Goal: Task Accomplishment & Management: Contribute content

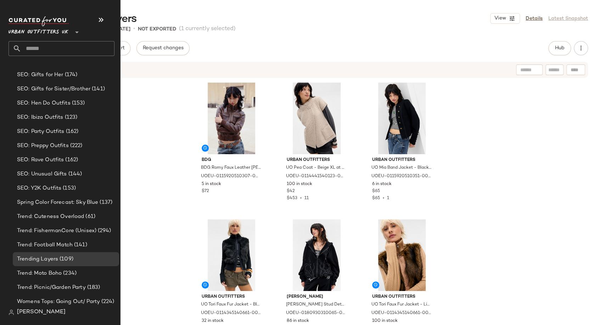
scroll to position [2338, 0]
click at [45, 159] on span "SEO: Rave Outfits" at bounding box center [40, 160] width 47 height 8
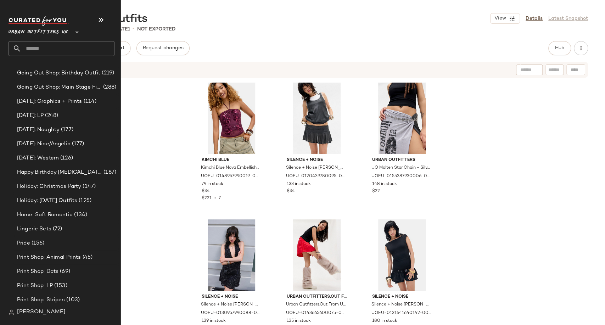
scroll to position [1947, 0]
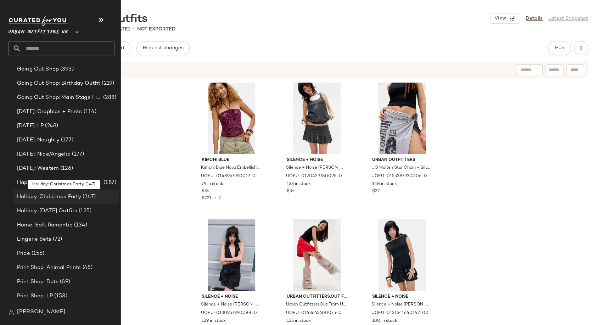
click at [53, 197] on span "Holiday: Christmas Party" at bounding box center [49, 197] width 64 height 8
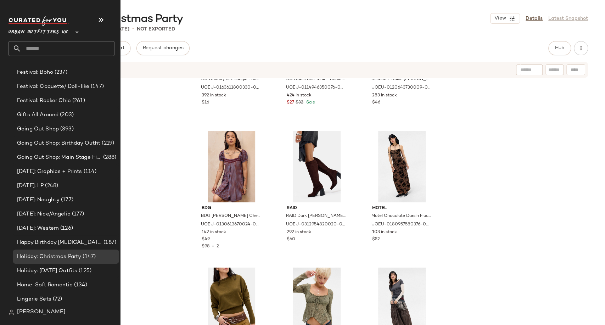
scroll to position [1919, 0]
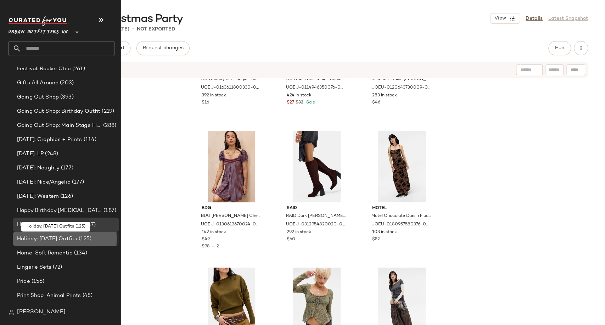
click at [62, 237] on span "Holiday: New Year's Eve Outfits" at bounding box center [47, 239] width 60 height 8
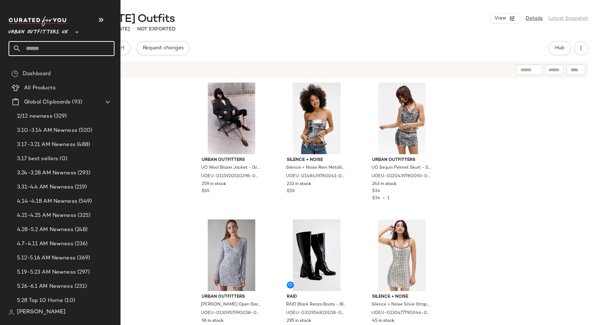
click at [45, 49] on input "text" at bounding box center [67, 48] width 93 height 15
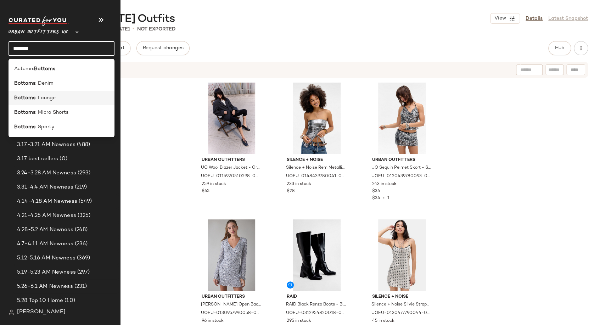
type input "*******"
click at [45, 103] on div "Bottoms : Lounge" at bounding box center [62, 98] width 106 height 15
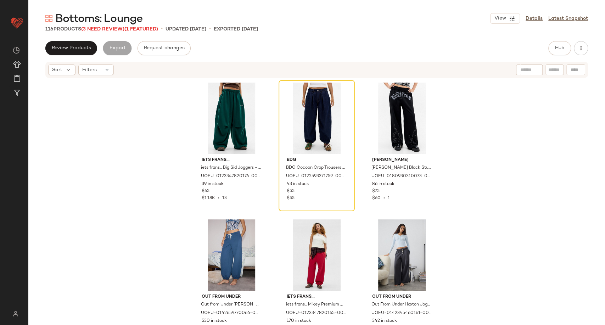
click at [91, 28] on span "(3 Need Review)" at bounding box center [102, 29] width 43 height 5
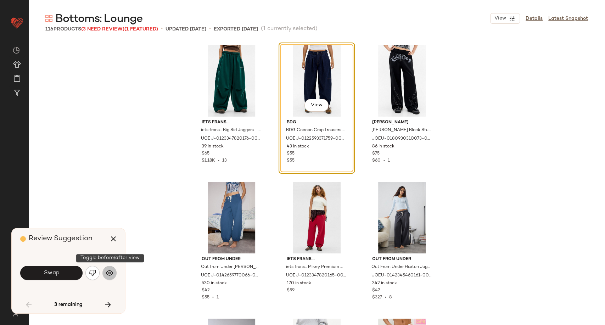
click at [108, 275] on img "button" at bounding box center [109, 272] width 7 height 7
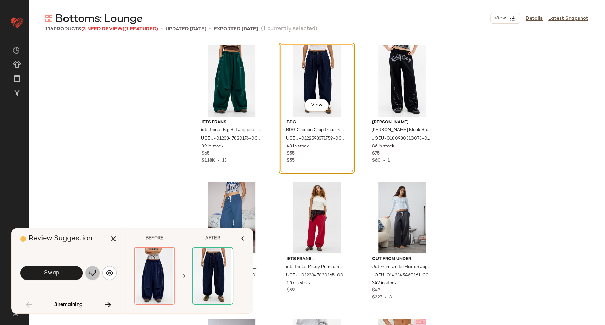
click at [95, 273] on img "button" at bounding box center [92, 272] width 7 height 7
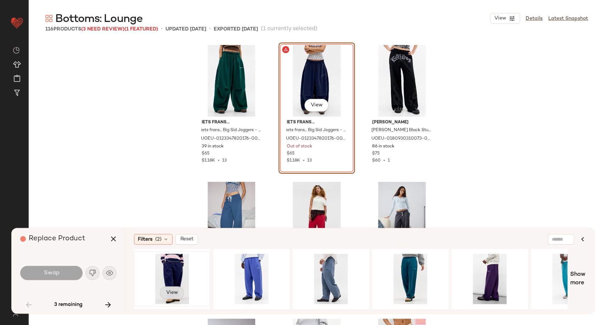
click at [177, 290] on span "View" at bounding box center [172, 293] width 12 height 6
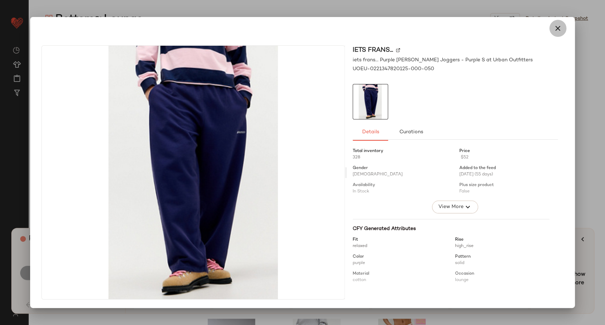
click at [558, 29] on icon "button" at bounding box center [558, 28] width 9 height 9
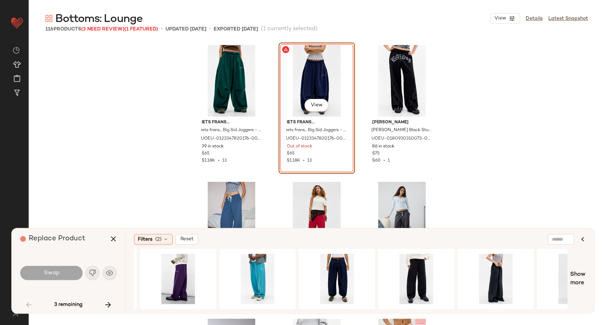
scroll to position [0, 334]
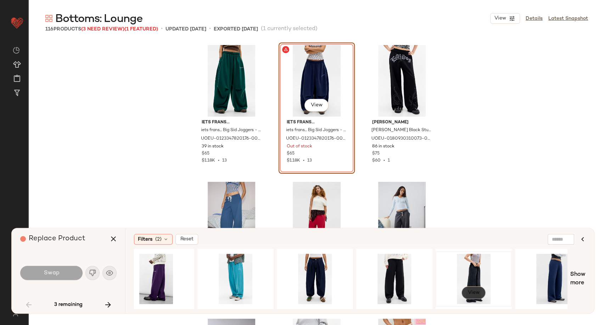
click at [470, 292] on span "View" at bounding box center [473, 293] width 12 height 6
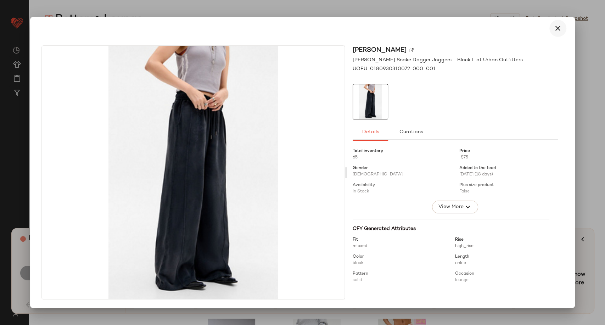
click at [559, 25] on icon "button" at bounding box center [558, 28] width 9 height 9
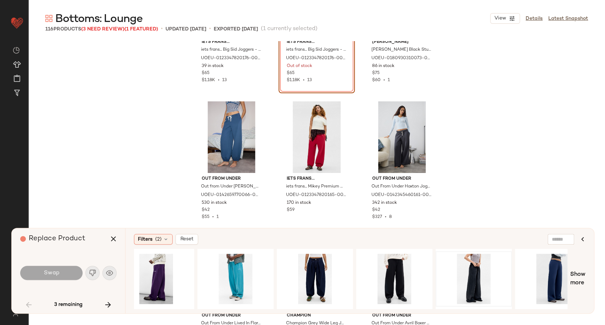
scroll to position [0, 0]
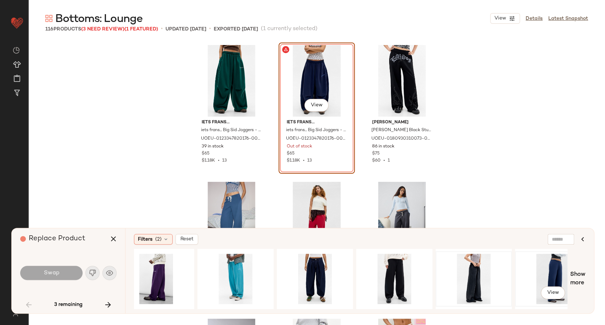
click at [556, 280] on div "View" at bounding box center [552, 279] width 71 height 50
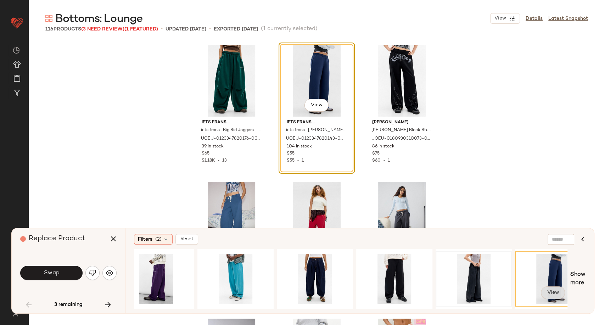
click at [549, 290] on span "View" at bounding box center [553, 293] width 12 height 6
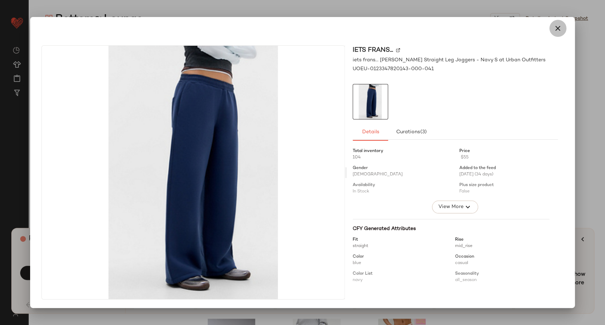
click at [557, 28] on icon "button" at bounding box center [558, 28] width 9 height 9
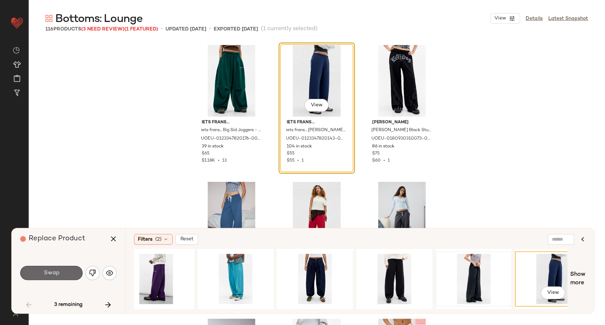
click at [45, 278] on button "Swap" at bounding box center [51, 273] width 62 height 14
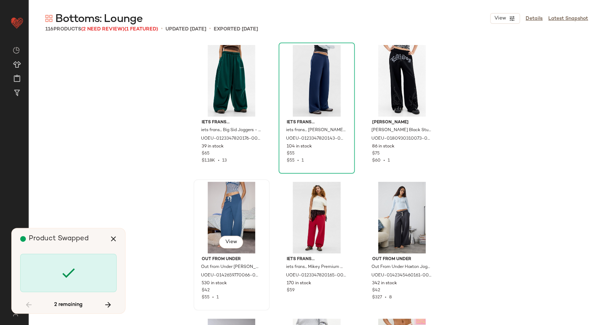
scroll to position [2325, 0]
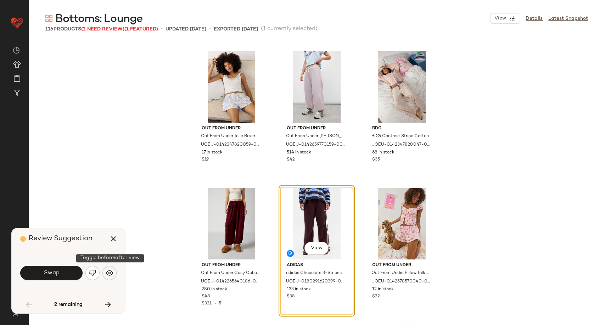
click at [109, 273] on img "button" at bounding box center [109, 272] width 7 height 7
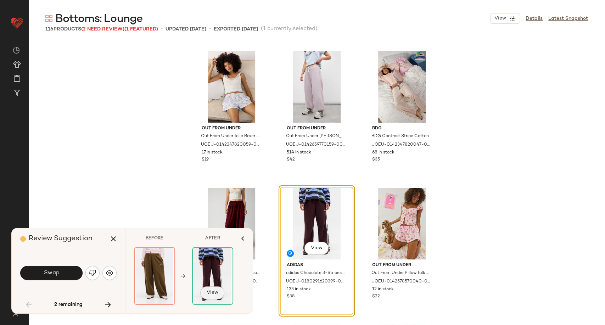
click at [217, 292] on span "View" at bounding box center [212, 293] width 12 height 6
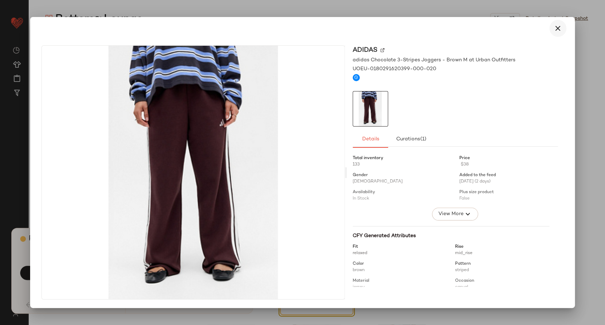
click at [555, 30] on icon "button" at bounding box center [558, 28] width 9 height 9
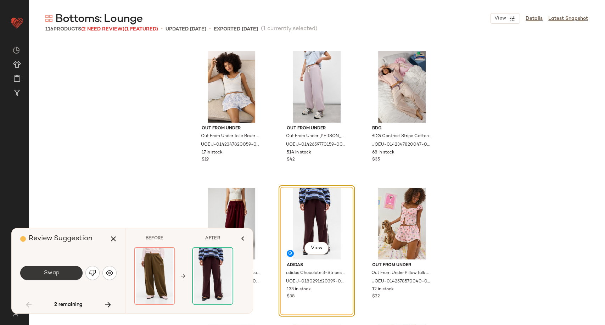
click at [50, 273] on span "Swap" at bounding box center [51, 273] width 16 height 7
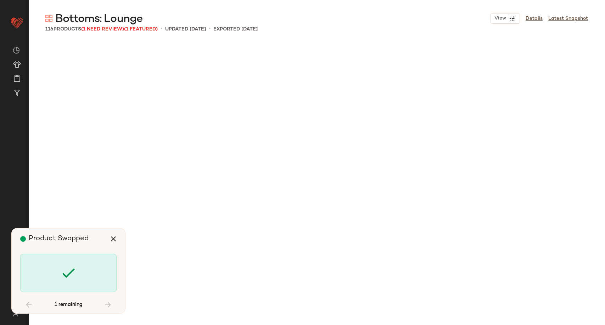
scroll to position [3420, 0]
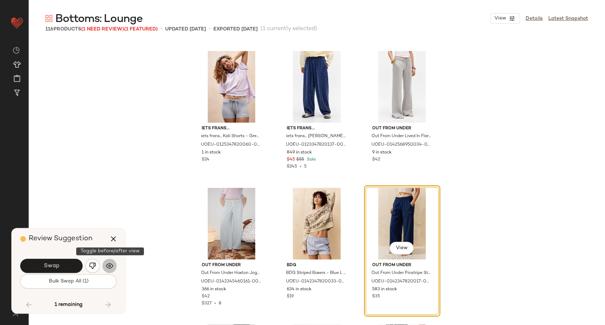
click at [113, 264] on button "button" at bounding box center [109, 266] width 14 height 14
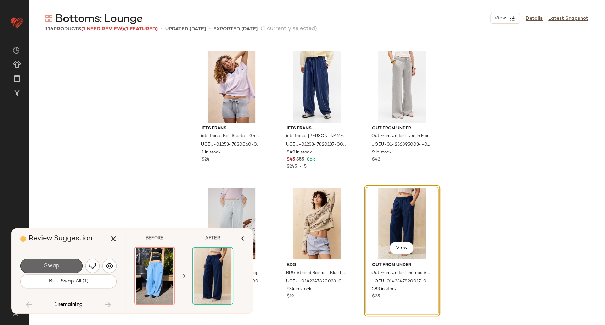
click at [51, 268] on span "Swap" at bounding box center [51, 266] width 16 height 7
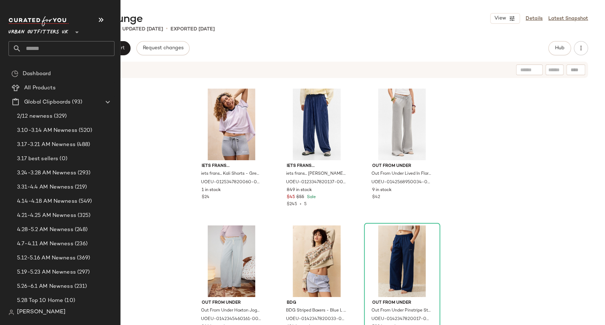
click at [56, 44] on input "text" at bounding box center [67, 48] width 93 height 15
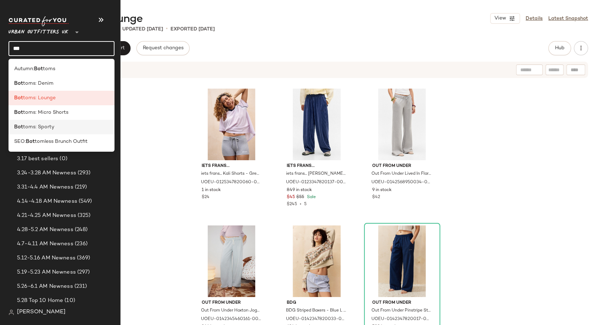
type input "***"
click at [63, 125] on div "Bot toms: Sporty" at bounding box center [61, 126] width 95 height 7
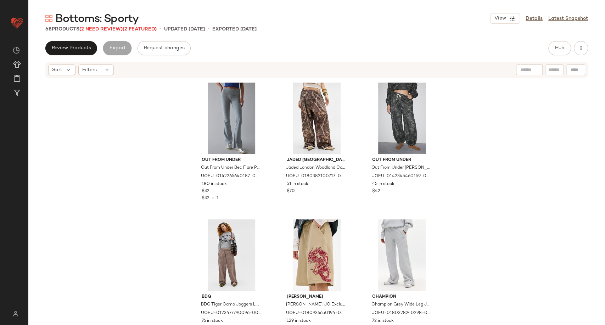
click at [100, 29] on span "(2 Need Review)" at bounding box center [100, 29] width 43 height 5
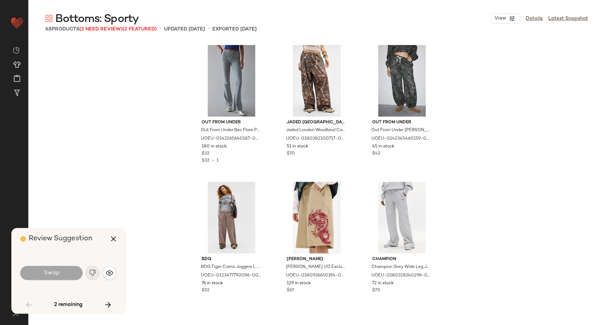
scroll to position [1094, 0]
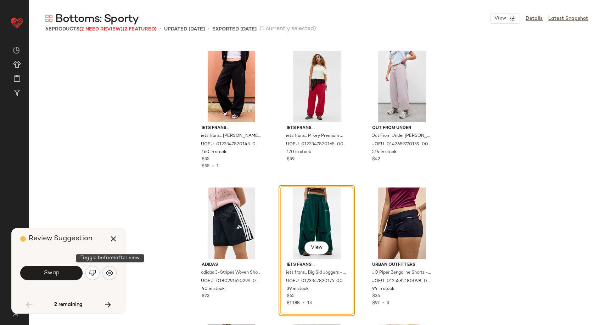
click at [107, 276] on img "button" at bounding box center [109, 272] width 7 height 7
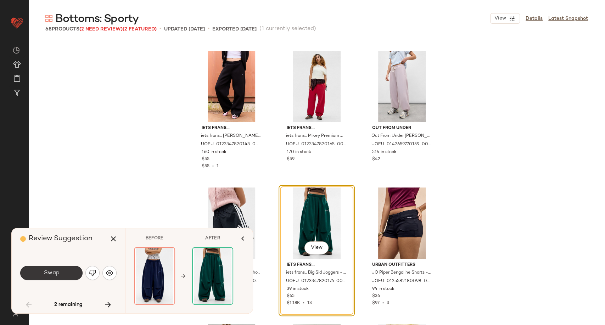
click at [48, 270] on span "Swap" at bounding box center [51, 273] width 16 height 7
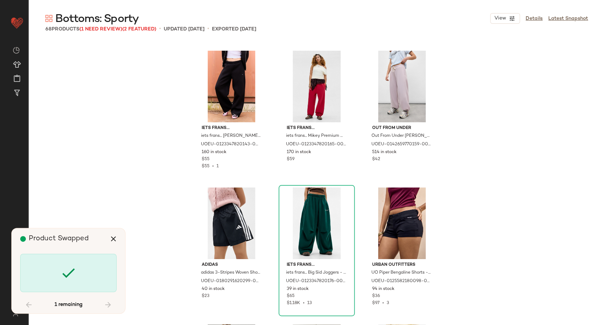
scroll to position [1778, 0]
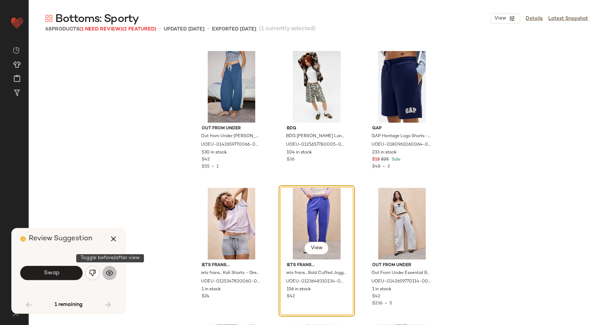
click at [106, 271] on img "button" at bounding box center [109, 272] width 7 height 7
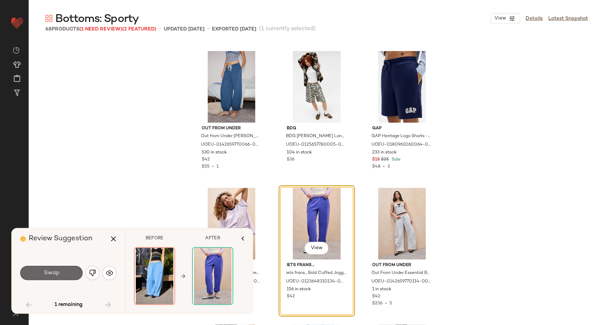
click at [69, 272] on button "Swap" at bounding box center [51, 273] width 62 height 14
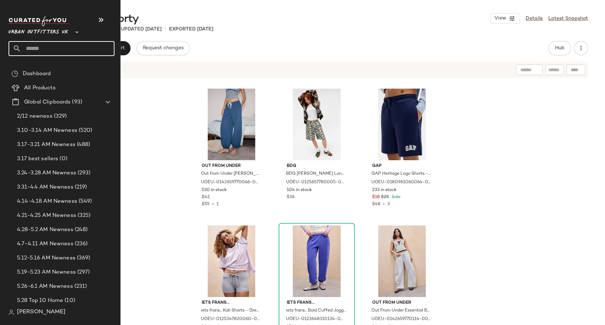
click at [49, 50] on input "text" at bounding box center [67, 48] width 93 height 15
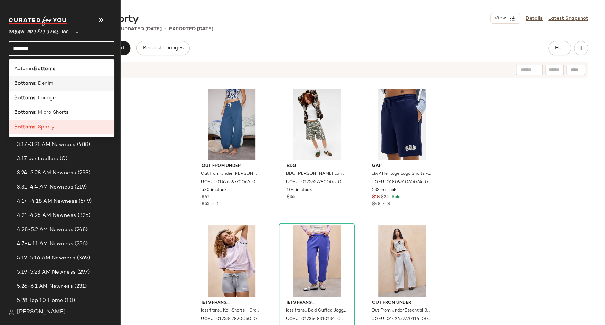
type input "*******"
click at [51, 84] on span ": Denim" at bounding box center [44, 83] width 18 height 7
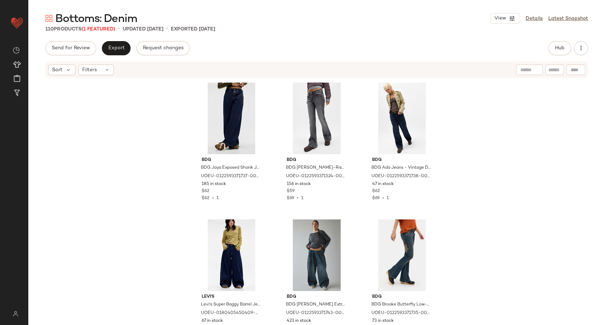
click at [100, 27] on span "(1 Featured)" at bounding box center [99, 29] width 34 height 5
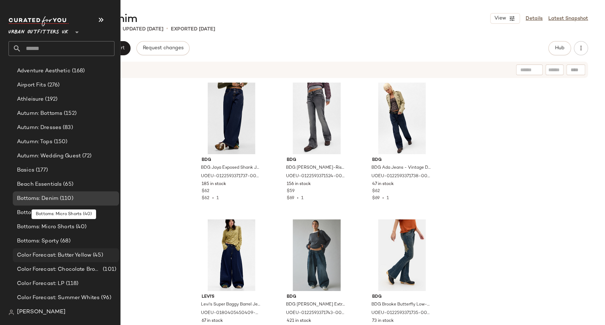
scroll to position [1418, 0]
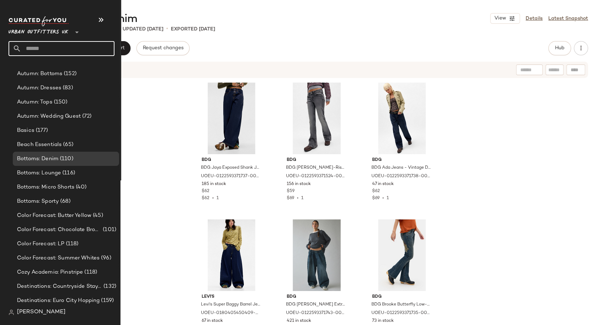
click at [60, 52] on input "text" at bounding box center [67, 48] width 93 height 15
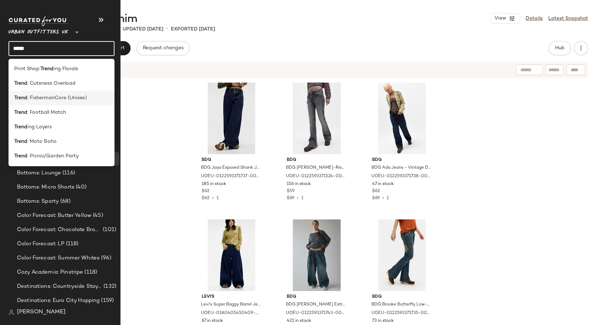
type input "*****"
click at [57, 103] on div "Trend : FishermanCore (Unisex)" at bounding box center [62, 98] width 106 height 15
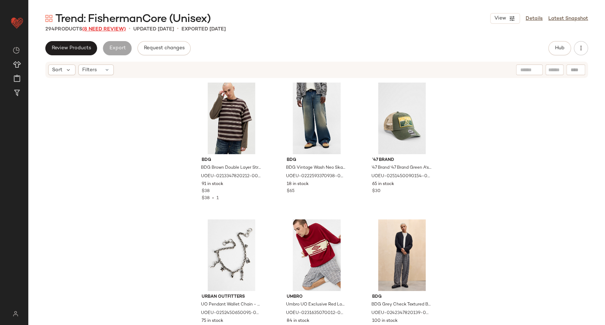
click at [106, 31] on span "(8 Need Review)" at bounding box center [104, 29] width 44 height 5
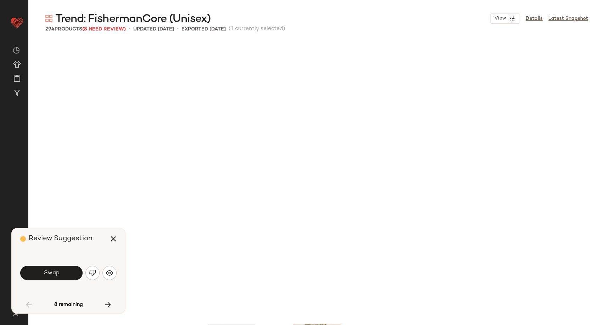
scroll to position [279, 0]
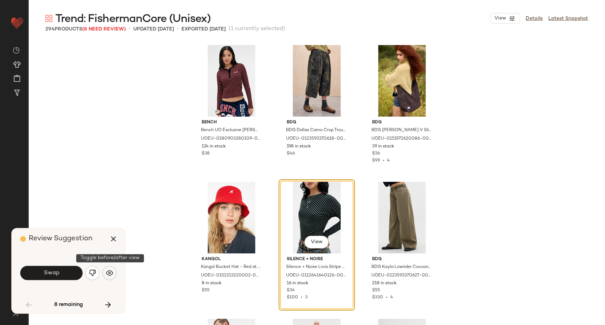
click at [106, 271] on img "button" at bounding box center [109, 272] width 7 height 7
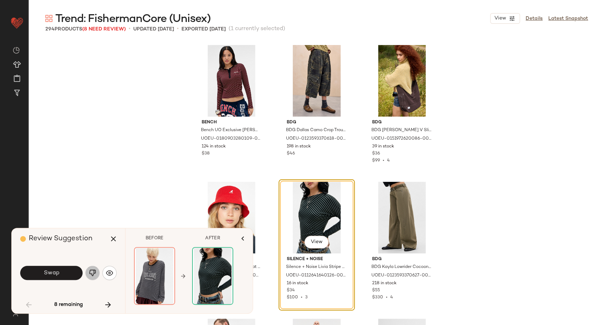
click at [88, 273] on button "button" at bounding box center [92, 273] width 14 height 14
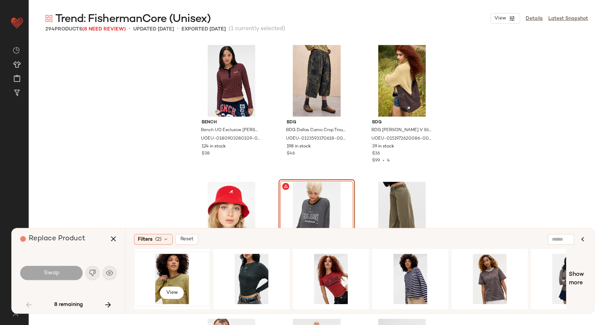
click at [162, 269] on div "View" at bounding box center [171, 279] width 71 height 50
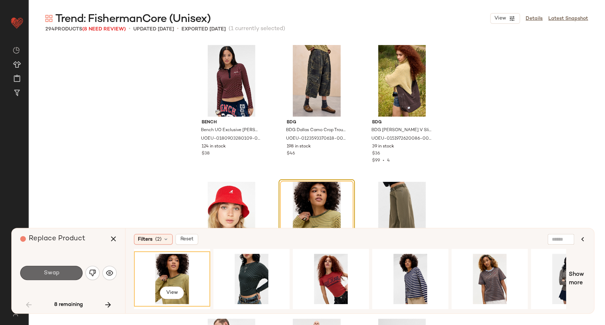
click at [60, 276] on button "Swap" at bounding box center [51, 273] width 62 height 14
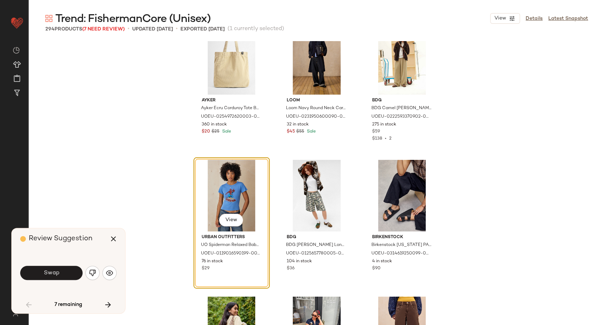
scroll to position [1270, 0]
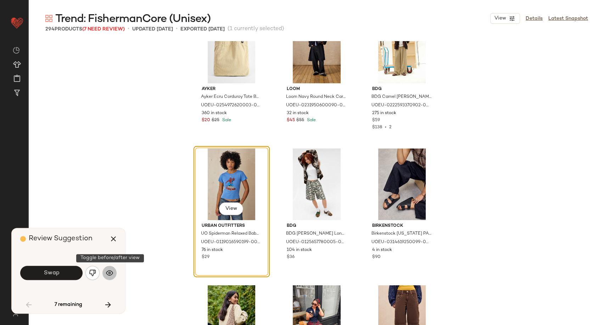
click at [105, 271] on button "button" at bounding box center [109, 273] width 14 height 14
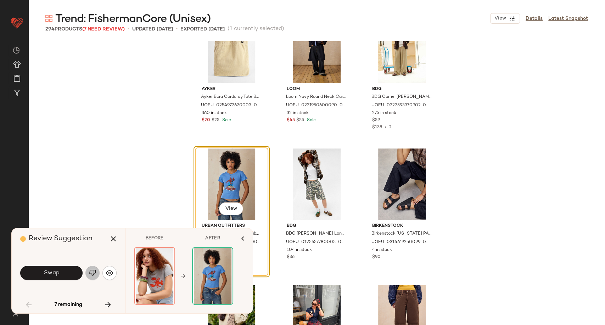
click at [90, 271] on img "button" at bounding box center [92, 272] width 7 height 7
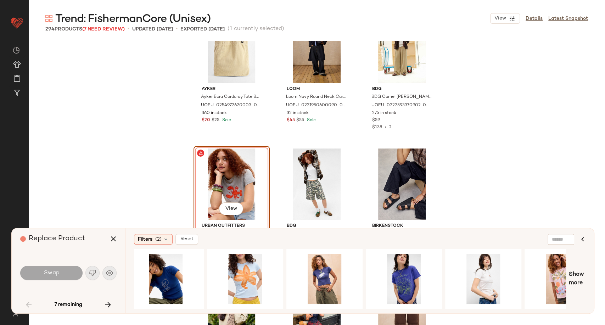
scroll to position [0, 164]
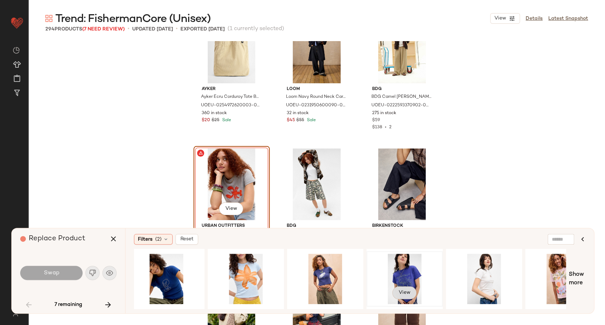
click at [408, 290] on span "View" at bounding box center [404, 293] width 12 height 6
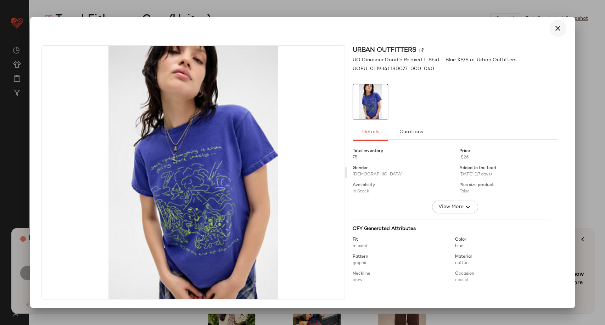
click at [558, 30] on icon "button" at bounding box center [558, 28] width 9 height 9
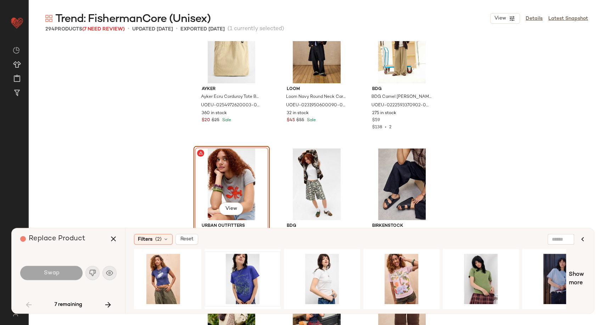
scroll to position [0, 358]
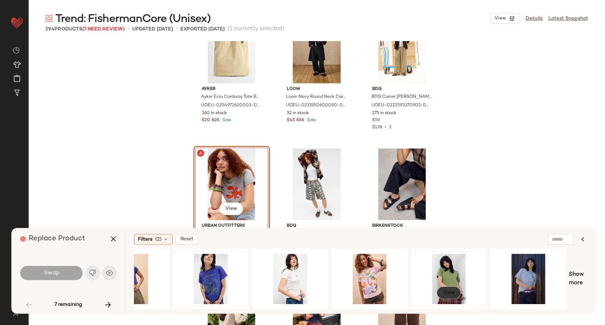
click at [447, 295] on button "View" at bounding box center [449, 292] width 24 height 13
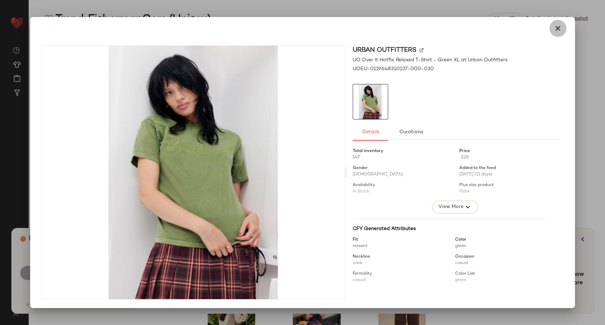
click at [557, 31] on icon "button" at bounding box center [558, 28] width 9 height 9
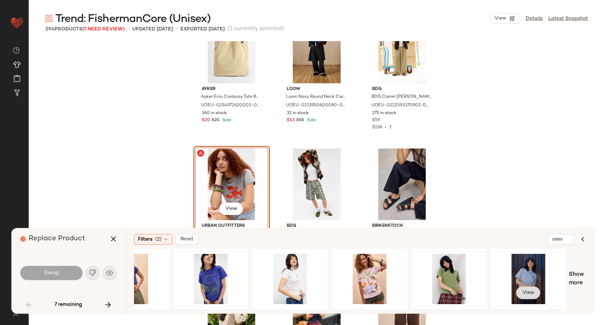
click at [524, 293] on span "View" at bounding box center [528, 293] width 12 height 6
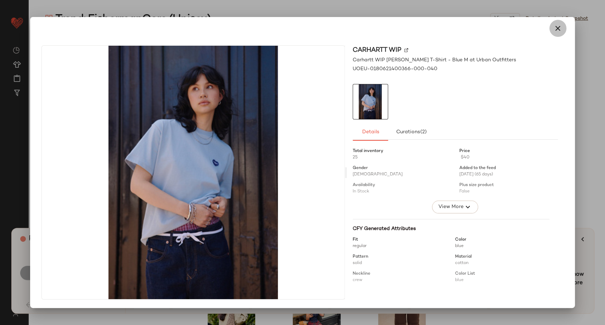
click at [559, 28] on icon "button" at bounding box center [558, 28] width 9 height 9
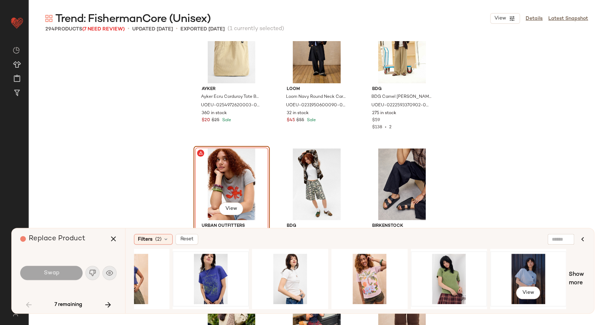
drag, startPoint x: 525, startPoint y: 276, endPoint x: 515, endPoint y: 273, distance: 10.0
click at [524, 275] on div "View" at bounding box center [528, 279] width 71 height 50
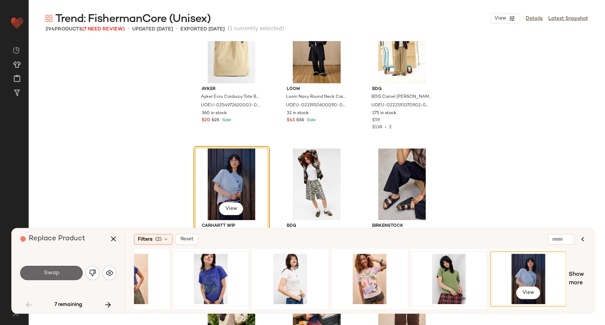
click at [33, 274] on button "Swap" at bounding box center [51, 273] width 62 height 14
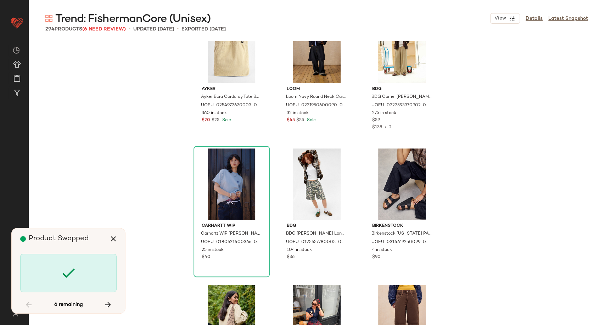
scroll to position [2599, 0]
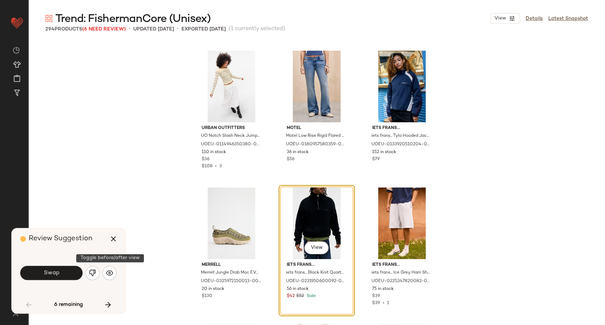
click at [102, 275] on div "Swap" at bounding box center [68, 272] width 96 height 17
click at [107, 275] on img "button" at bounding box center [109, 272] width 7 height 7
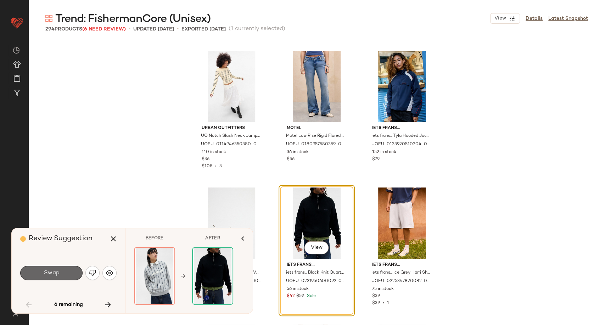
click at [61, 273] on button "Swap" at bounding box center [51, 273] width 62 height 14
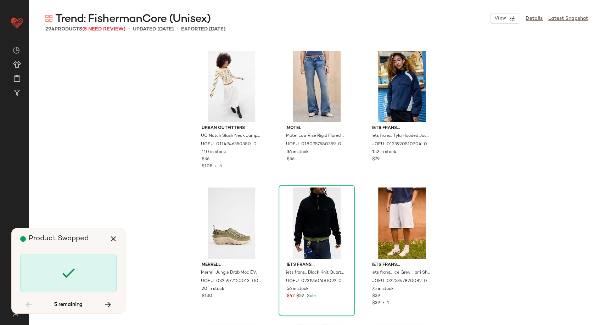
scroll to position [2873, 0]
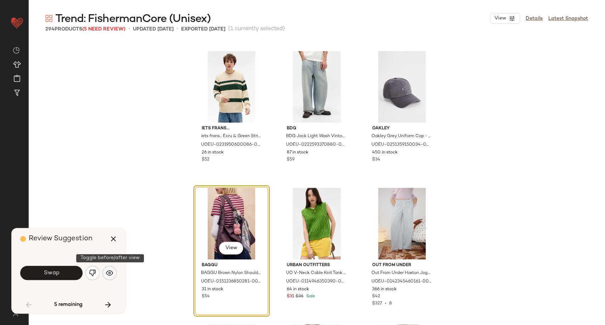
click at [108, 276] on img "button" at bounding box center [109, 272] width 7 height 7
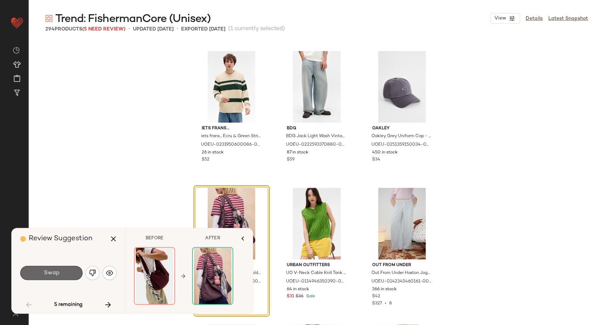
click at [56, 275] on span "Swap" at bounding box center [51, 273] width 16 height 7
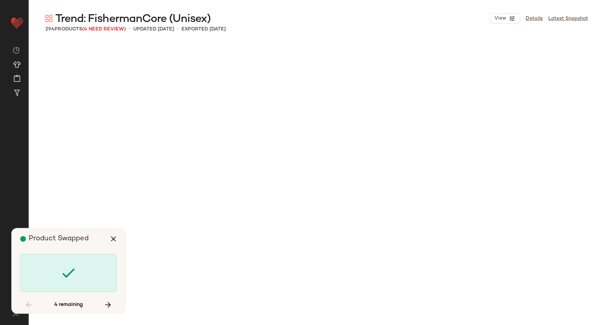
scroll to position [5609, 0]
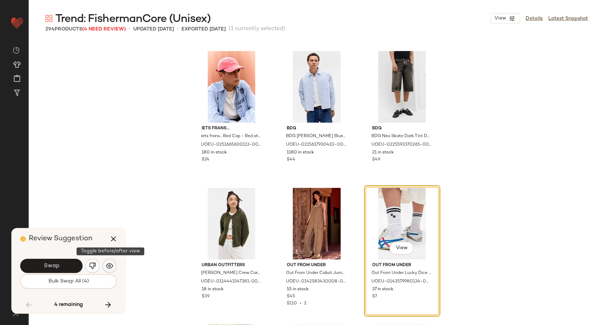
click at [107, 267] on img "button" at bounding box center [109, 265] width 7 height 7
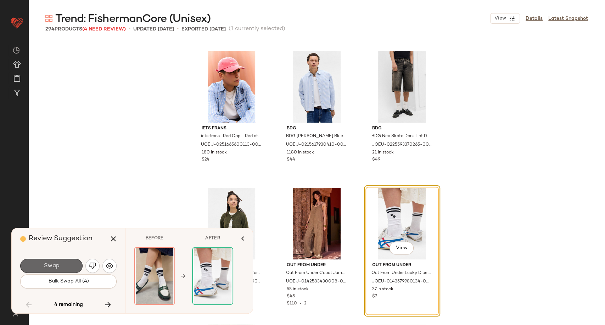
click at [63, 259] on button "Swap" at bounding box center [51, 266] width 62 height 14
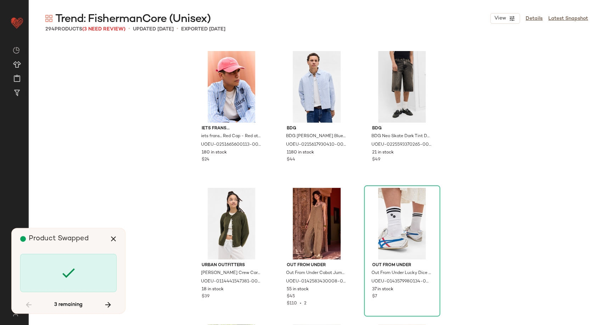
scroll to position [8345, 0]
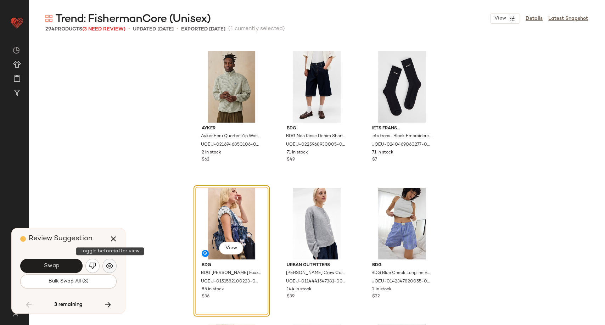
click at [106, 266] on img "button" at bounding box center [109, 265] width 7 height 7
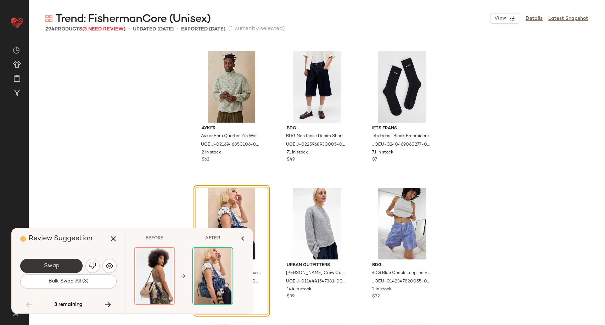
click at [71, 266] on button "Swap" at bounding box center [51, 266] width 62 height 14
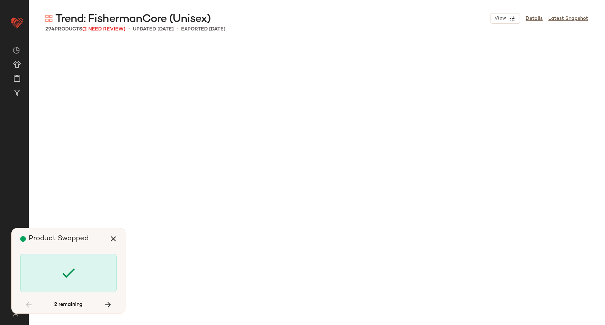
scroll to position [9713, 0]
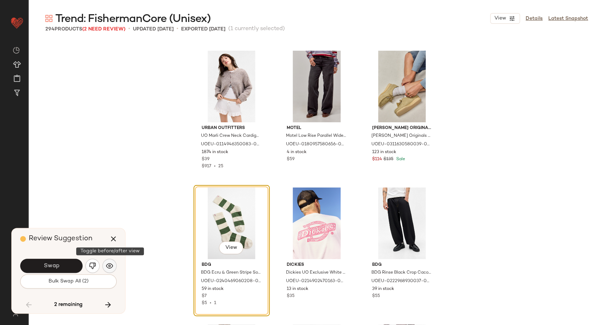
click at [111, 272] on button "button" at bounding box center [109, 266] width 14 height 14
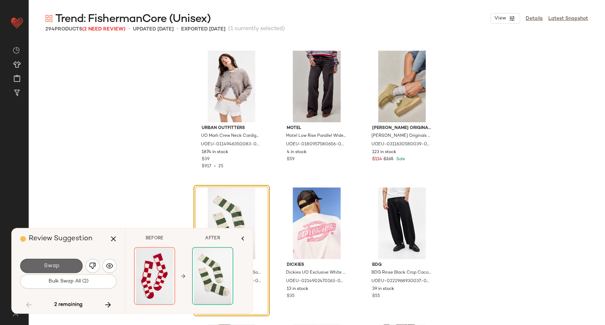
click at [66, 268] on button "Swap" at bounding box center [51, 266] width 62 height 14
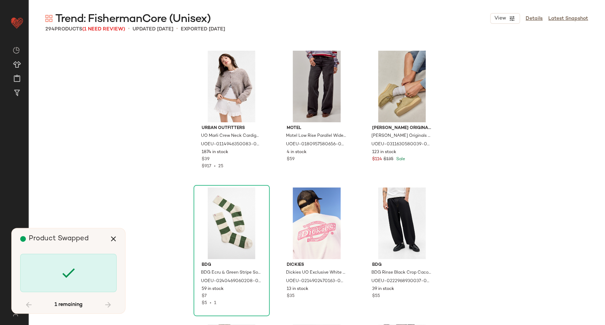
scroll to position [10671, 0]
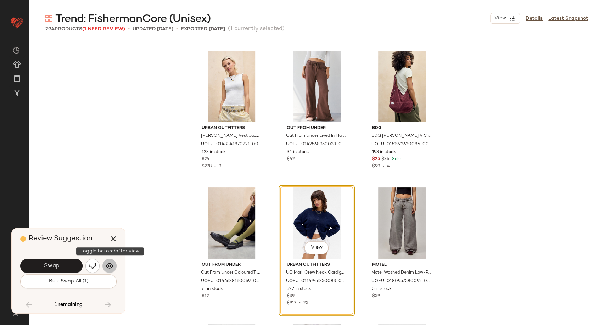
click at [115, 266] on button "button" at bounding box center [109, 266] width 14 height 14
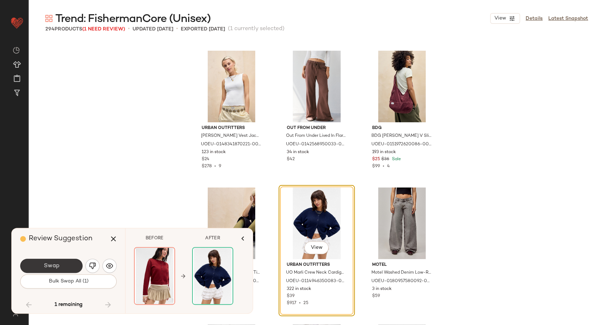
click at [61, 267] on button "Swap" at bounding box center [51, 266] width 62 height 14
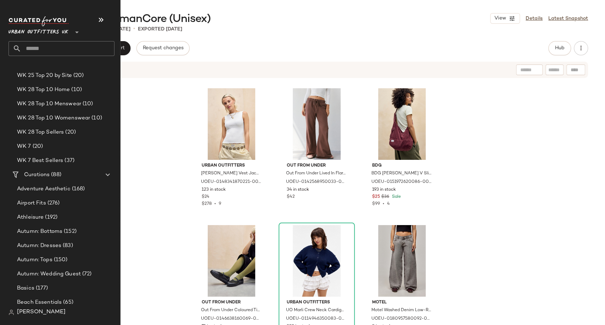
scroll to position [1378, 0]
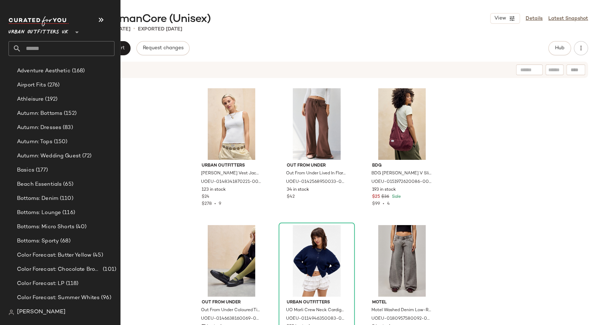
click at [39, 49] on input "text" at bounding box center [67, 48] width 93 height 15
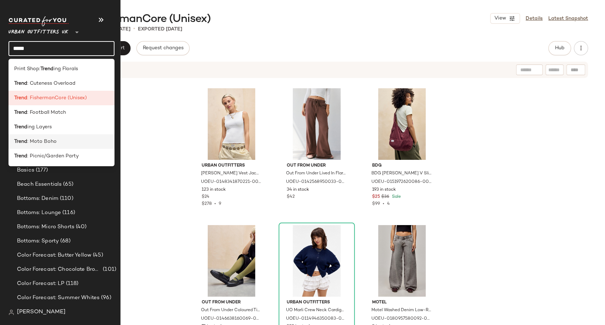
type input "*****"
click at [52, 142] on span ": Moto Boho" at bounding box center [41, 141] width 29 height 7
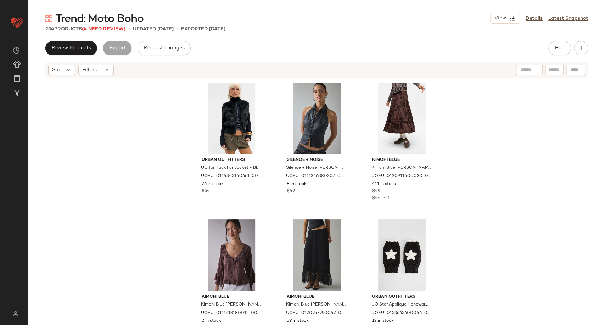
click at [107, 28] on span "(4 Need Review)" at bounding box center [104, 29] width 44 height 5
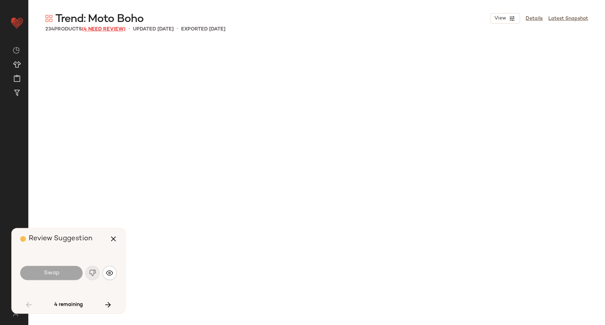
scroll to position [2325, 0]
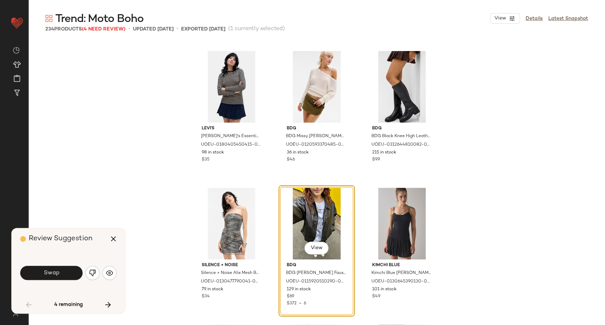
click at [99, 274] on div "Swap" at bounding box center [68, 272] width 96 height 17
click at [107, 273] on img "button" at bounding box center [109, 272] width 7 height 7
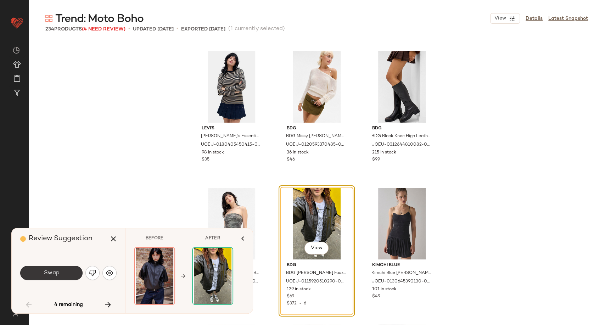
click at [54, 273] on span "Swap" at bounding box center [51, 273] width 16 height 7
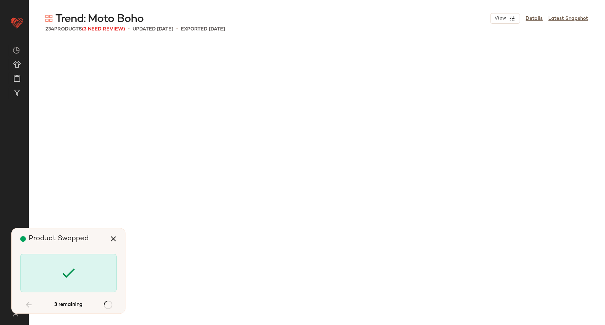
scroll to position [6430, 0]
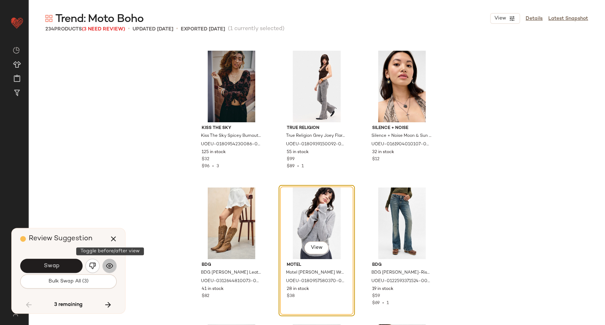
click at [111, 262] on img "button" at bounding box center [109, 265] width 7 height 7
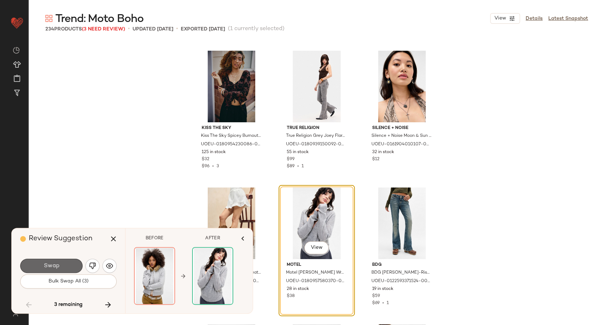
click at [65, 265] on button "Swap" at bounding box center [51, 266] width 62 height 14
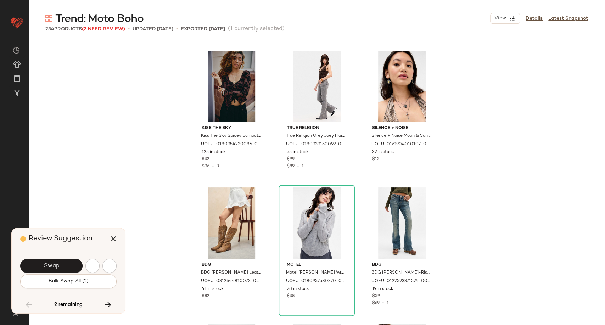
scroll to position [6840, 0]
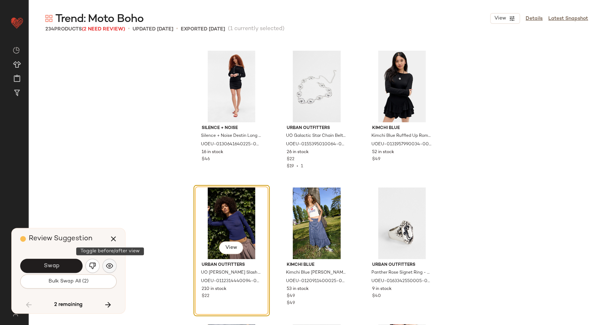
click at [108, 264] on img "button" at bounding box center [109, 265] width 7 height 7
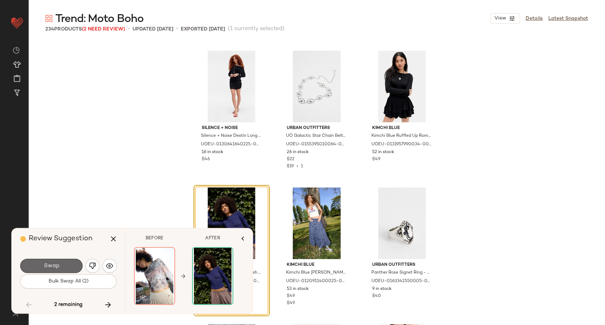
click at [55, 264] on span "Swap" at bounding box center [51, 266] width 16 height 7
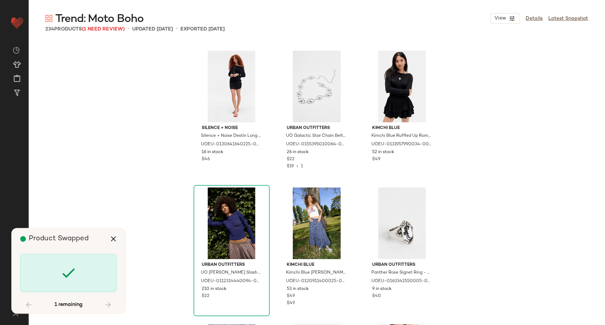
scroll to position [10260, 0]
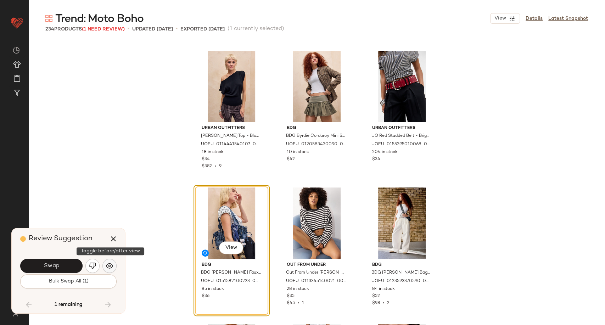
click at [111, 266] on img "button" at bounding box center [109, 265] width 7 height 7
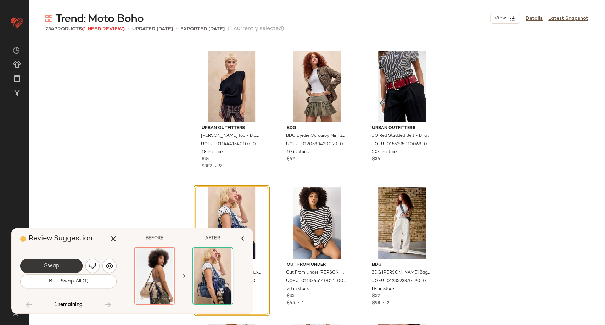
click at [63, 267] on button "Swap" at bounding box center [51, 266] width 62 height 14
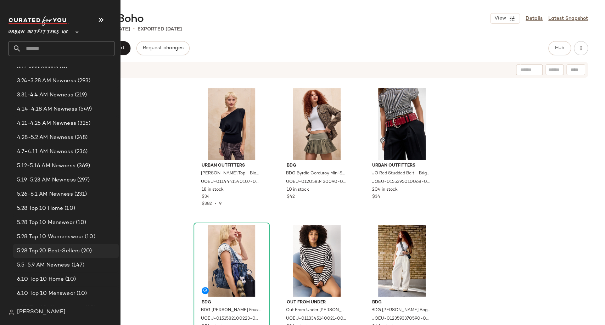
scroll to position [157, 0]
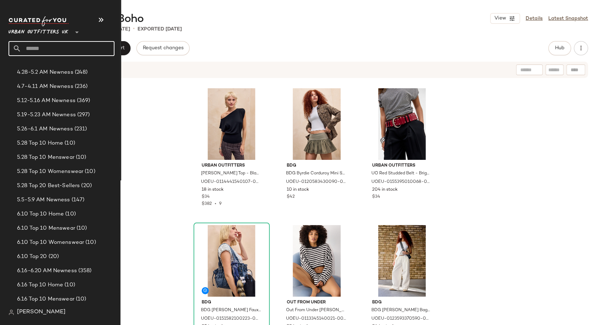
click at [55, 48] on input "text" at bounding box center [67, 48] width 93 height 15
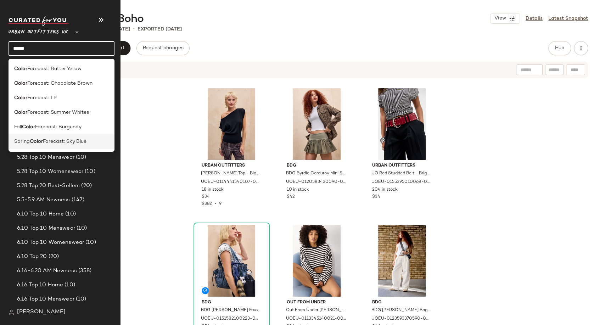
type input "*****"
click at [76, 142] on span "Forecast: Sky Blue" at bounding box center [65, 141] width 44 height 7
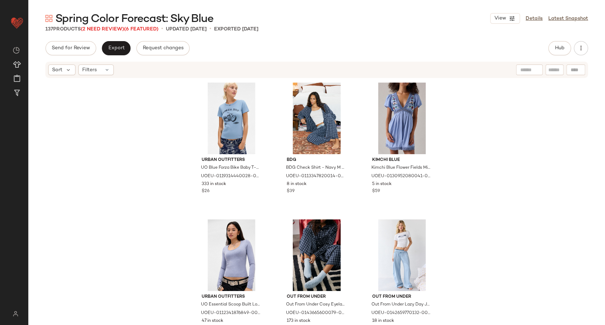
click at [150, 161] on div "Urban Outfitters UO Blue Forza Bike Baby T-Shirt - Light Blue XL at Urban Outfi…" at bounding box center [316, 213] width 577 height 268
click at [108, 27] on span "(2 Need Review)" at bounding box center [102, 29] width 43 height 5
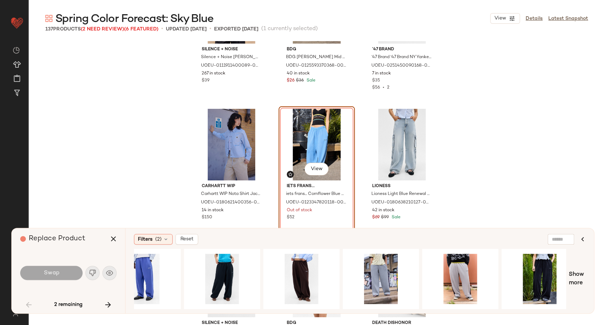
scroll to position [0, 358]
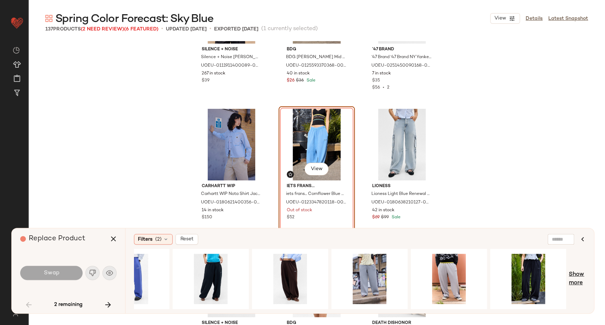
click at [577, 277] on span "Show more" at bounding box center [577, 278] width 17 height 17
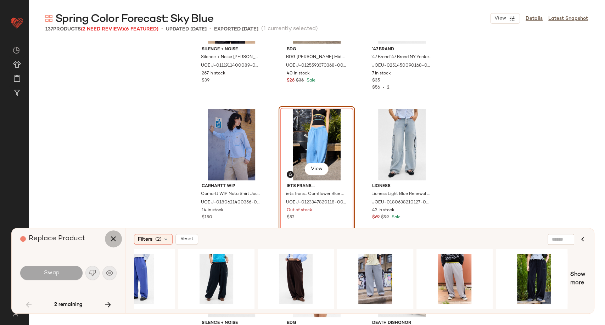
click at [117, 239] on icon "button" at bounding box center [113, 239] width 9 height 9
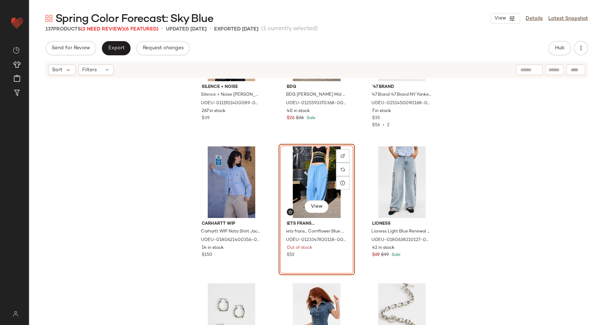
click at [323, 172] on div "View" at bounding box center [316, 182] width 71 height 72
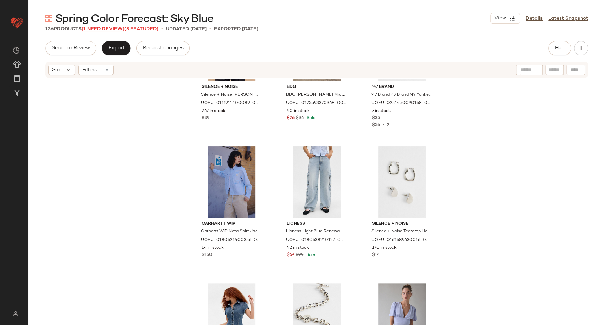
click at [112, 27] on span "(1 Need Review)" at bounding box center [103, 29] width 43 height 5
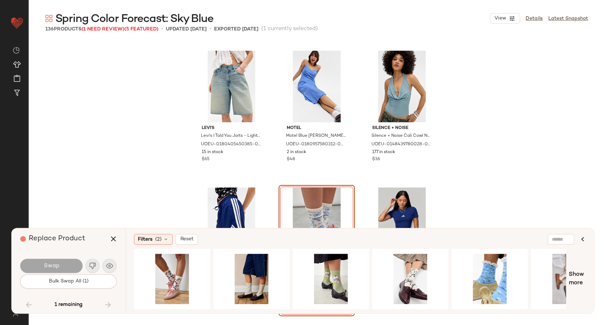
scroll to position [4320, 0]
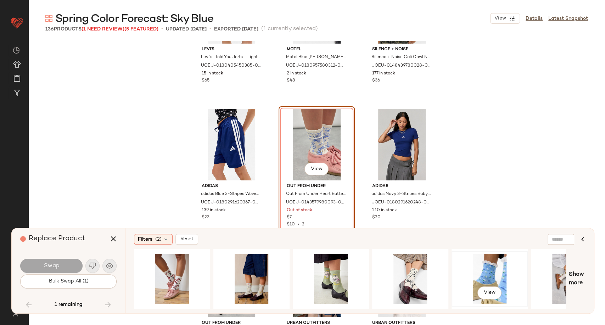
click at [476, 269] on div "View" at bounding box center [489, 279] width 71 height 50
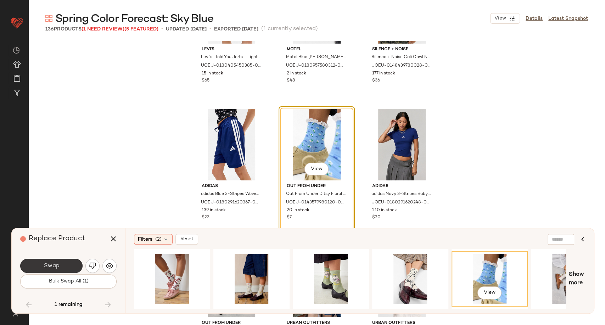
click at [51, 267] on span "Swap" at bounding box center [51, 266] width 16 height 7
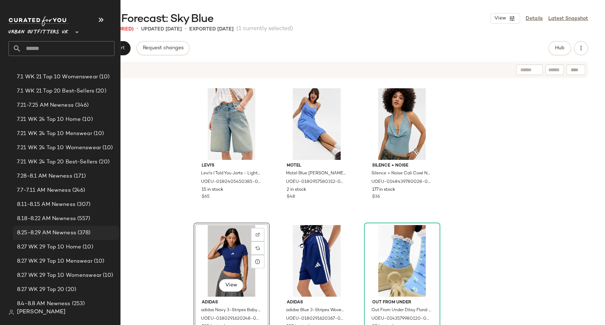
scroll to position [906, 0]
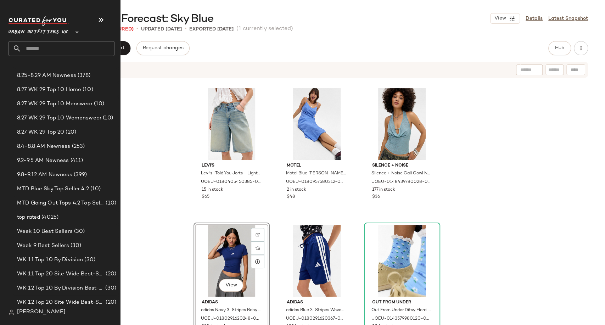
click at [49, 51] on input "text" at bounding box center [67, 48] width 93 height 15
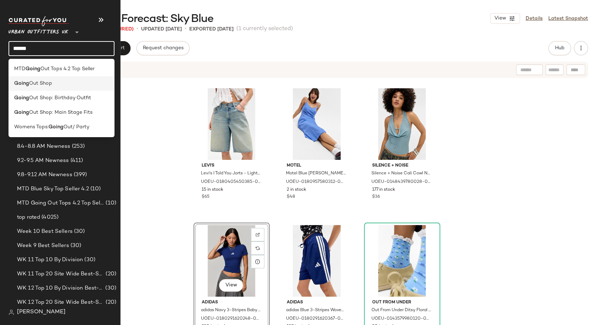
type input "*****"
click at [54, 84] on div "Going Out Shop" at bounding box center [61, 83] width 95 height 7
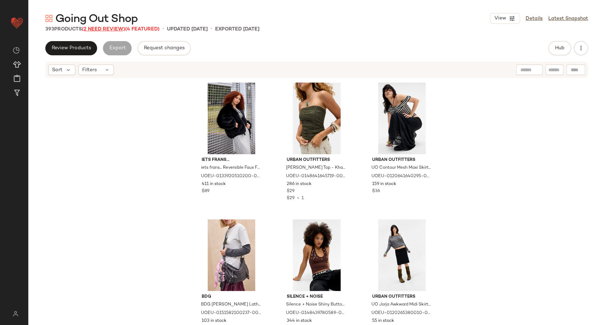
click at [119, 29] on span "(2 Need Review)" at bounding box center [103, 29] width 43 height 5
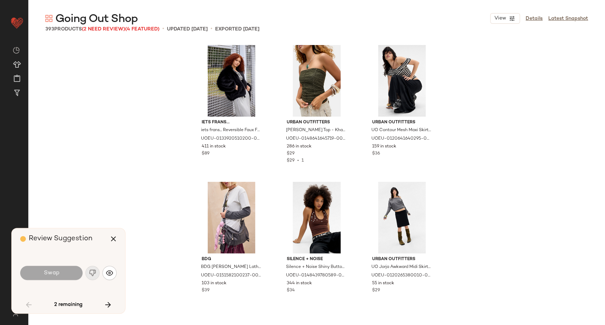
scroll to position [2052, 0]
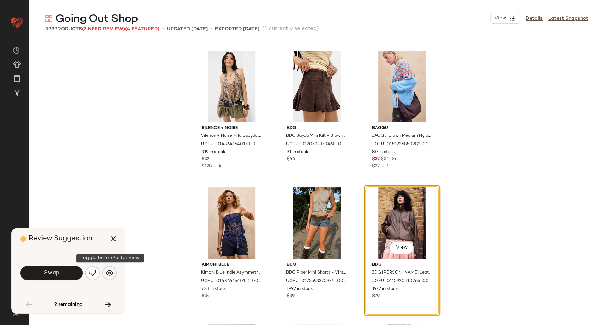
click at [111, 273] on img "button" at bounding box center [109, 272] width 7 height 7
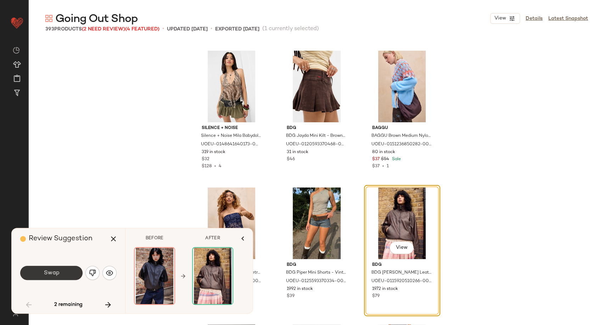
click at [55, 271] on span "Swap" at bounding box center [51, 273] width 16 height 7
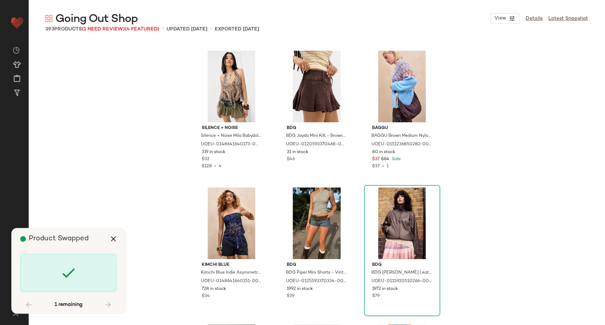
scroll to position [6840, 0]
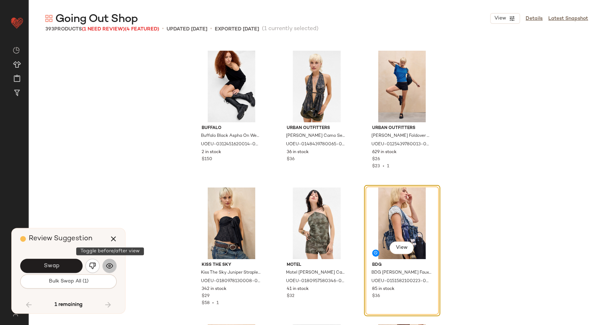
click at [106, 268] on img "button" at bounding box center [109, 265] width 7 height 7
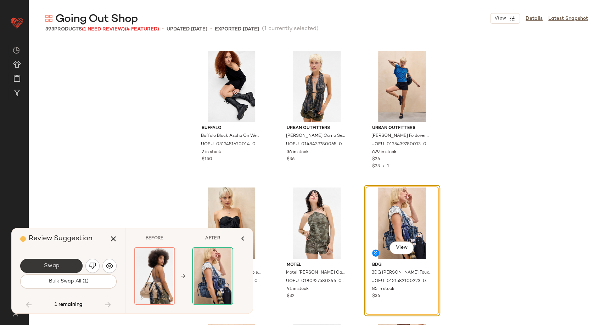
click at [77, 268] on button "Swap" at bounding box center [51, 266] width 62 height 14
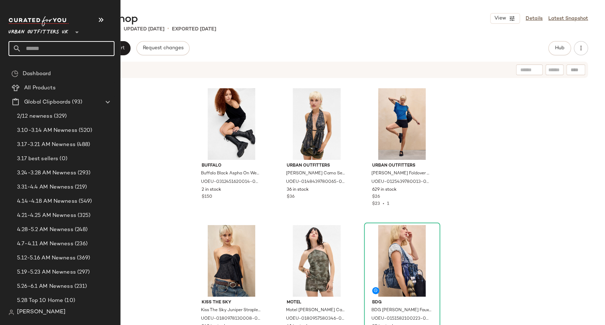
click at [29, 51] on input "text" at bounding box center [67, 48] width 93 height 15
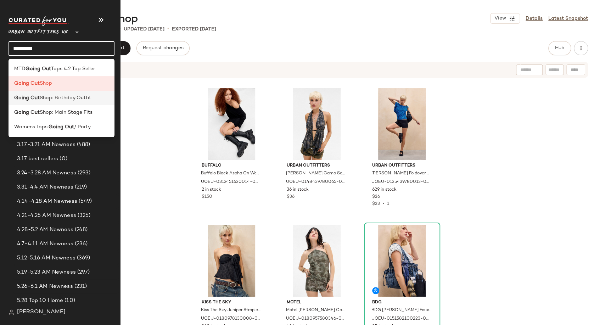
type input "*********"
click at [54, 99] on span "Shop: Birthday Outfit" at bounding box center [65, 97] width 51 height 7
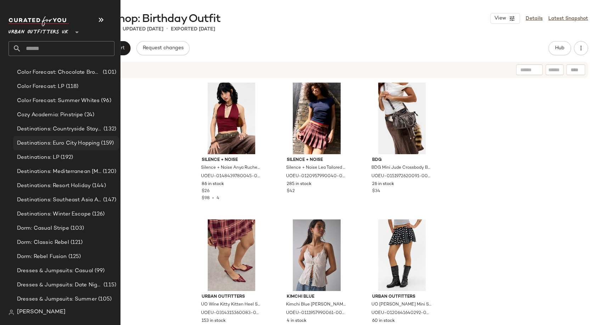
scroll to position [1654, 0]
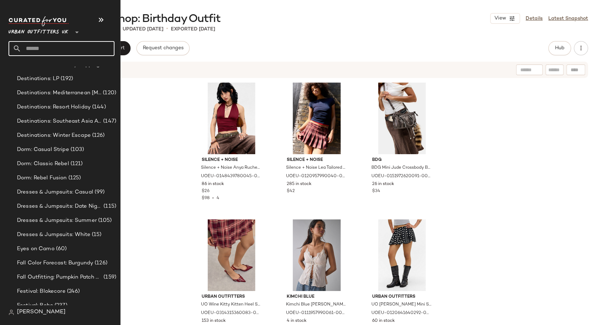
click at [66, 52] on input "text" at bounding box center [67, 48] width 93 height 15
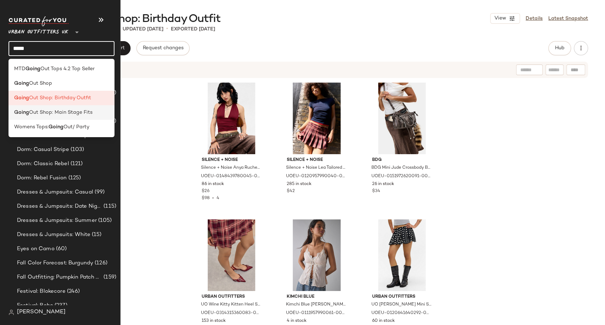
type input "*****"
click at [56, 112] on span "Out Shop: Main Stage Fits" at bounding box center [60, 112] width 63 height 7
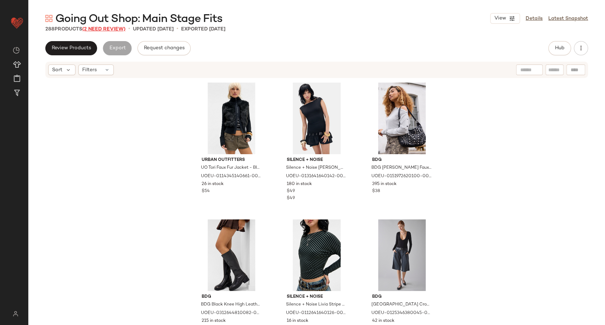
click at [98, 31] on span "(2 Need Review)" at bounding box center [103, 29] width 43 height 5
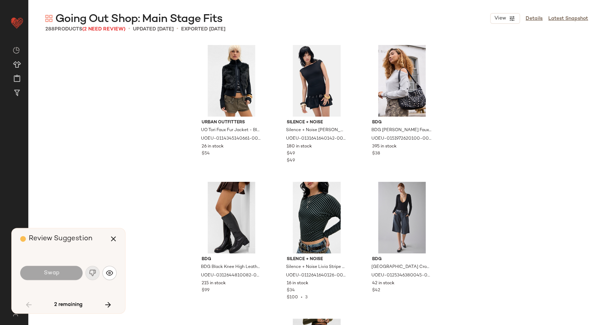
scroll to position [2463, 0]
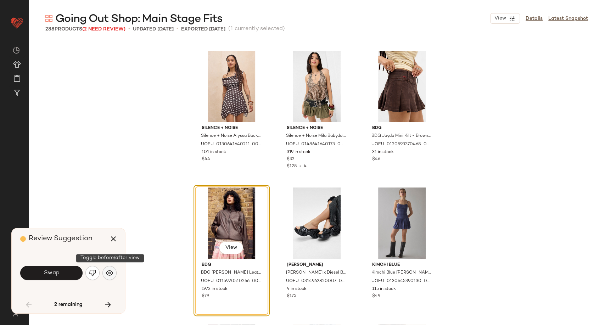
click at [104, 274] on button "button" at bounding box center [109, 273] width 14 height 14
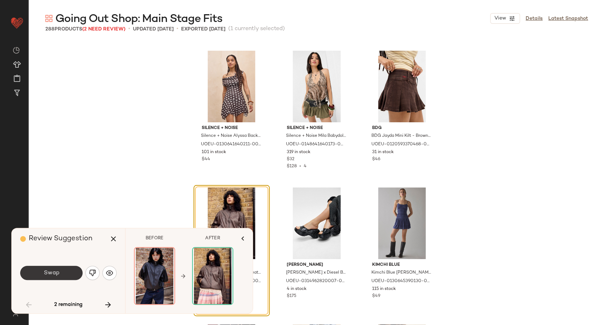
click at [68, 274] on button "Swap" at bounding box center [51, 273] width 62 height 14
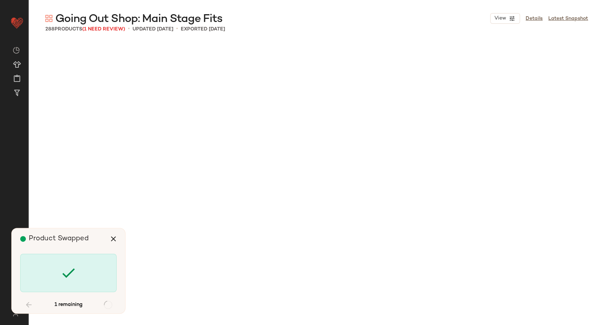
scroll to position [3967, 0]
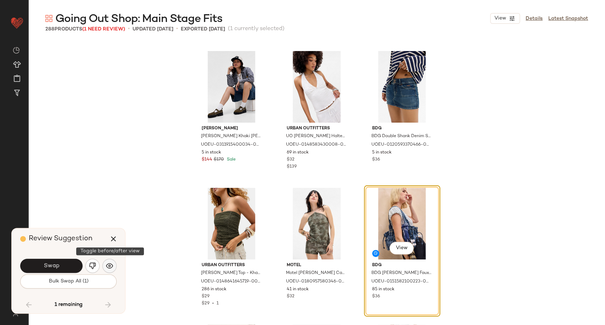
click at [116, 265] on button "button" at bounding box center [109, 266] width 14 height 14
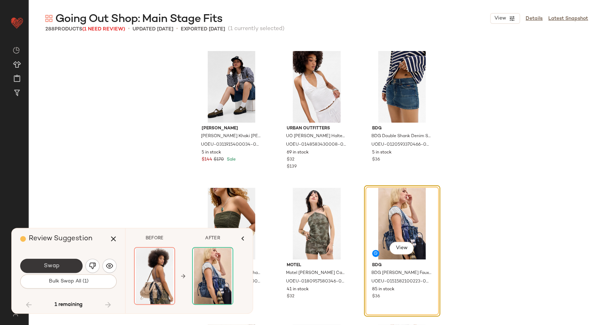
click at [66, 265] on button "Swap" at bounding box center [51, 266] width 62 height 14
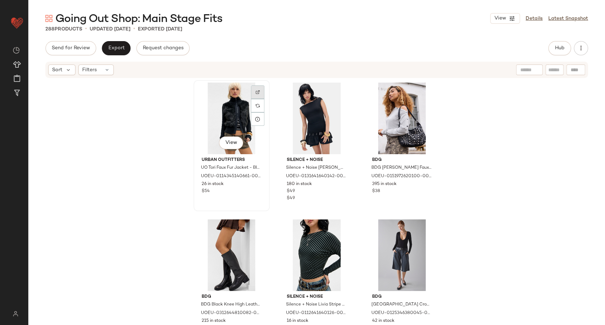
click at [256, 90] on img at bounding box center [258, 92] width 4 height 4
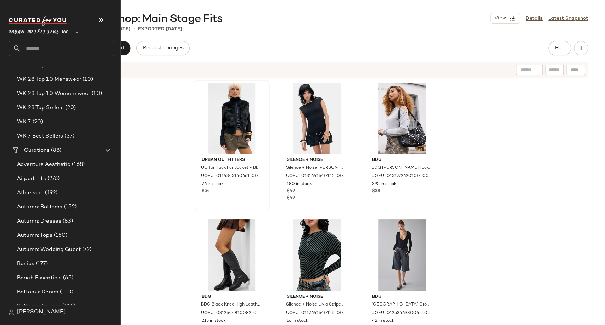
scroll to position [1260, 0]
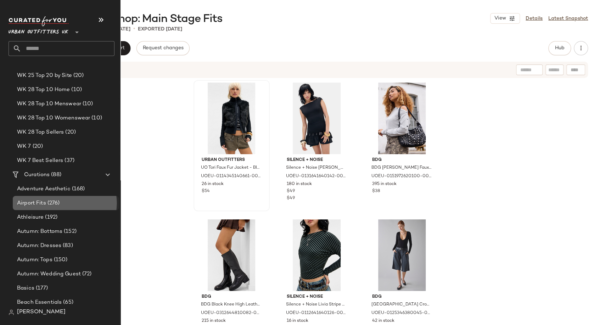
click at [57, 201] on span "(276)" at bounding box center [53, 203] width 14 height 8
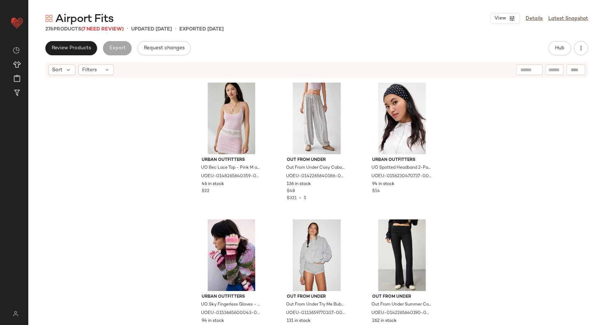
click at [95, 26] on span "Airport Fits" at bounding box center [84, 19] width 58 height 14
click at [97, 27] on span "(7 Need Review)" at bounding box center [102, 29] width 43 height 5
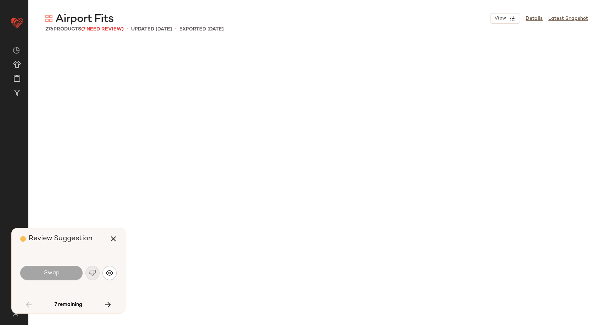
scroll to position [1094, 0]
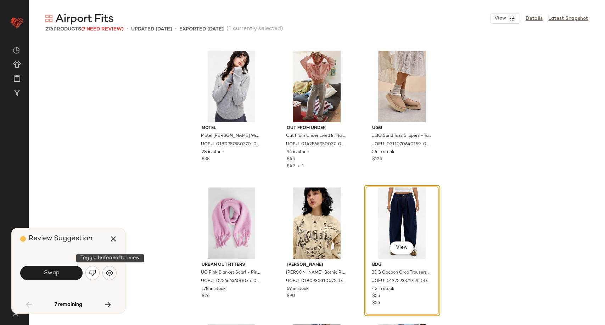
click at [112, 273] on img "button" at bounding box center [109, 272] width 7 height 7
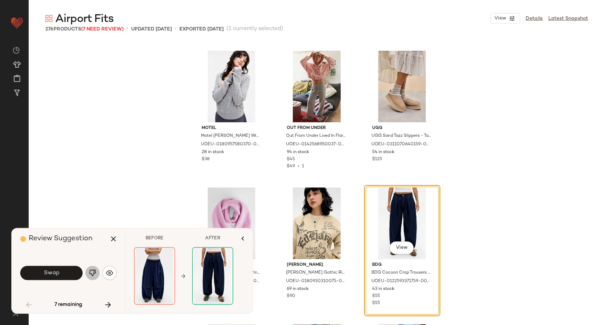
click at [91, 269] on button "button" at bounding box center [92, 273] width 14 height 14
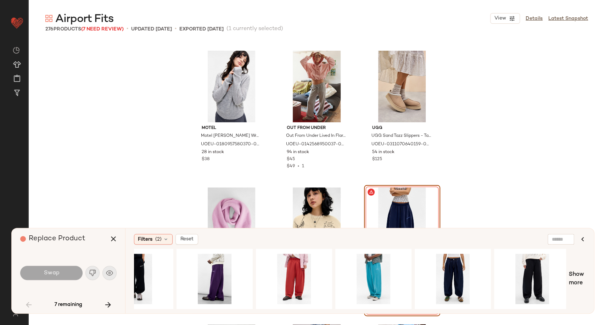
scroll to position [0, 358]
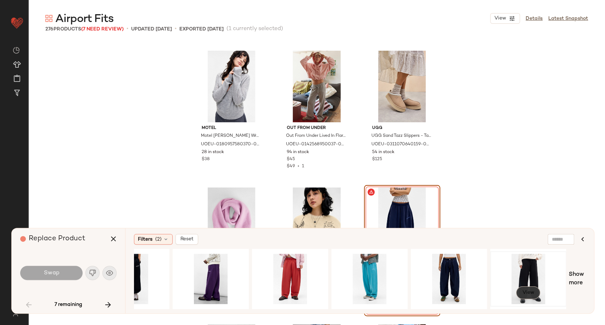
click at [530, 290] on span "View" at bounding box center [528, 293] width 12 height 6
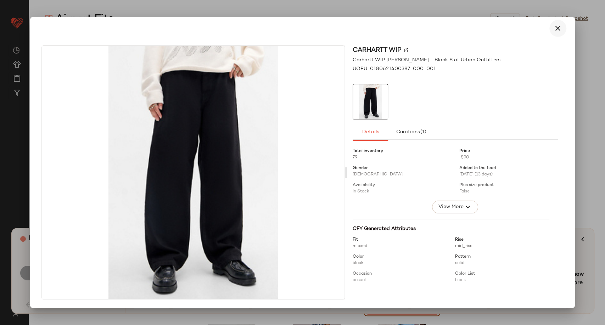
click at [560, 28] on icon "button" at bounding box center [558, 28] width 9 height 9
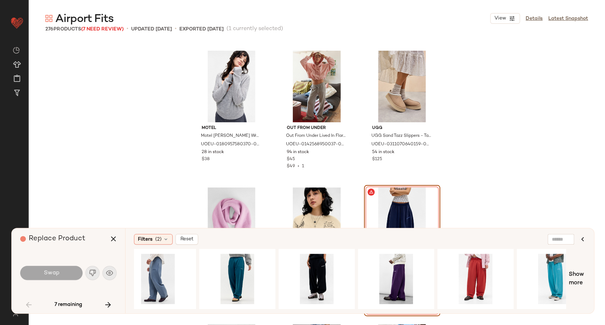
scroll to position [0, 171]
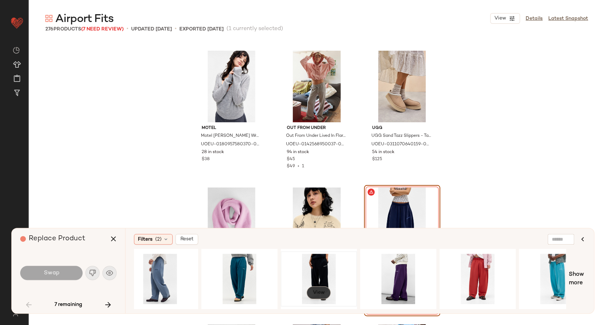
click at [320, 290] on span "View" at bounding box center [319, 293] width 12 height 6
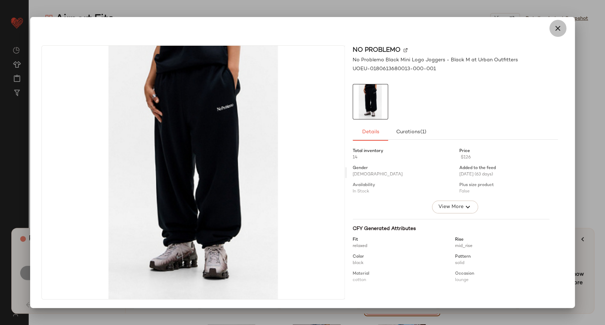
click at [559, 30] on icon "button" at bounding box center [558, 28] width 9 height 9
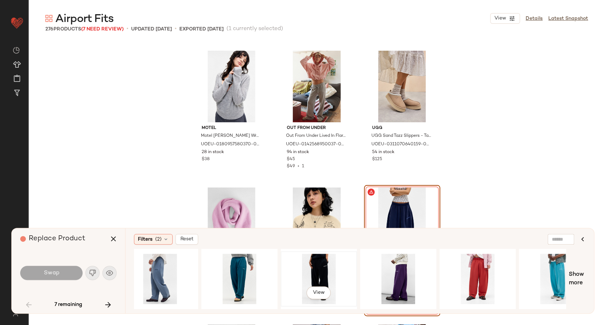
click at [311, 275] on div "View" at bounding box center [318, 279] width 71 height 50
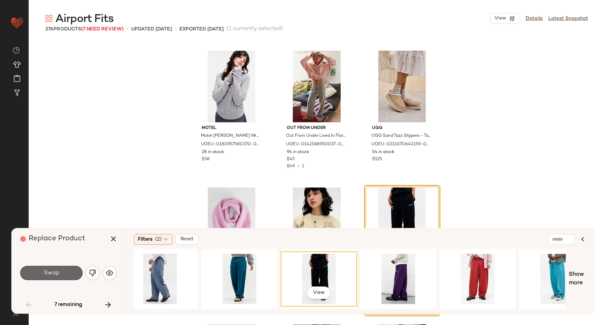
click at [38, 275] on button "Swap" at bounding box center [51, 273] width 62 height 14
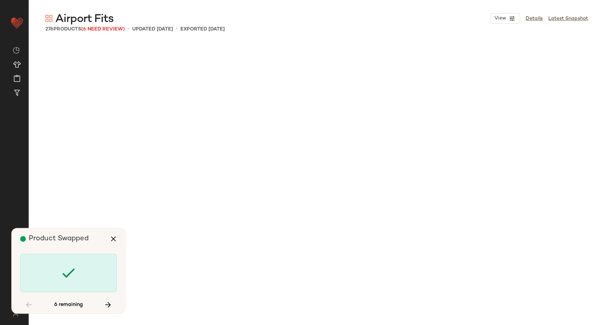
scroll to position [3420, 0]
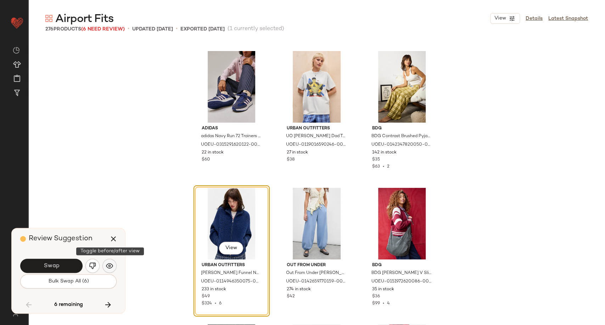
click at [110, 267] on img "button" at bounding box center [109, 265] width 7 height 7
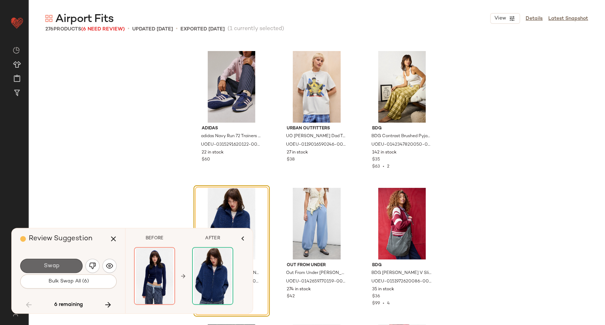
click at [63, 265] on button "Swap" at bounding box center [51, 266] width 62 height 14
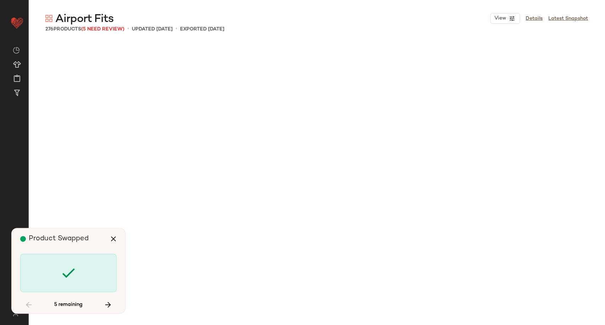
scroll to position [4104, 0]
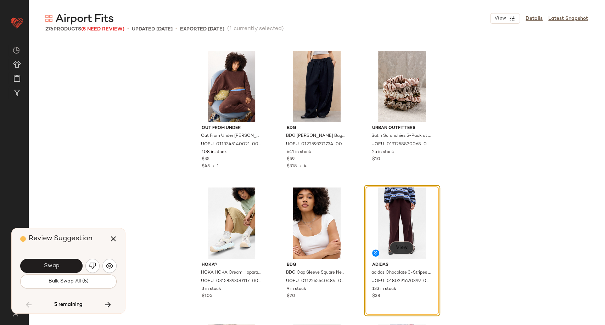
click at [398, 250] on span "View" at bounding box center [402, 248] width 12 height 6
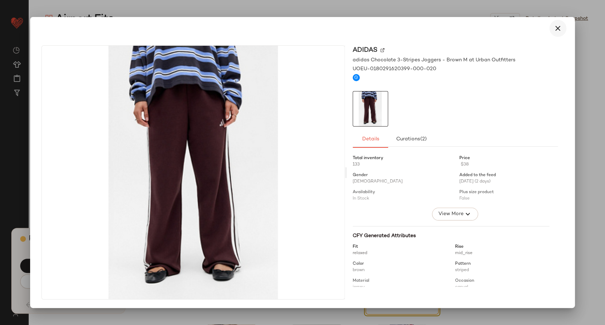
click at [563, 27] on button "button" at bounding box center [557, 28] width 17 height 17
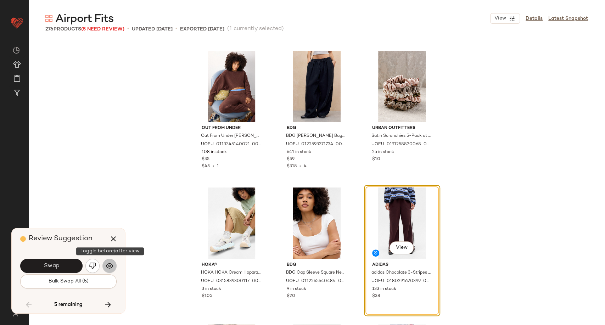
click at [107, 266] on img "button" at bounding box center [109, 265] width 7 height 7
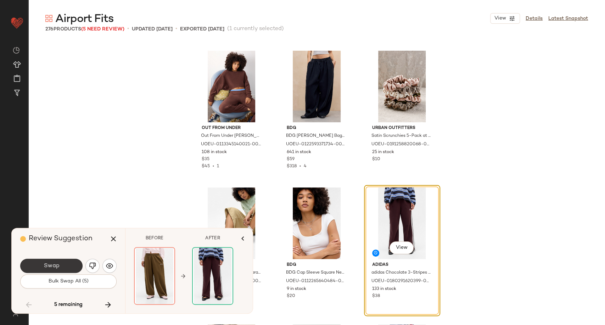
click at [71, 264] on button "Swap" at bounding box center [51, 266] width 62 height 14
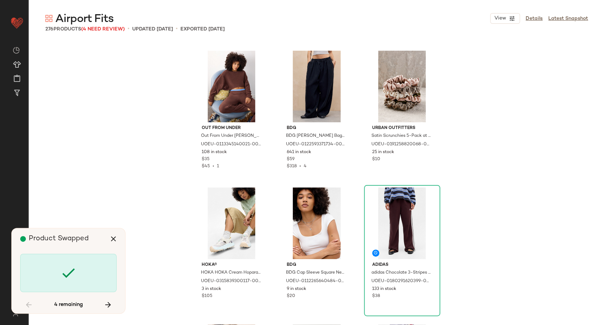
scroll to position [6430, 0]
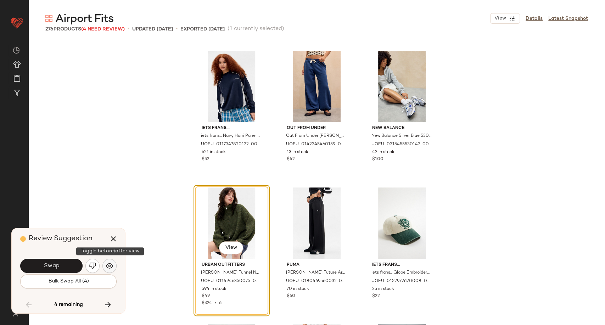
click at [113, 267] on button "button" at bounding box center [109, 266] width 14 height 14
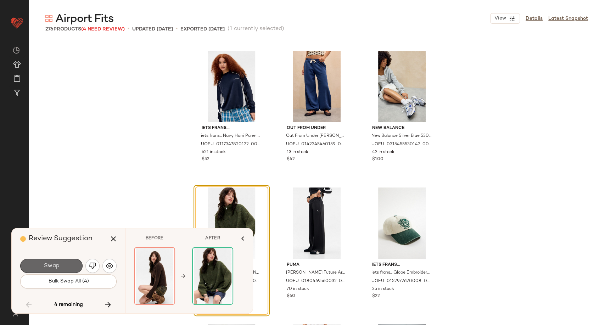
click at [60, 265] on button "Swap" at bounding box center [51, 266] width 62 height 14
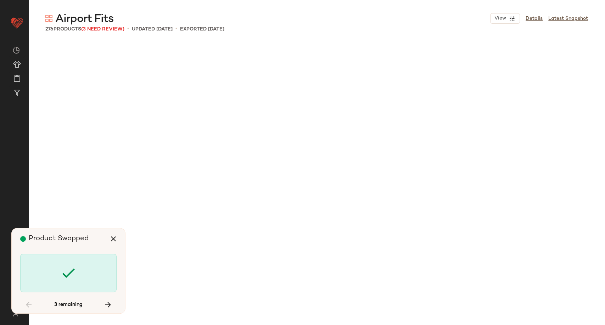
scroll to position [9029, 0]
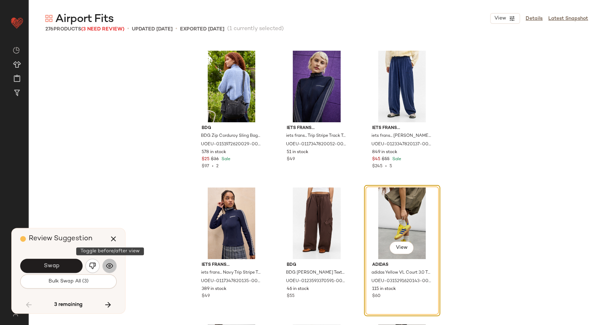
click at [108, 267] on img "button" at bounding box center [109, 265] width 7 height 7
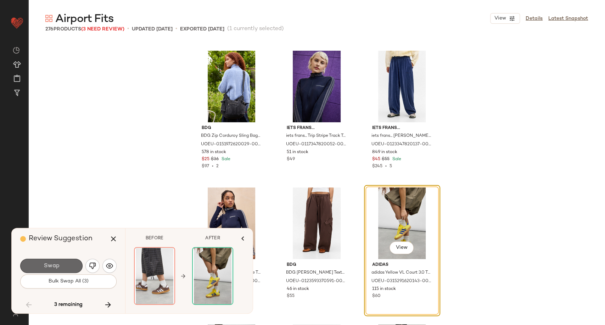
click at [71, 266] on button "Swap" at bounding box center [51, 266] width 62 height 14
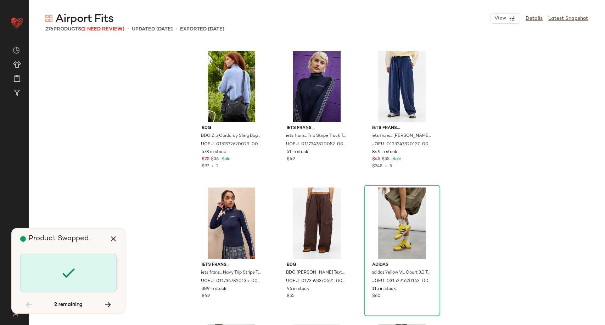
scroll to position [9303, 0]
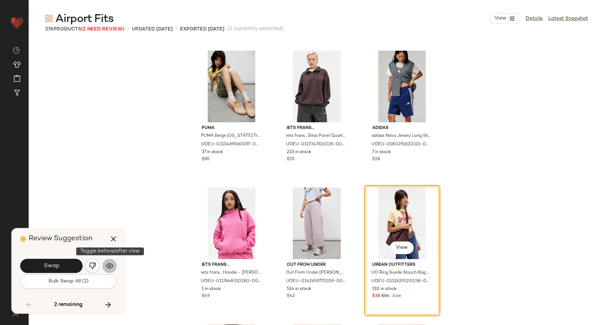
click at [106, 269] on img "button" at bounding box center [109, 265] width 7 height 7
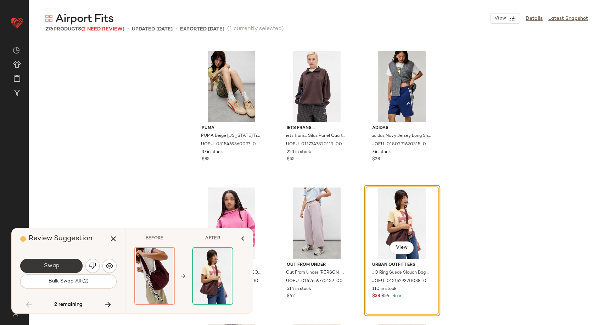
click at [73, 268] on button "Swap" at bounding box center [51, 266] width 62 height 14
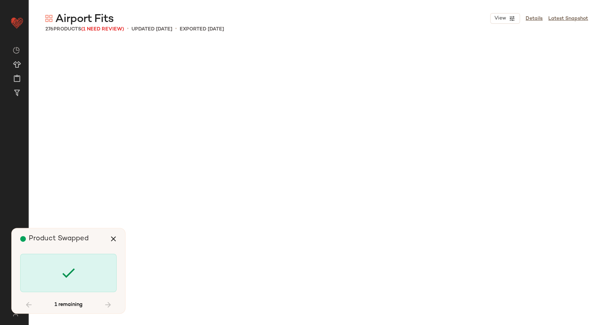
scroll to position [11218, 0]
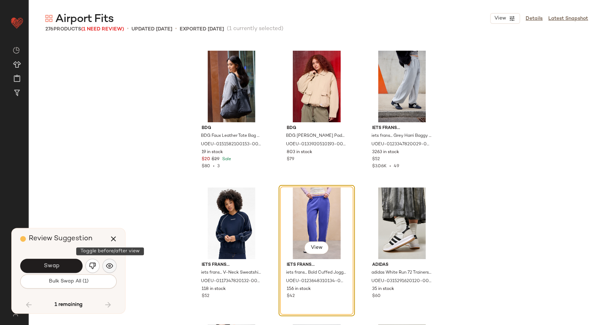
click at [108, 260] on button "button" at bounding box center [109, 266] width 14 height 14
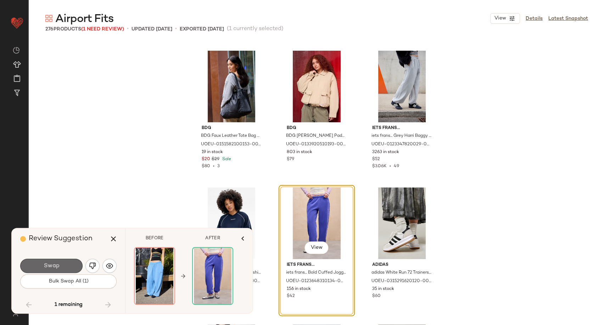
click at [67, 267] on button "Swap" at bounding box center [51, 266] width 62 height 14
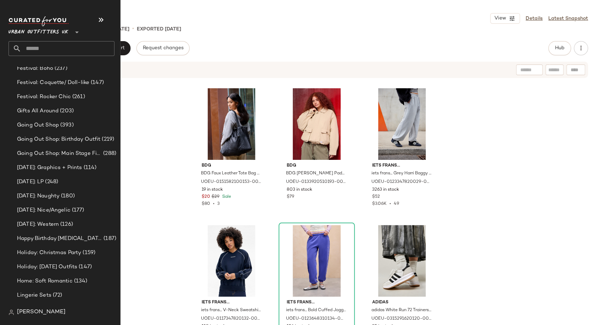
scroll to position [1868, 0]
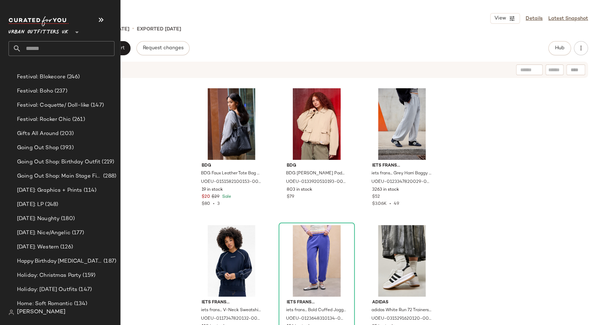
click at [46, 47] on input "text" at bounding box center [67, 48] width 93 height 15
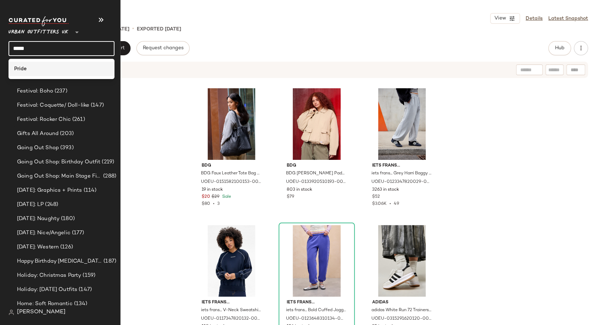
type input "*****"
click at [44, 72] on div "Pride" at bounding box center [61, 68] width 95 height 7
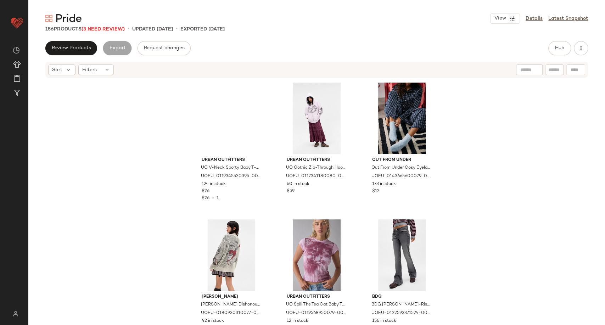
click at [111, 28] on span "(3 Need Review)" at bounding box center [103, 29] width 43 height 5
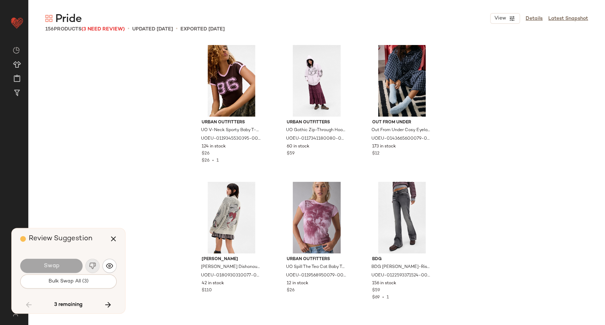
scroll to position [3831, 0]
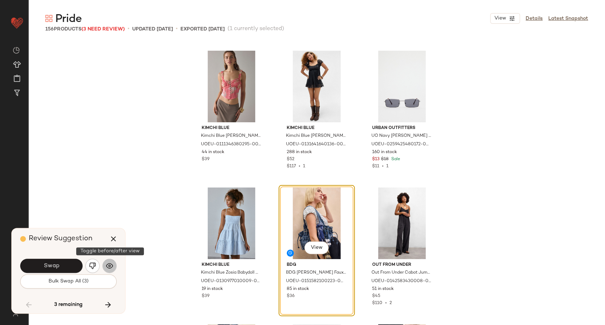
click at [110, 266] on img "button" at bounding box center [109, 265] width 7 height 7
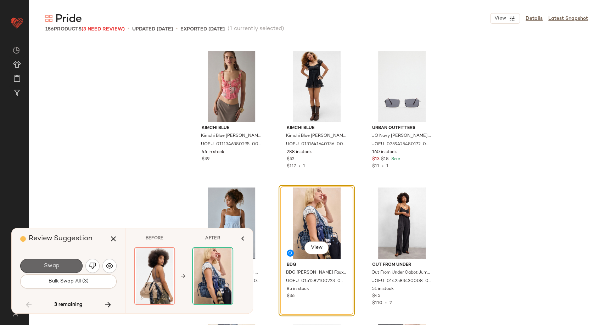
click at [70, 266] on button "Swap" at bounding box center [51, 266] width 62 height 14
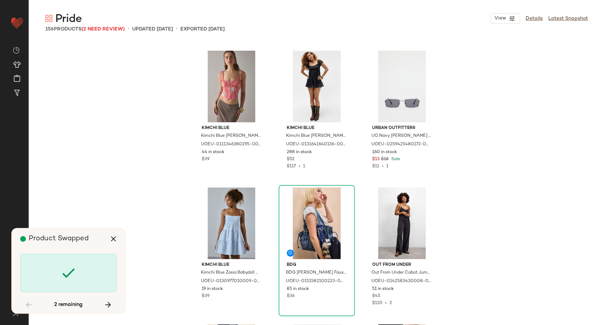
scroll to position [5335, 0]
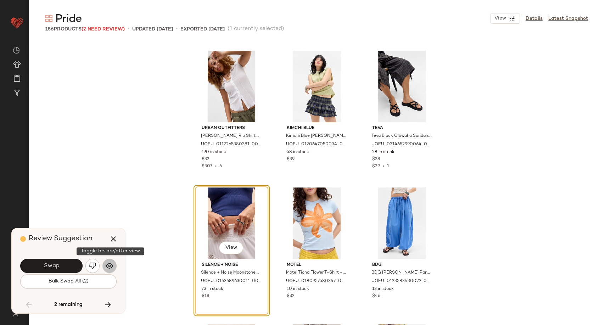
click at [110, 266] on img "button" at bounding box center [109, 265] width 7 height 7
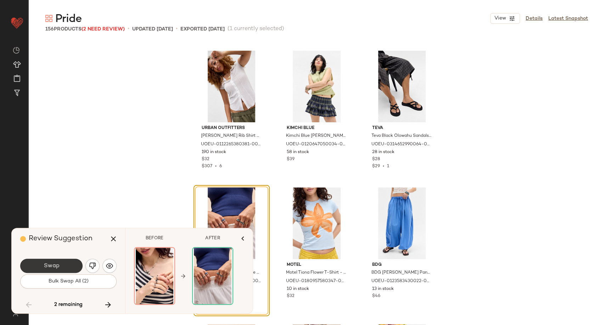
click at [61, 264] on button "Swap" at bounding box center [51, 266] width 62 height 14
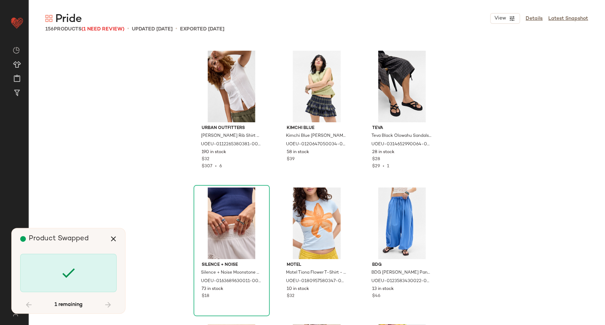
scroll to position [6430, 0]
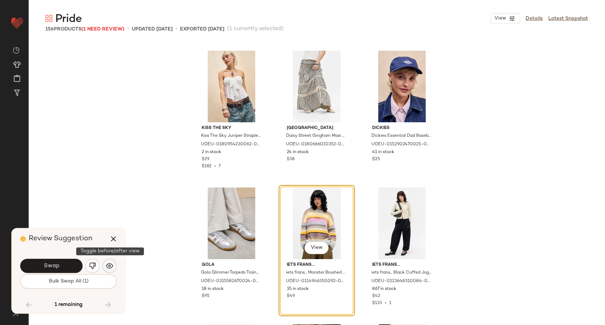
click at [105, 267] on button "button" at bounding box center [109, 266] width 14 height 14
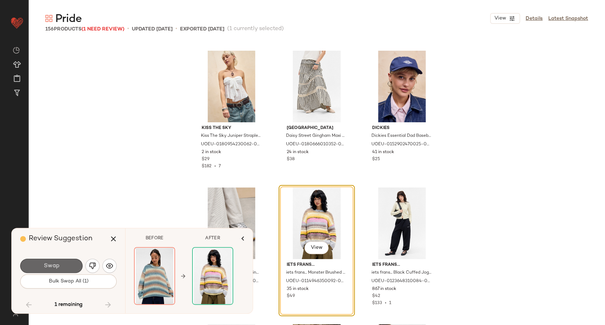
click at [54, 266] on span "Swap" at bounding box center [51, 266] width 16 height 7
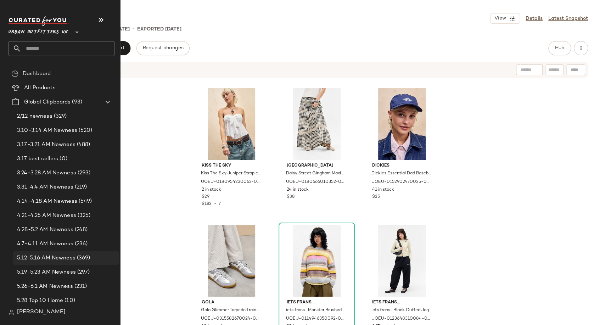
scroll to position [157, 0]
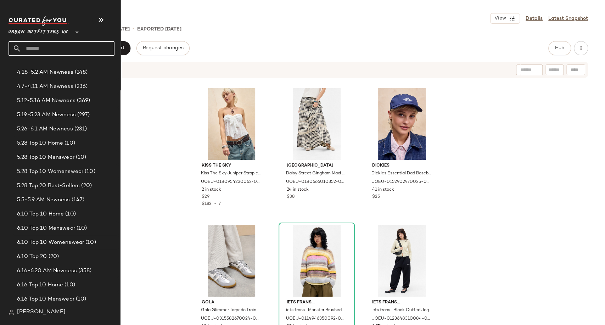
click at [36, 43] on input "text" at bounding box center [67, 48] width 93 height 15
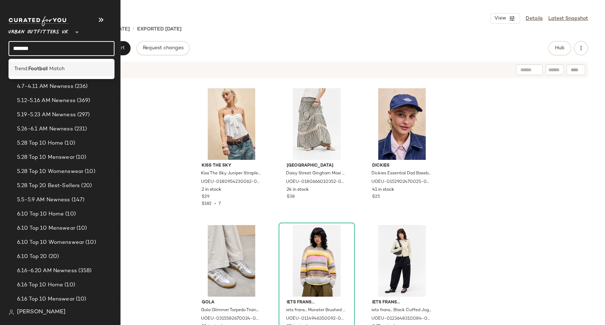
type input "*******"
click at [45, 64] on div "Trend: Footbal l Match" at bounding box center [62, 69] width 106 height 15
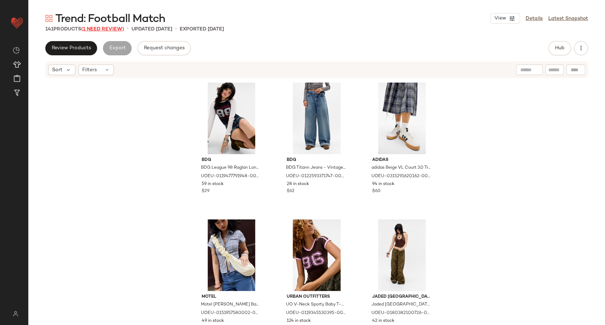
click at [102, 27] on span "(1 Need Review)" at bounding box center [102, 29] width 43 height 5
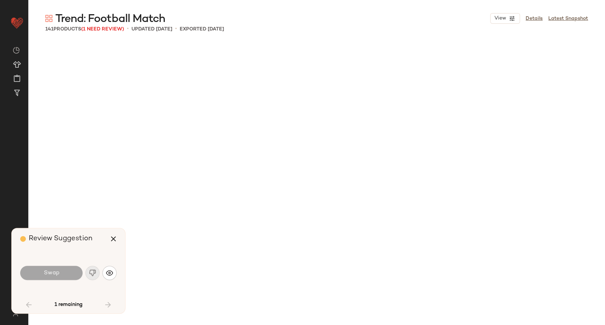
scroll to position [3147, 0]
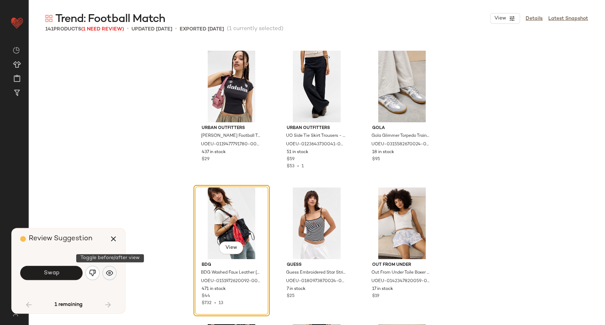
click at [113, 274] on button "button" at bounding box center [109, 273] width 14 height 14
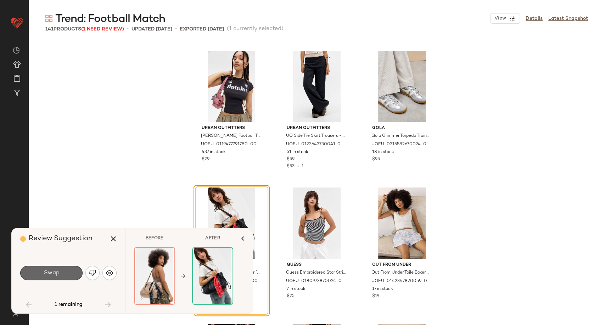
click at [65, 271] on button "Swap" at bounding box center [51, 273] width 62 height 14
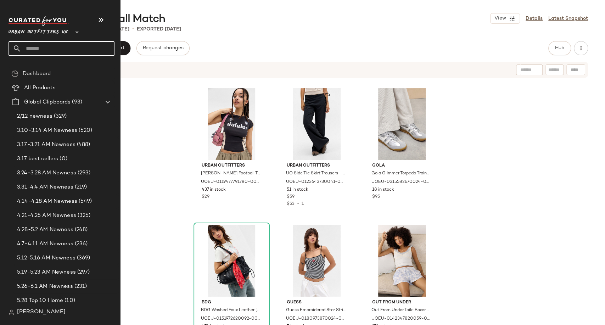
click at [26, 49] on input "text" at bounding box center [67, 48] width 93 height 15
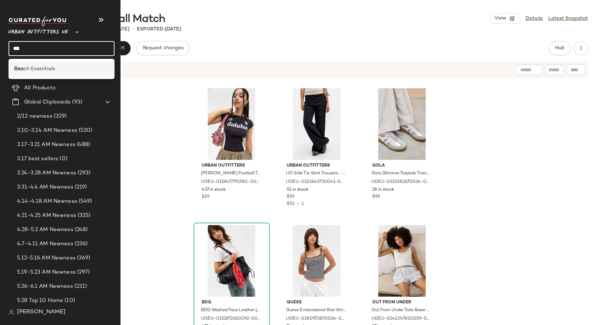
type input "***"
click at [42, 73] on div "Bea ch Essentials" at bounding box center [62, 69] width 106 height 15
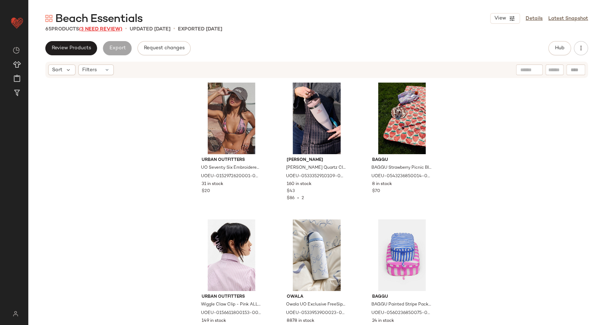
click at [105, 28] on span "(3 Need Review)" at bounding box center [100, 29] width 43 height 5
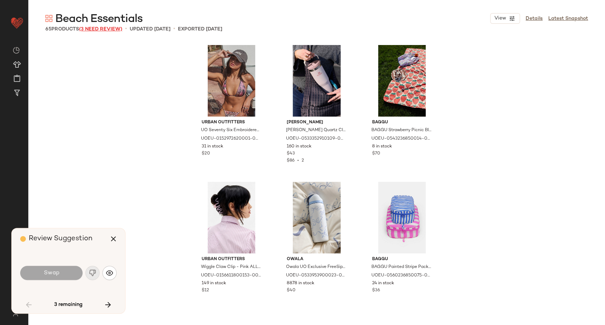
scroll to position [553, 0]
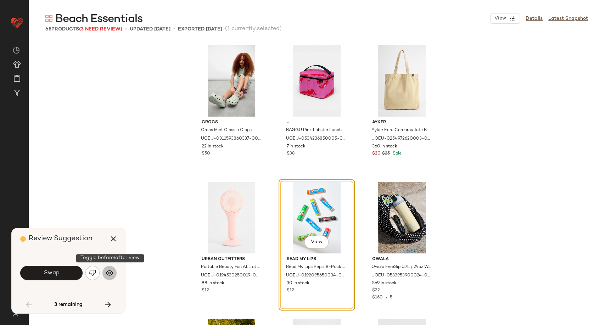
click at [111, 272] on img "button" at bounding box center [109, 272] width 7 height 7
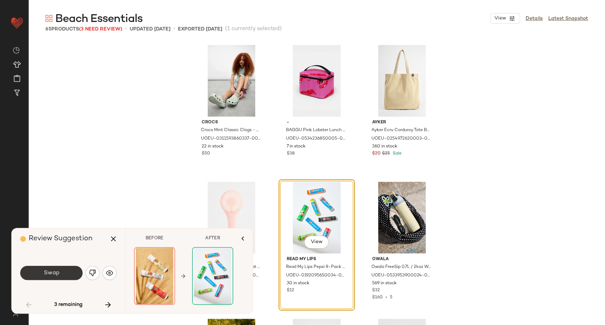
click at [67, 270] on button "Swap" at bounding box center [51, 273] width 62 height 14
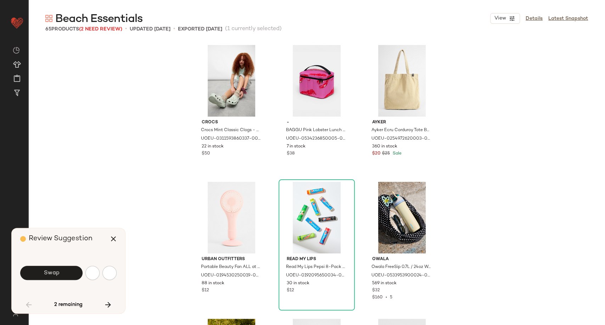
scroll to position [958, 0]
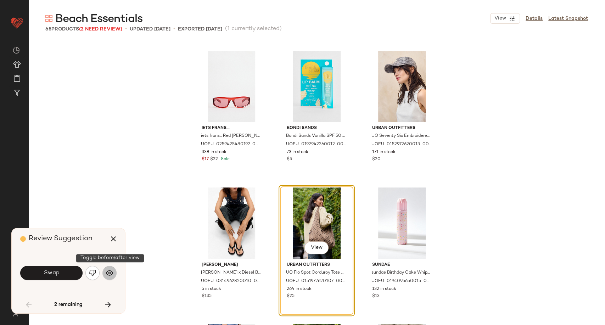
click at [108, 273] on img "button" at bounding box center [109, 272] width 7 height 7
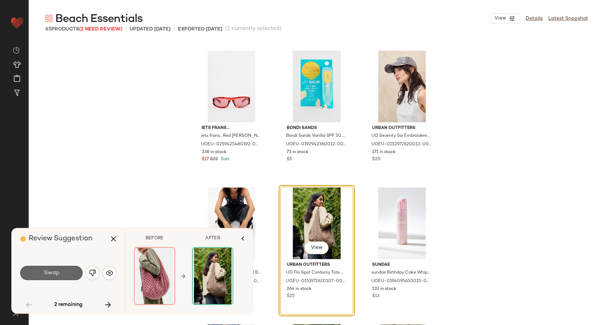
click at [70, 273] on button "Swap" at bounding box center [51, 273] width 62 height 14
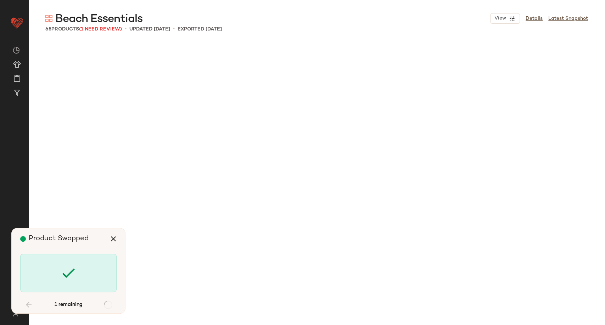
scroll to position [2189, 0]
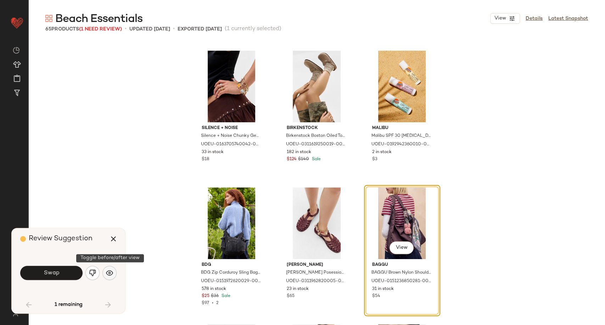
click at [106, 276] on img "button" at bounding box center [109, 272] width 7 height 7
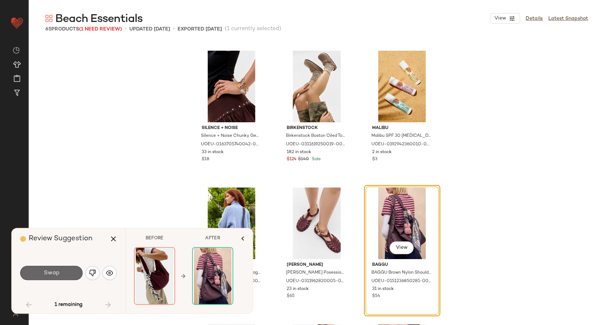
click at [74, 274] on button "Swap" at bounding box center [51, 273] width 62 height 14
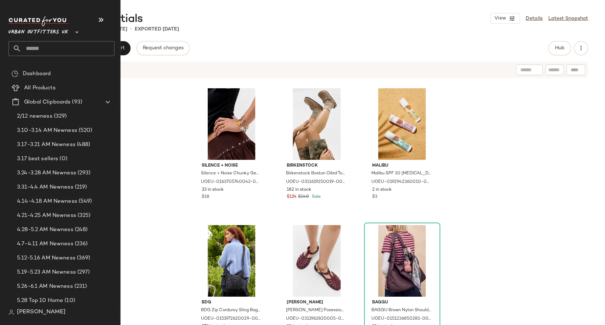
click at [31, 49] on input "text" at bounding box center [67, 48] width 93 height 15
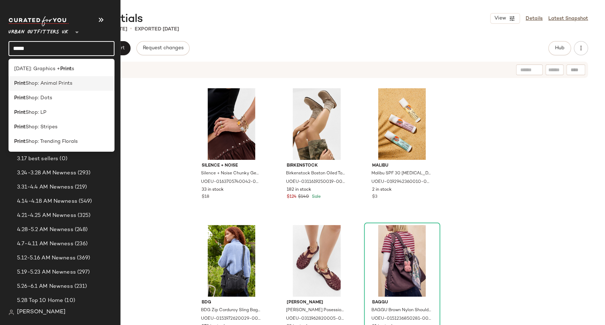
type input "*****"
click at [56, 85] on span "Shop: Animal Prints" at bounding box center [49, 83] width 47 height 7
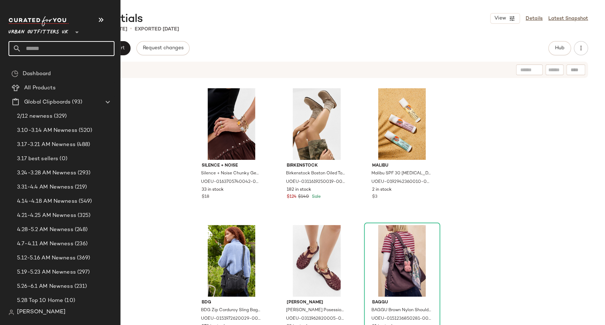
click at [37, 50] on input "text" at bounding box center [67, 48] width 93 height 15
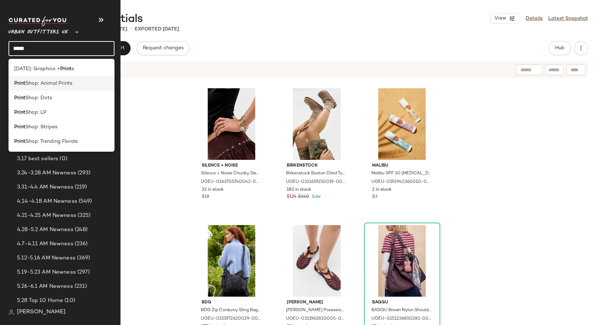
type input "*****"
click at [59, 83] on span "Shop: Animal Prints" at bounding box center [49, 83] width 47 height 7
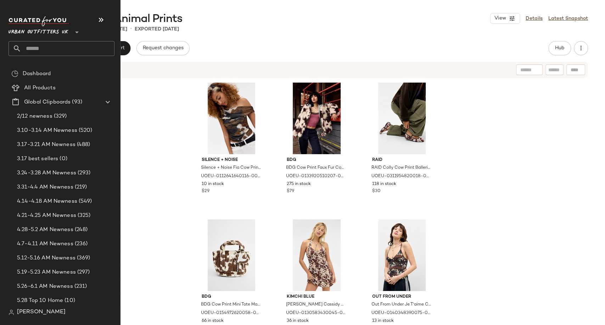
click at [36, 48] on input "text" at bounding box center [67, 48] width 93 height 15
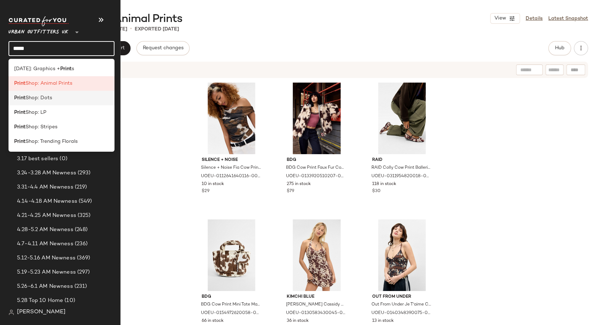
type input "*****"
click at [46, 97] on span "Shop: Dots" at bounding box center [39, 97] width 27 height 7
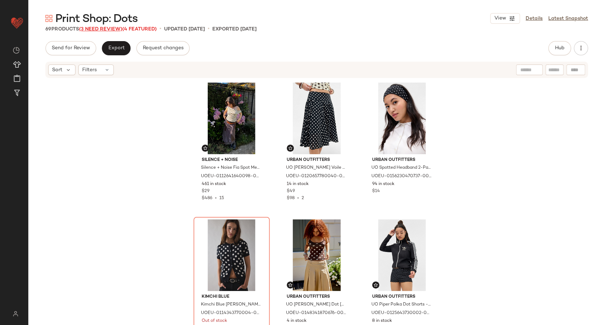
click at [100, 29] on span "(3 Need Review)" at bounding box center [100, 29] width 43 height 5
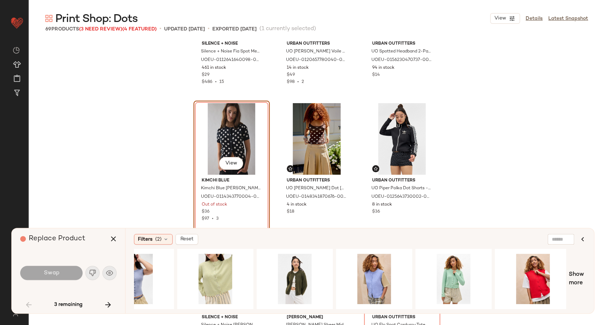
scroll to position [0, 358]
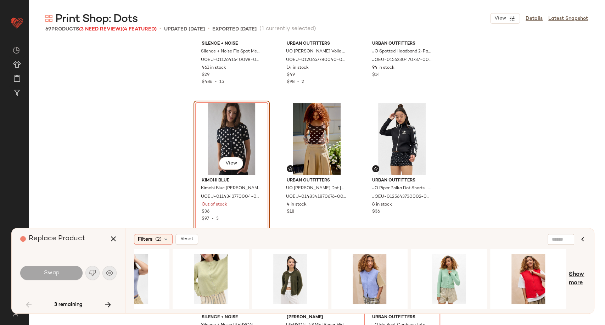
click at [577, 280] on span "Show more" at bounding box center [577, 278] width 17 height 17
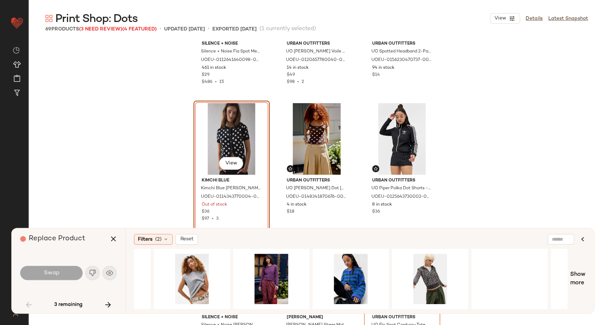
scroll to position [0, 1150]
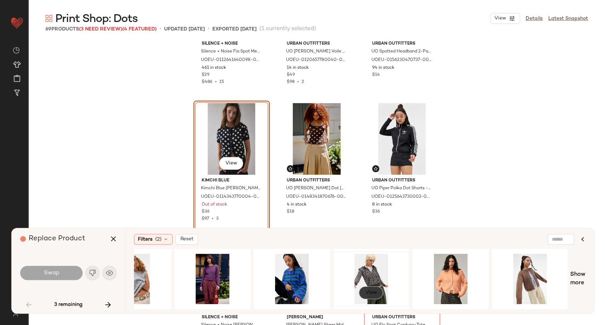
click at [377, 290] on button "View" at bounding box center [371, 292] width 24 height 13
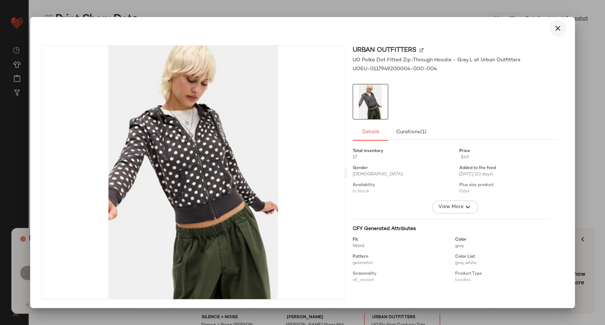
click at [554, 32] on icon "button" at bounding box center [558, 28] width 9 height 9
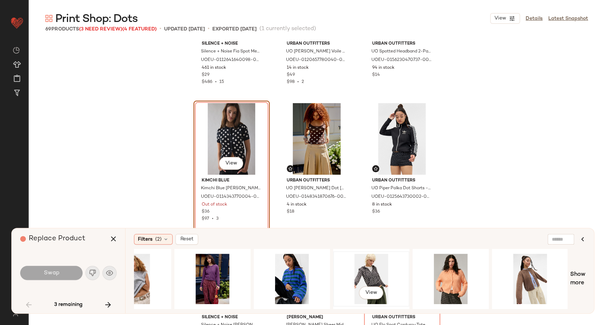
click at [372, 270] on div "View" at bounding box center [371, 279] width 71 height 50
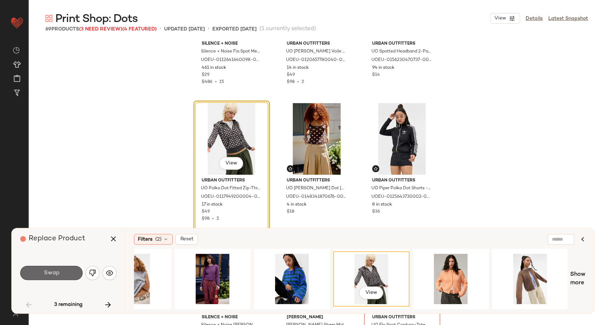
click at [54, 273] on span "Swap" at bounding box center [51, 273] width 16 height 7
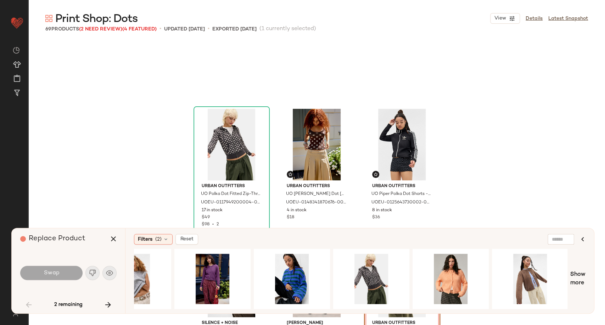
scroll to position [142, 0]
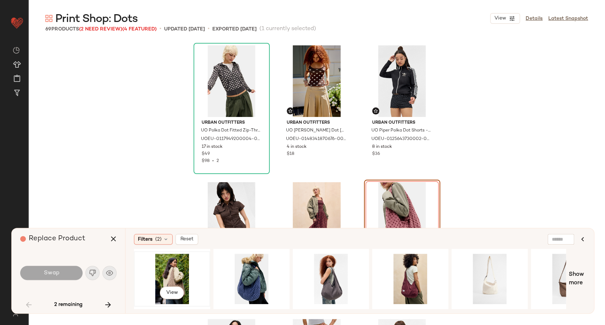
click at [174, 276] on div "View" at bounding box center [171, 279] width 71 height 50
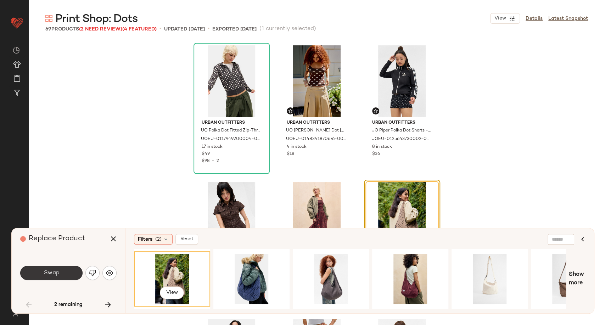
click at [68, 273] on button "Swap" at bounding box center [51, 273] width 62 height 14
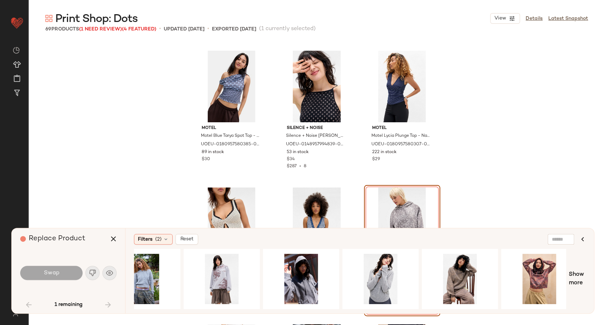
scroll to position [0, 358]
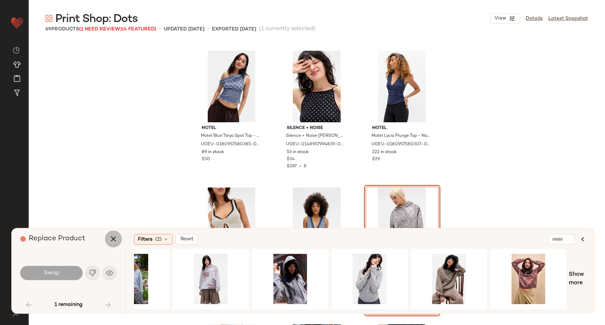
click at [117, 239] on icon "button" at bounding box center [113, 239] width 9 height 9
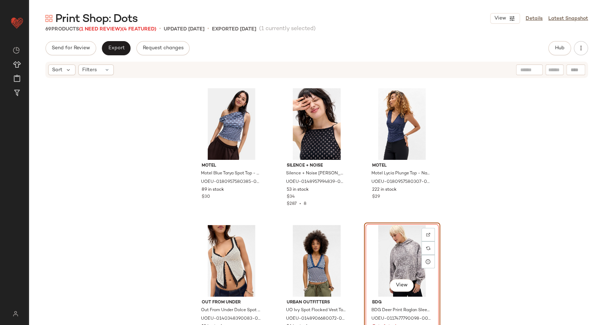
click at [476, 242] on div "Motel Motel Blue Tarya Spot Top - Blue L at Urban Outfitters UOEU-0180957580385…" at bounding box center [316, 213] width 577 height 268
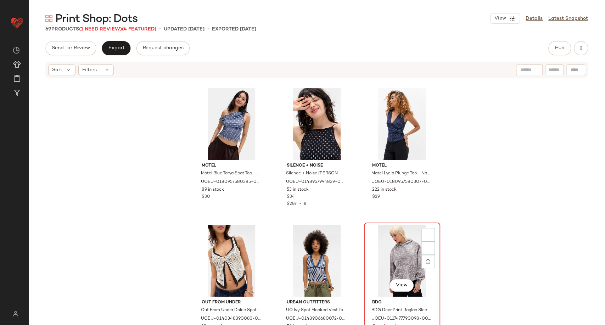
click at [404, 257] on div "View" at bounding box center [401, 261] width 71 height 72
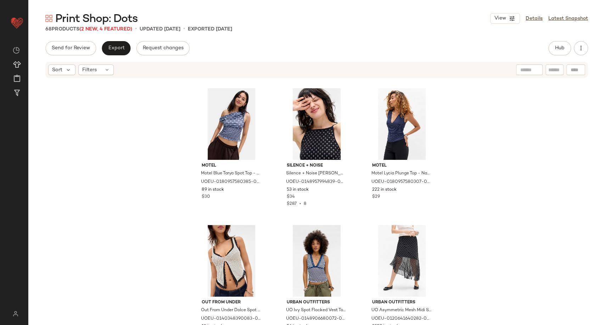
click at [94, 30] on span "(2 New, 4 Featured)" at bounding box center [105, 29] width 53 height 5
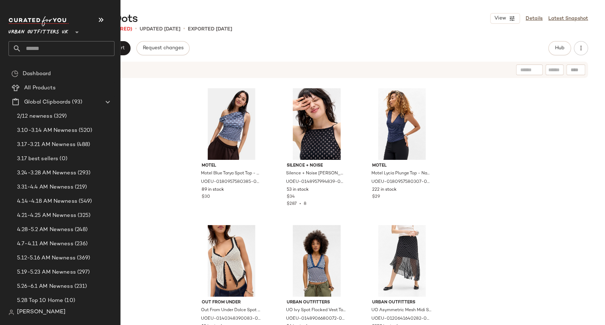
click at [31, 47] on input "text" at bounding box center [67, 48] width 93 height 15
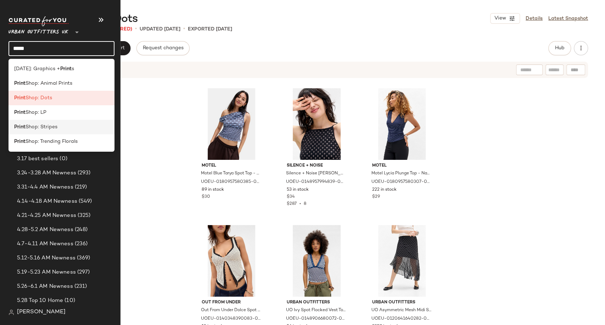
type input "*****"
click at [60, 132] on div "Print Shop: Stripes" at bounding box center [62, 127] width 106 height 15
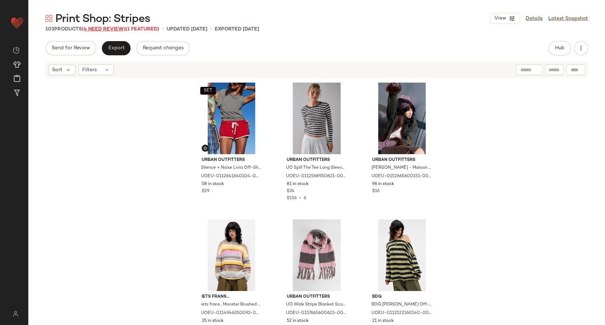
click at [108, 28] on span "(4 Need Review)" at bounding box center [104, 29] width 44 height 5
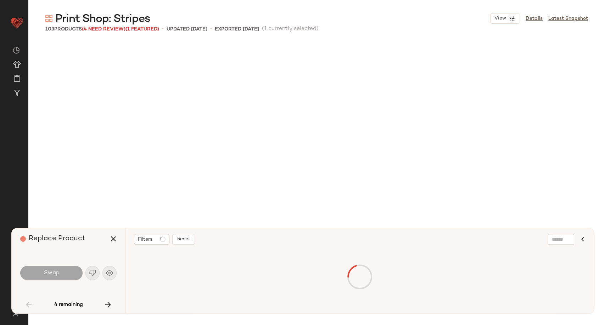
scroll to position [553, 0]
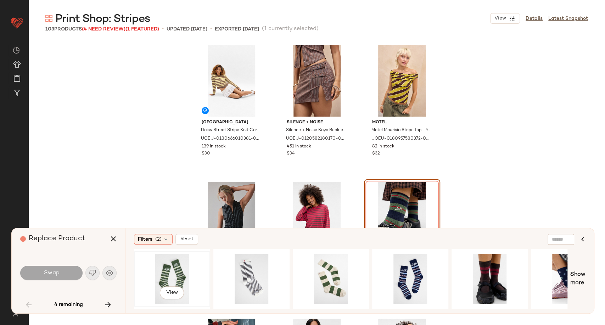
click at [171, 278] on div "View" at bounding box center [171, 279] width 71 height 50
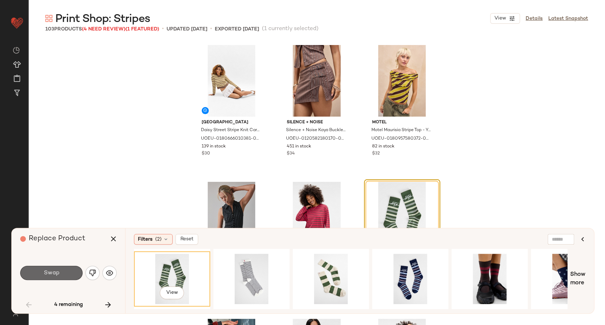
click at [62, 274] on button "Swap" at bounding box center [51, 273] width 62 height 14
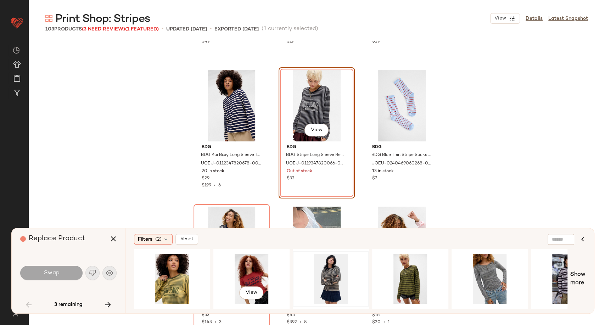
scroll to position [1349, 0]
click at [322, 276] on div "View" at bounding box center [330, 279] width 71 height 50
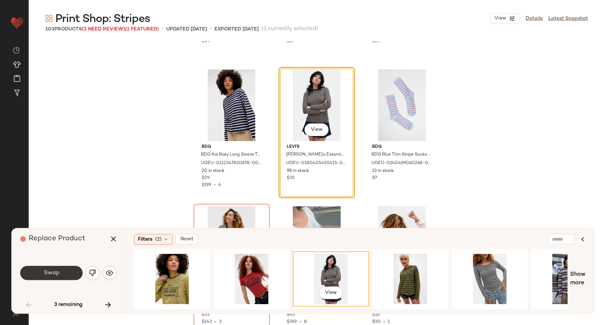
click at [57, 275] on span "Swap" at bounding box center [51, 273] width 16 height 7
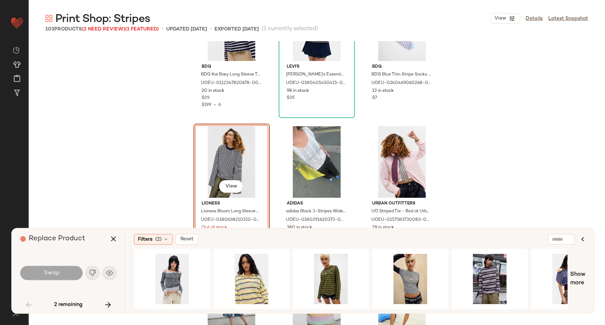
scroll to position [1447, 0]
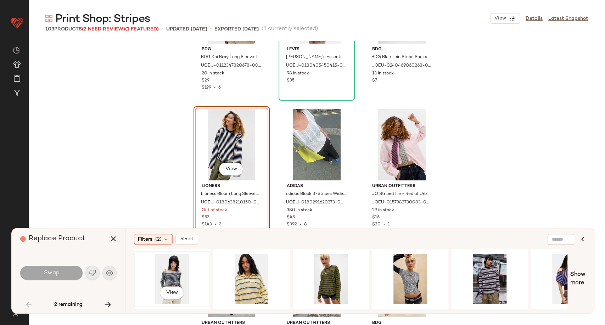
click at [173, 271] on div "View" at bounding box center [171, 279] width 71 height 50
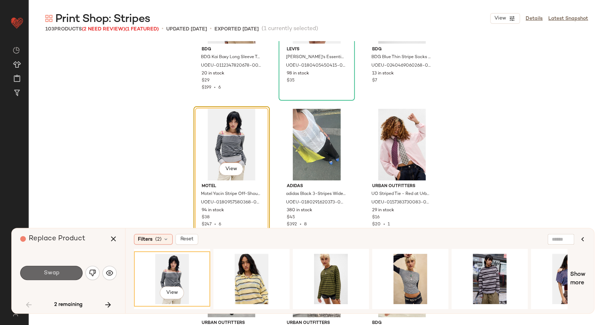
click at [64, 276] on button "Swap" at bounding box center [51, 273] width 62 height 14
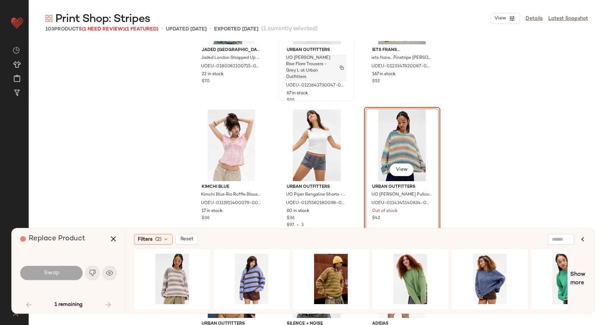
scroll to position [2815, 0]
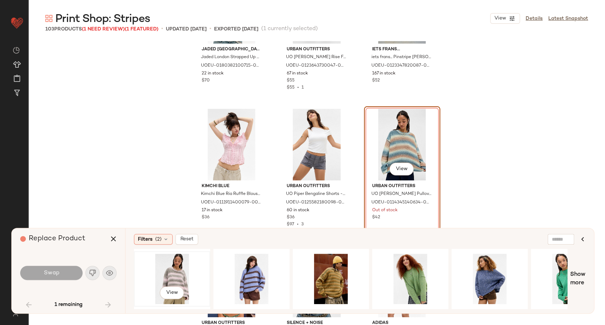
click at [159, 273] on div "View" at bounding box center [171, 279] width 71 height 50
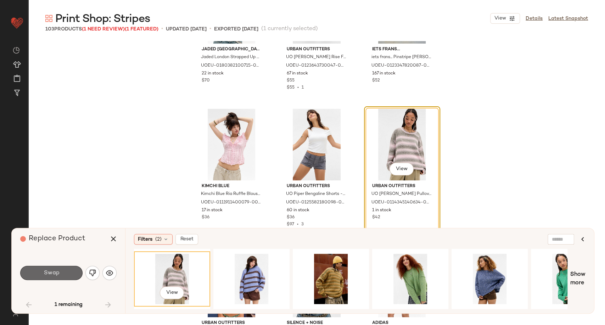
click at [54, 272] on span "Swap" at bounding box center [51, 273] width 16 height 7
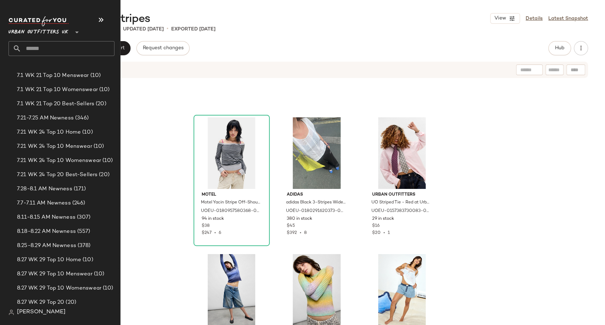
scroll to position [827, 0]
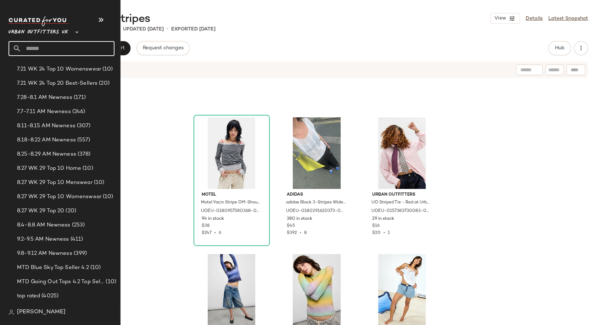
click at [46, 46] on input "text" at bounding box center [67, 48] width 93 height 15
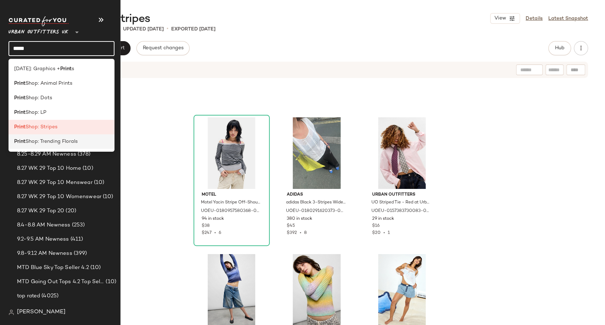
type input "*****"
click at [62, 146] on div "Print Shop: Trending Florals" at bounding box center [62, 141] width 106 height 15
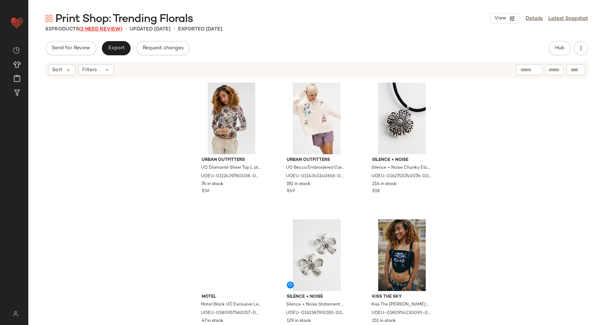
click at [87, 30] on span "(2 Need Review)" at bounding box center [100, 29] width 43 height 5
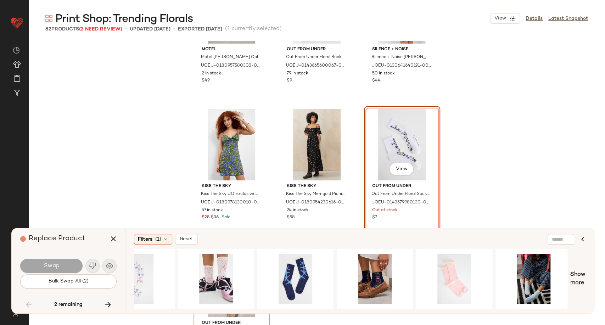
scroll to position [0, 910]
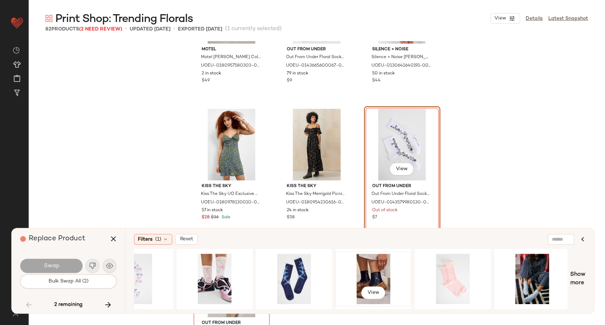
click at [379, 276] on div "View" at bounding box center [373, 279] width 71 height 50
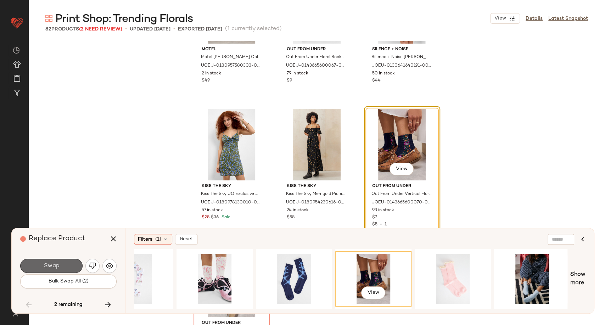
click at [49, 266] on span "Swap" at bounding box center [51, 266] width 16 height 7
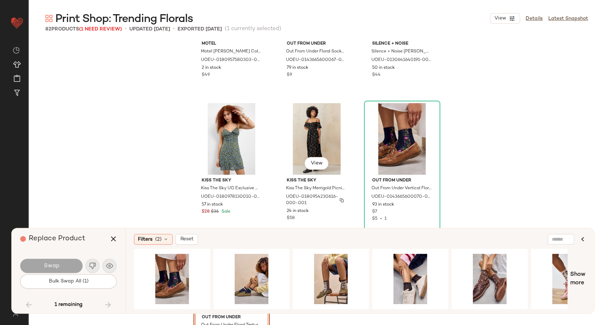
scroll to position [3518, 0]
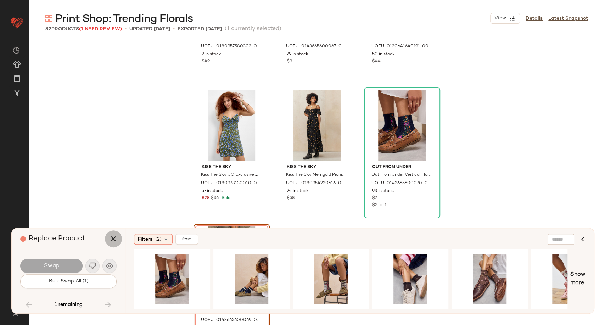
click at [113, 240] on icon "button" at bounding box center [113, 239] width 9 height 9
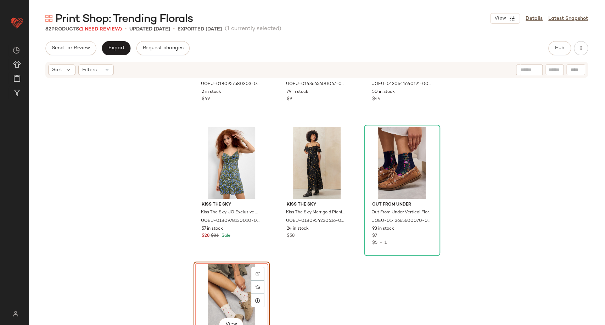
click at [224, 278] on div "View" at bounding box center [231, 300] width 71 height 72
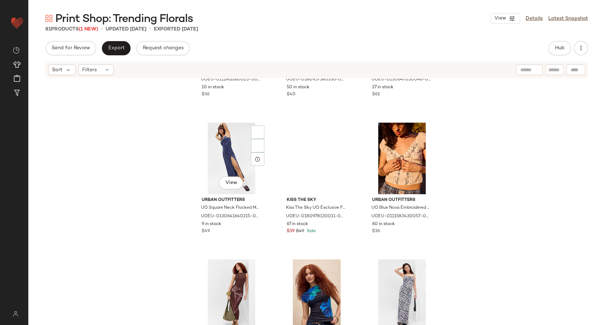
scroll to position [2954, 0]
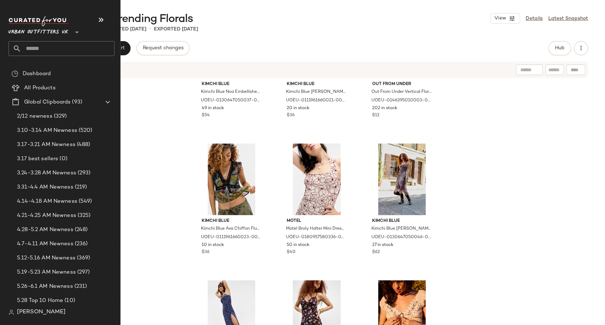
click at [54, 49] on input "text" at bounding box center [67, 48] width 93 height 15
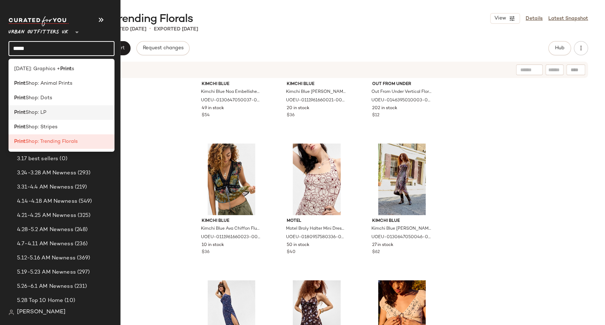
type input "*****"
click at [50, 119] on div "Print Shop: LP" at bounding box center [62, 112] width 106 height 15
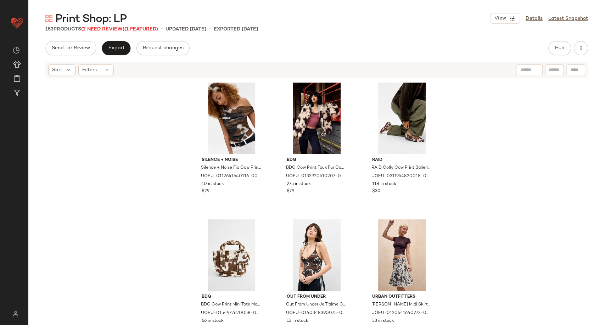
click at [90, 29] on span "(2 Need Review)" at bounding box center [102, 29] width 43 height 5
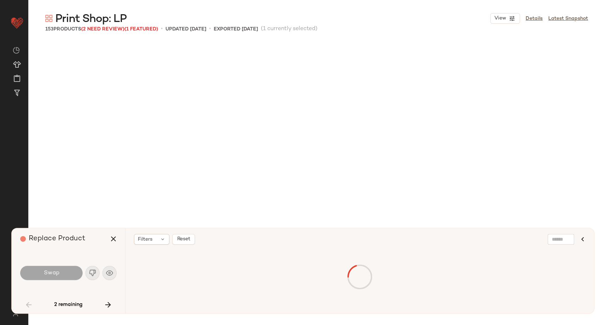
scroll to position [2325, 0]
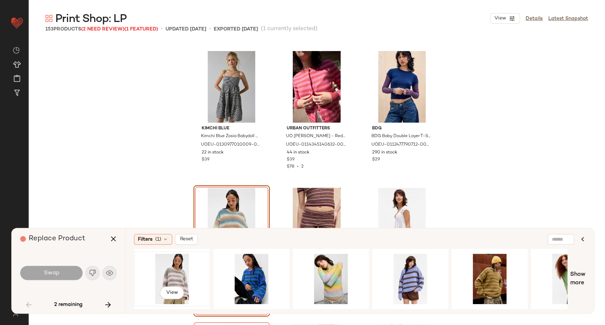
click at [180, 278] on div "View" at bounding box center [171, 279] width 71 height 50
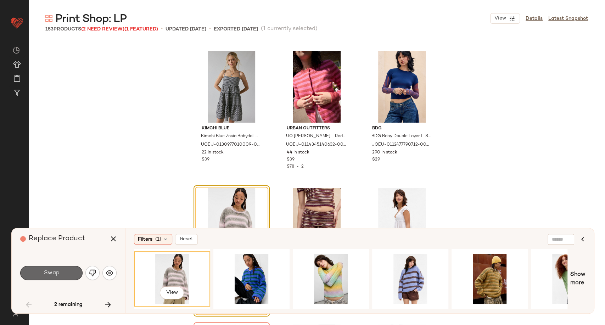
click at [59, 277] on button "Swap" at bounding box center [51, 273] width 62 height 14
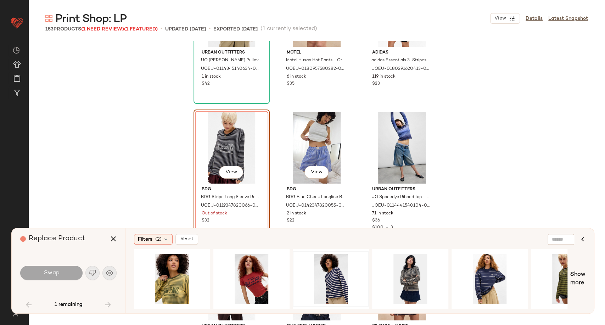
scroll to position [2541, 0]
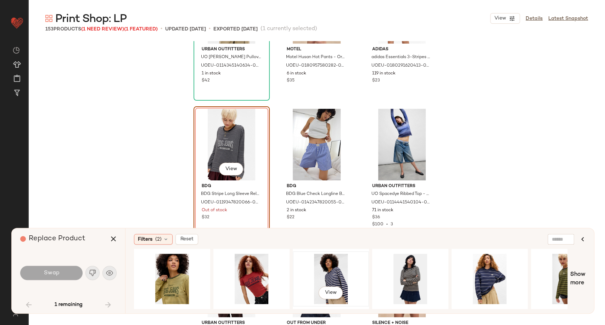
click at [336, 270] on div "View" at bounding box center [330, 279] width 71 height 50
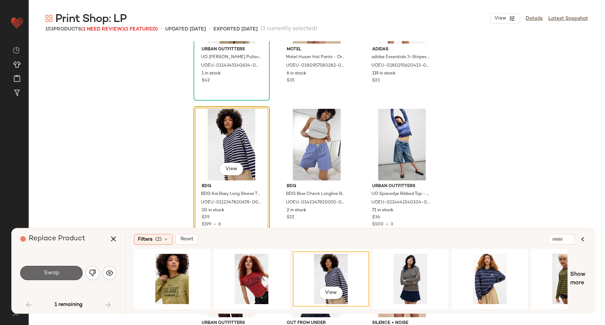
click at [32, 274] on button "Swap" at bounding box center [51, 273] width 62 height 14
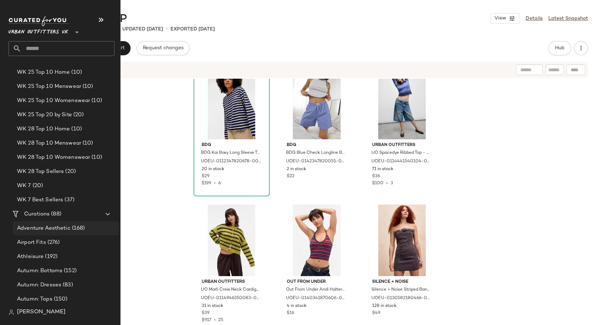
scroll to position [1378, 0]
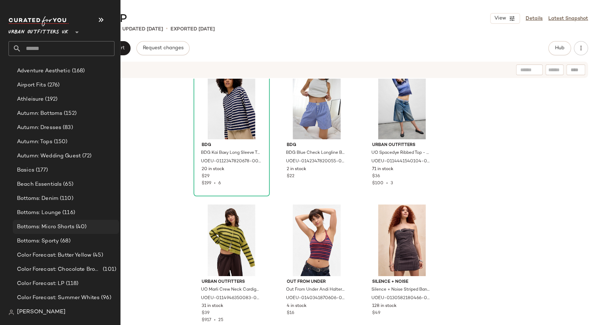
click at [56, 226] on span "Bottoms: Micro Shorts" at bounding box center [45, 227] width 57 height 8
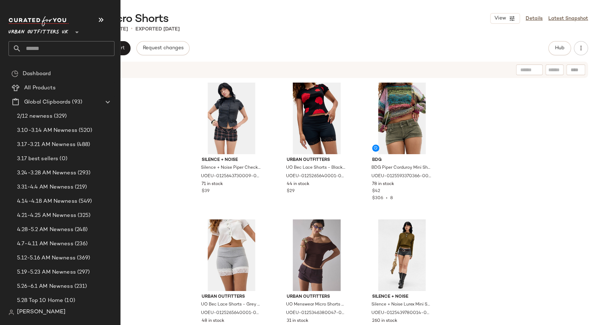
click at [72, 52] on input "text" at bounding box center [67, 48] width 93 height 15
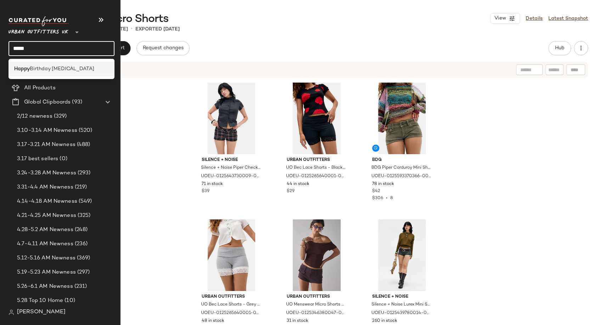
type input "*****"
click at [60, 71] on span "Birthday Cancer" at bounding box center [62, 68] width 65 height 7
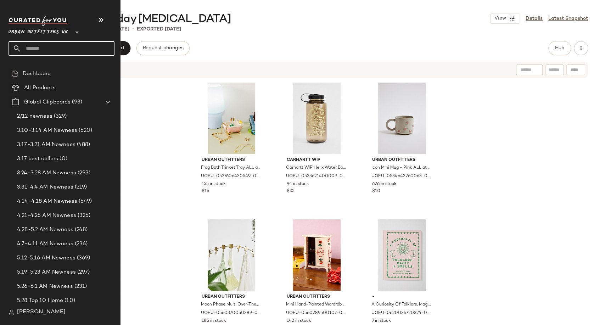
click at [34, 45] on input "text" at bounding box center [67, 48] width 93 height 15
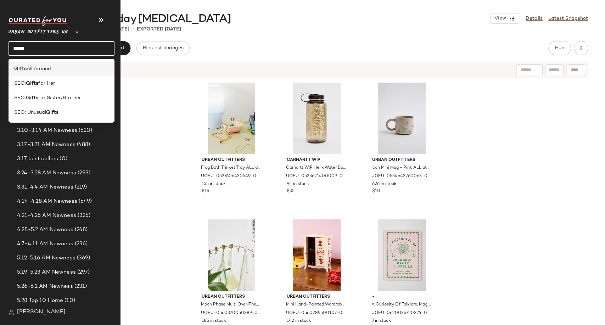
type input "*****"
click at [37, 71] on span "All Around" at bounding box center [39, 68] width 24 height 7
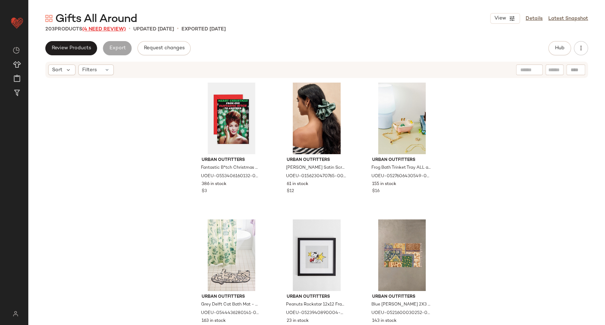
click at [117, 28] on span "(4 Need Review)" at bounding box center [104, 29] width 44 height 5
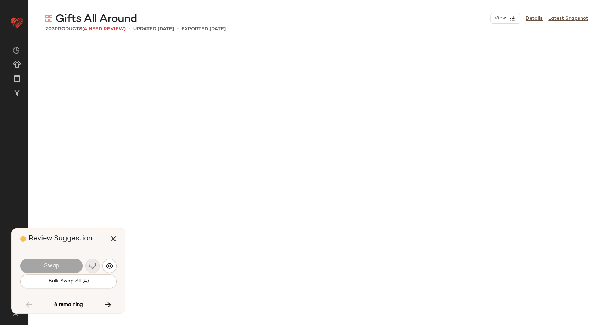
scroll to position [3694, 0]
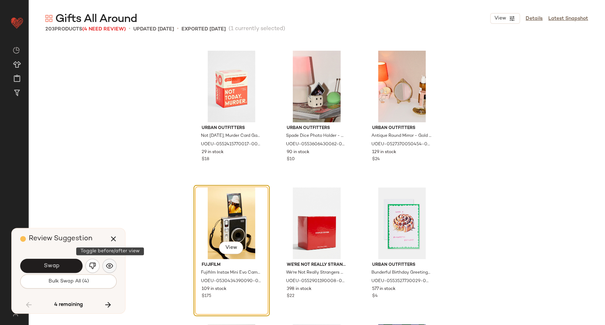
click at [111, 265] on img "button" at bounding box center [109, 265] width 7 height 7
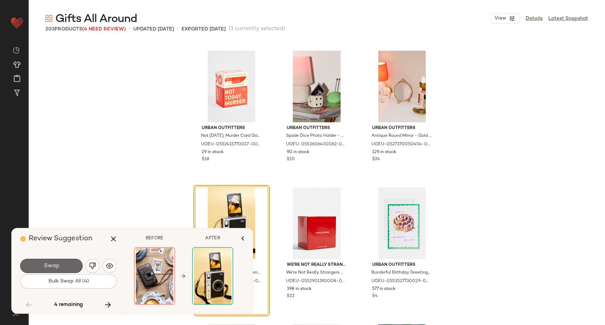
click at [57, 266] on span "Swap" at bounding box center [51, 266] width 16 height 7
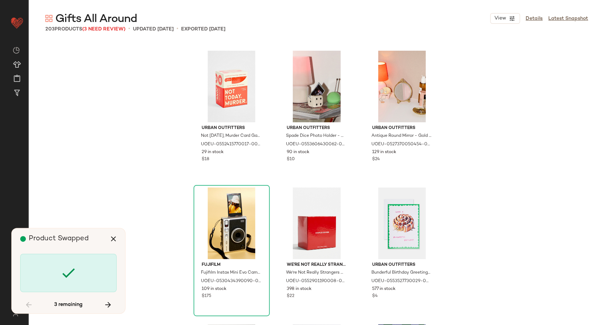
scroll to position [6840, 0]
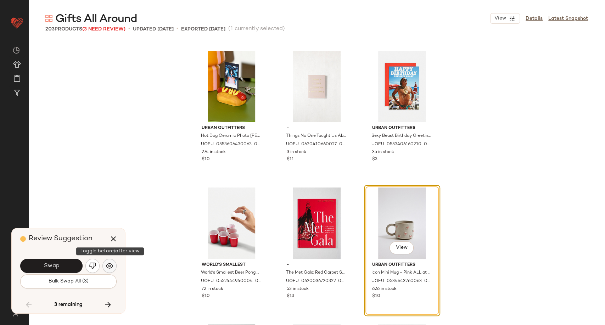
click at [111, 264] on img "button" at bounding box center [109, 265] width 7 height 7
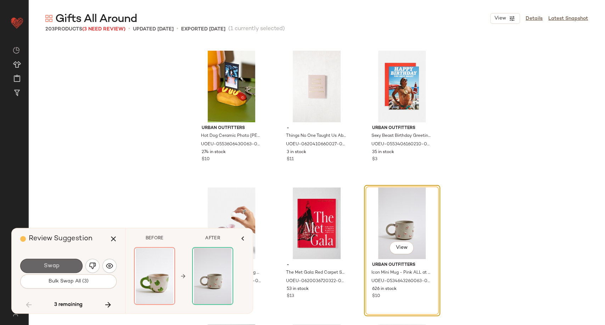
click at [57, 264] on span "Swap" at bounding box center [51, 266] width 16 height 7
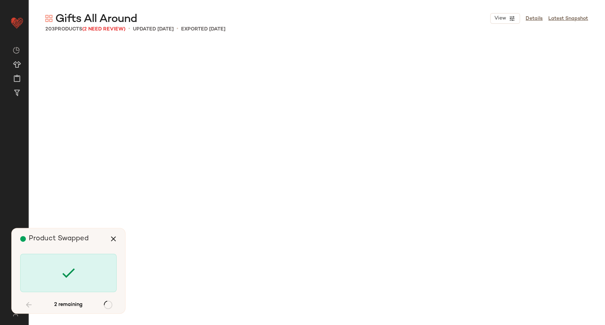
scroll to position [8619, 0]
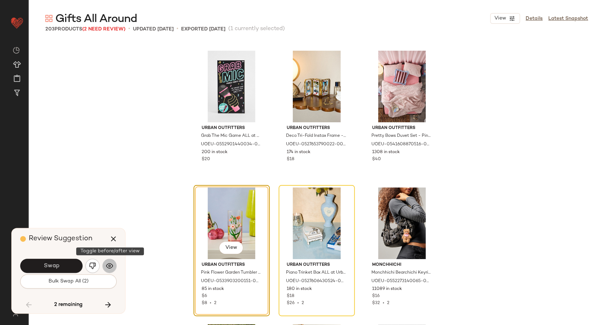
click at [111, 265] on img "button" at bounding box center [109, 265] width 7 height 7
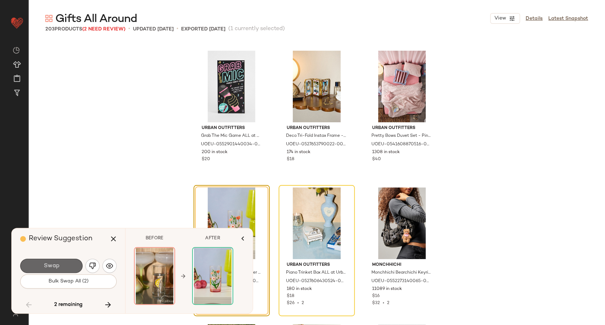
click at [71, 265] on button "Swap" at bounding box center [51, 266] width 62 height 14
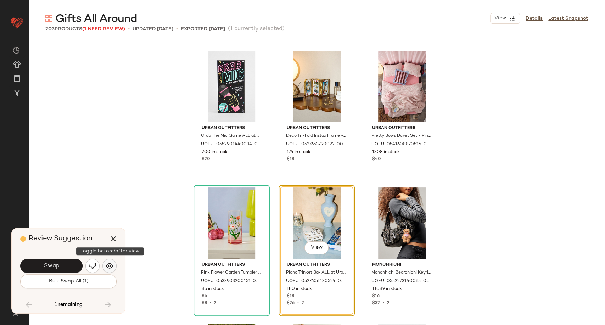
click at [108, 266] on img "button" at bounding box center [109, 265] width 7 height 7
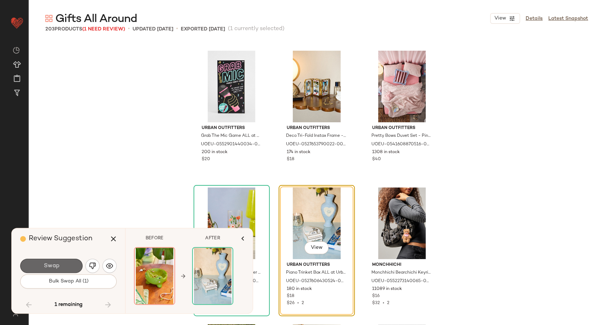
click at [53, 269] on span "Swap" at bounding box center [51, 266] width 16 height 7
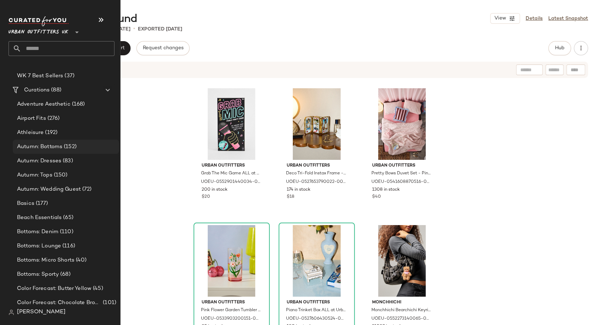
scroll to position [1299, 0]
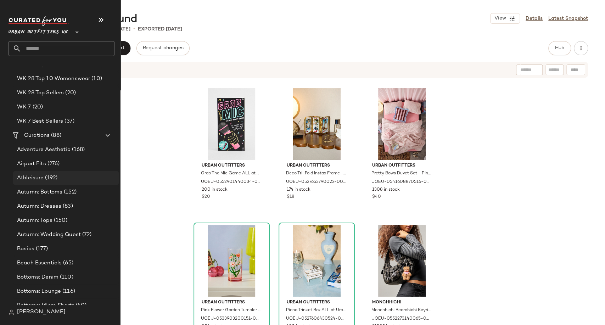
click at [42, 174] on span "Athleisure" at bounding box center [30, 178] width 27 height 8
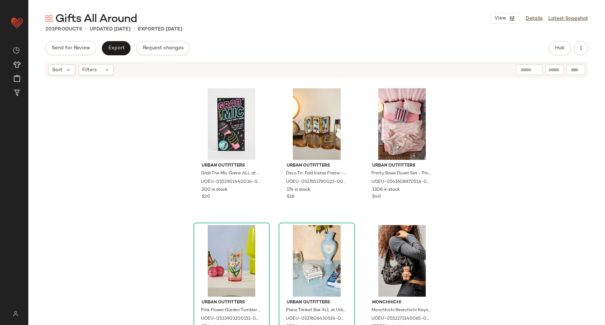
scroll to position [0, 0]
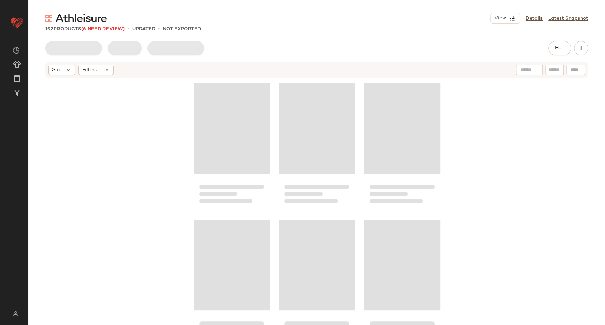
click at [105, 28] on span "(6 Need Review)" at bounding box center [103, 29] width 44 height 5
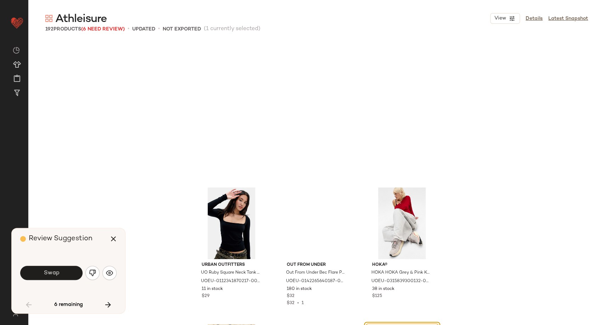
scroll to position [142, 0]
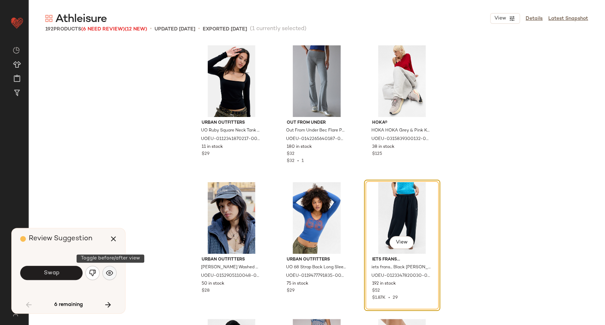
click at [107, 270] on img "button" at bounding box center [109, 272] width 7 height 7
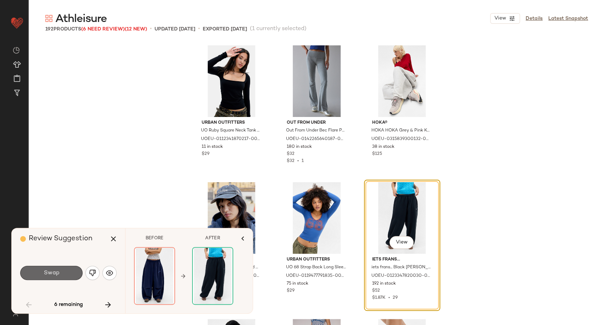
click at [61, 273] on button "Swap" at bounding box center [51, 273] width 62 height 14
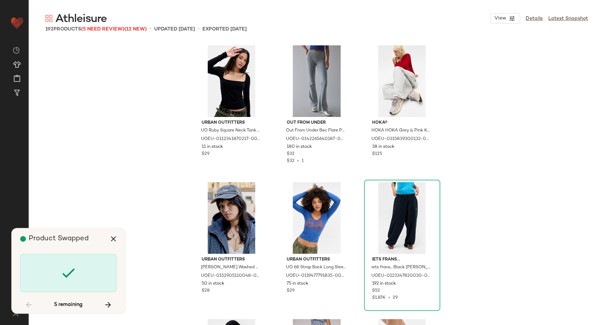
scroll to position [2189, 0]
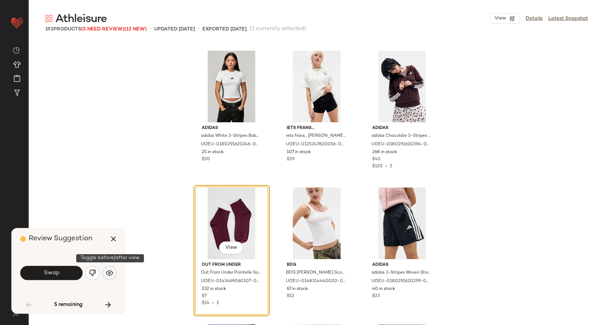
click at [114, 276] on button "button" at bounding box center [109, 273] width 14 height 14
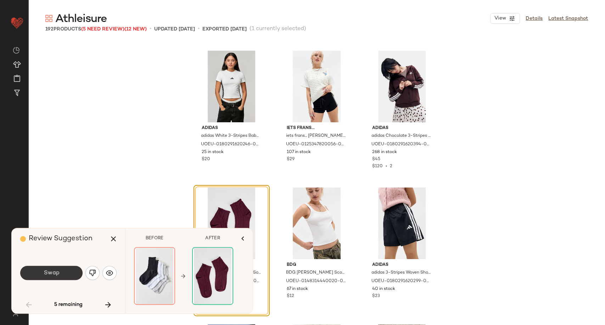
click at [57, 268] on button "Swap" at bounding box center [51, 273] width 62 height 14
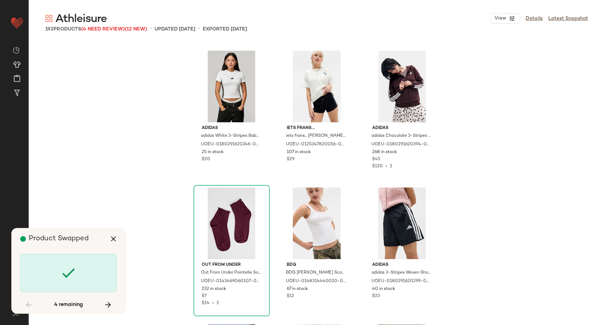
scroll to position [3010, 0]
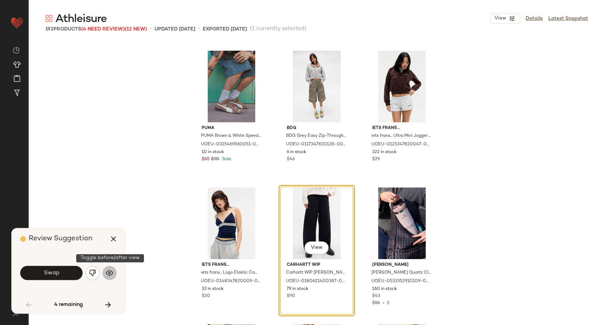
click at [113, 275] on img "button" at bounding box center [109, 272] width 7 height 7
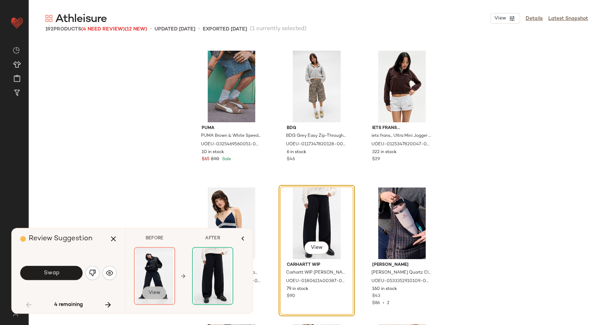
click at [147, 295] on button "View" at bounding box center [154, 292] width 24 height 13
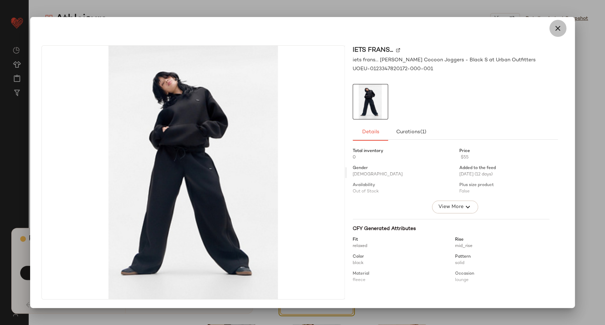
click at [557, 33] on button "button" at bounding box center [557, 28] width 17 height 17
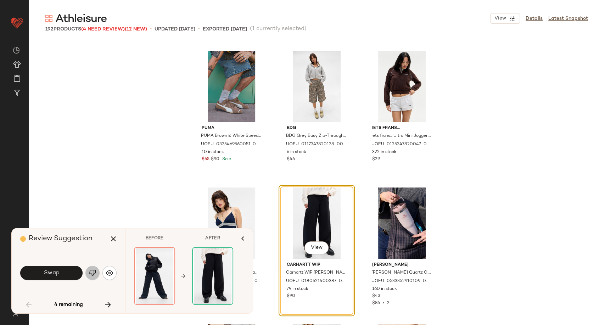
click at [93, 274] on img "button" at bounding box center [92, 272] width 7 height 7
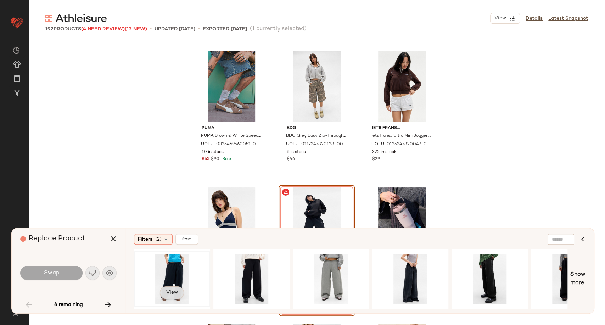
click at [169, 292] on span "View" at bounding box center [172, 293] width 12 height 6
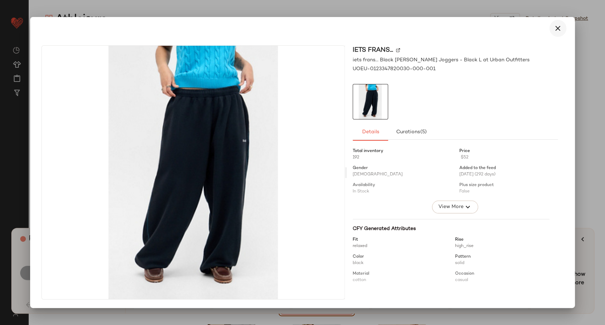
click at [561, 33] on button "button" at bounding box center [557, 28] width 17 height 17
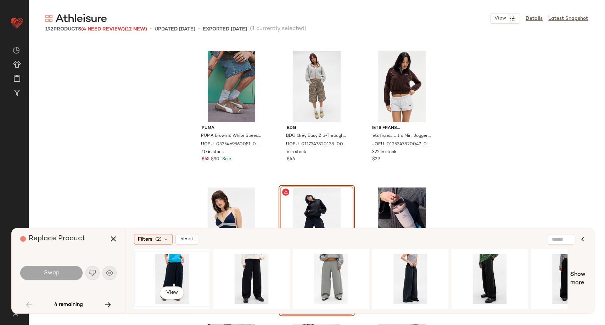
click at [165, 276] on div "View" at bounding box center [171, 279] width 71 height 50
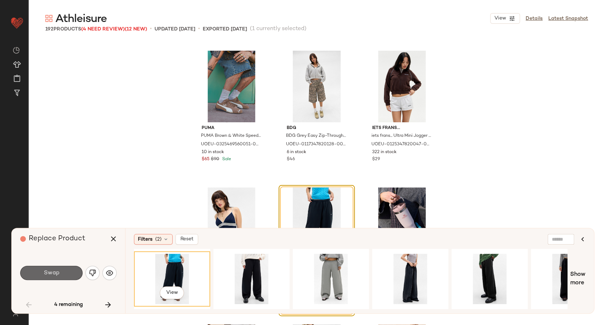
click at [60, 274] on button "Swap" at bounding box center [51, 273] width 62 height 14
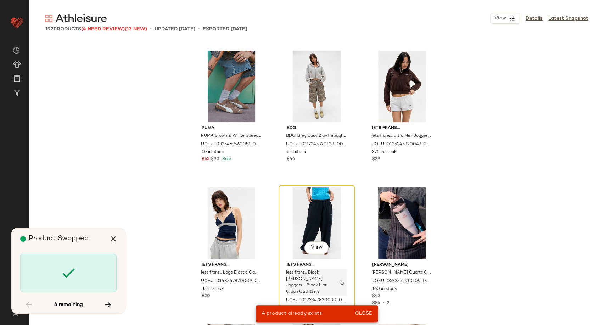
scroll to position [136, 0]
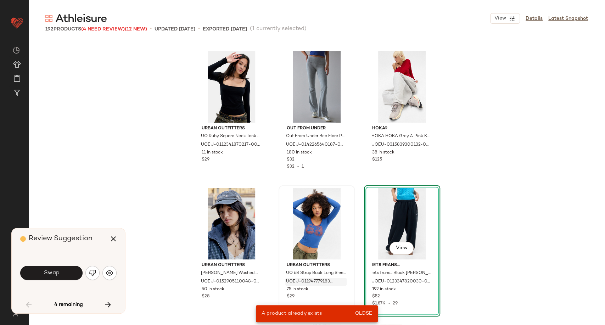
drag, startPoint x: 365, startPoint y: 309, endPoint x: 330, endPoint y: 285, distance: 42.6
click at [364, 309] on button "Close" at bounding box center [363, 313] width 23 height 13
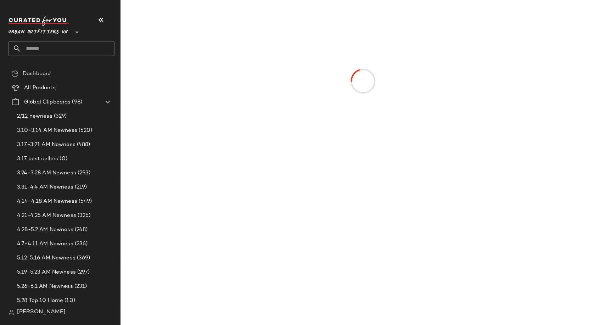
click at [108, 16] on button "button" at bounding box center [101, 19] width 17 height 17
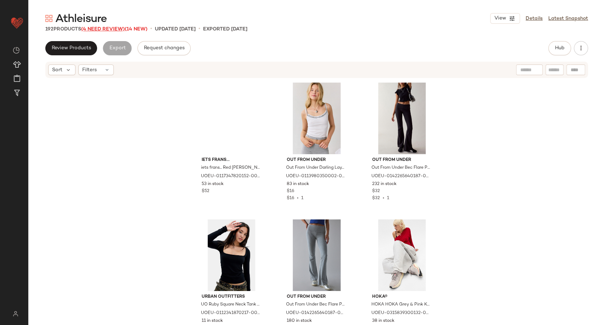
click at [117, 27] on span "(4 Need Review)" at bounding box center [103, 29] width 44 height 5
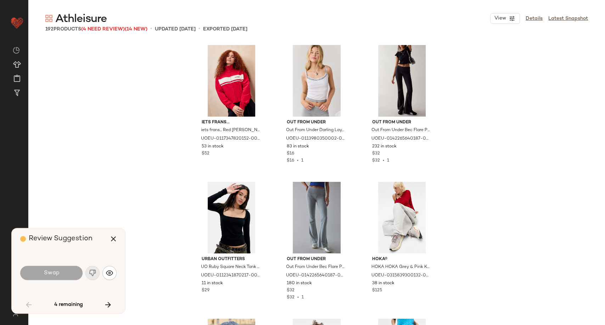
scroll to position [3010, 0]
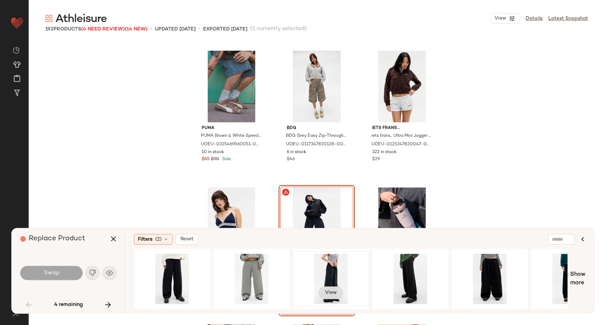
click at [338, 286] on button "View" at bounding box center [331, 292] width 24 height 13
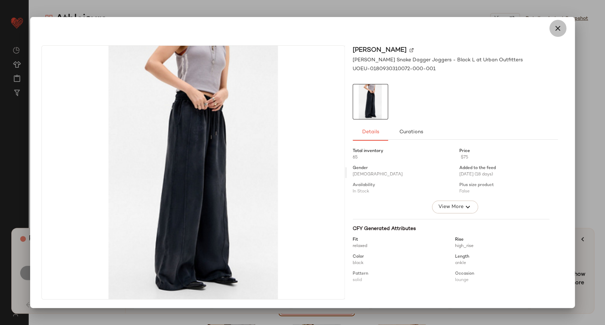
click at [556, 34] on button "button" at bounding box center [557, 28] width 17 height 17
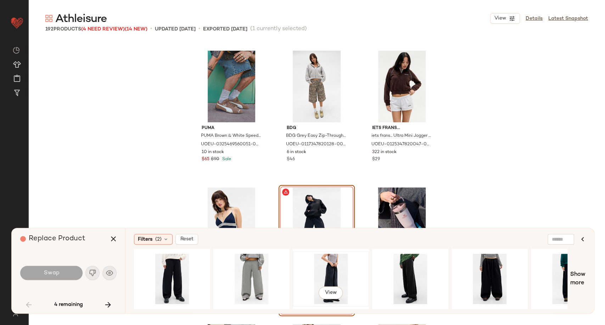
click at [312, 279] on div "View" at bounding box center [330, 279] width 71 height 50
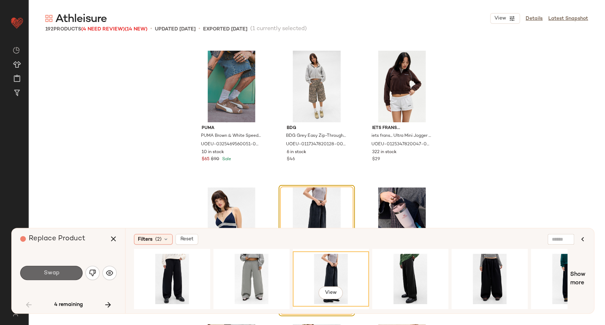
click at [65, 271] on button "Swap" at bounding box center [51, 273] width 62 height 14
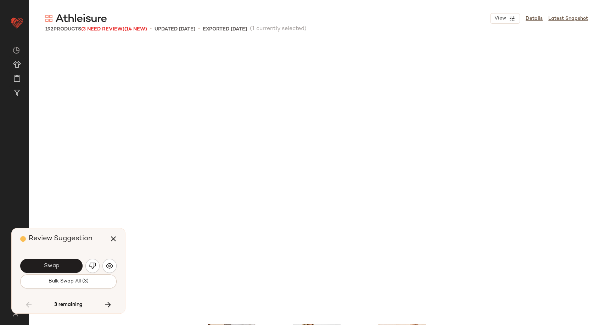
scroll to position [3283, 0]
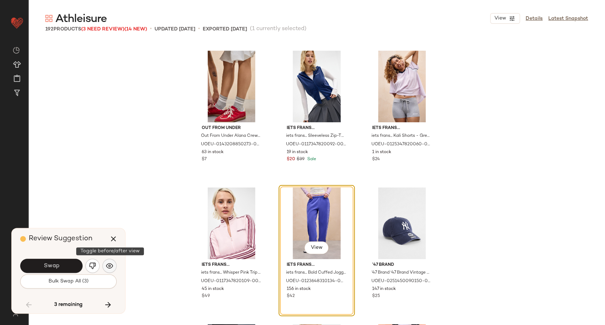
click at [106, 270] on button "button" at bounding box center [109, 266] width 14 height 14
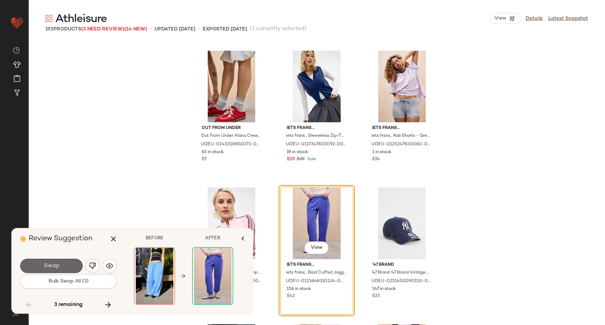
click at [60, 259] on button "Swap" at bounding box center [51, 266] width 62 height 14
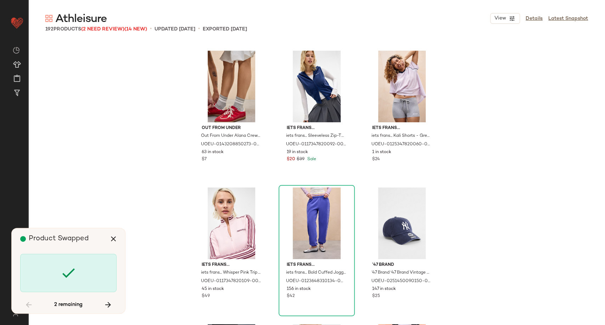
scroll to position [6977, 0]
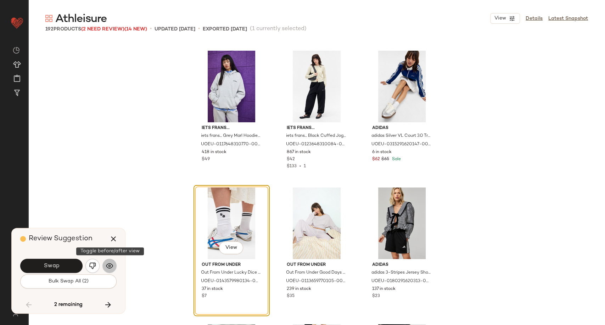
click at [108, 267] on img "button" at bounding box center [109, 265] width 7 height 7
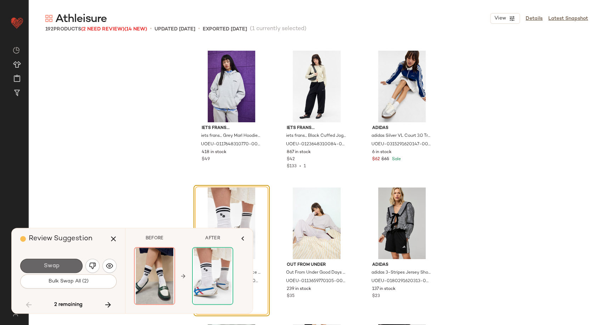
click at [70, 266] on button "Swap" at bounding box center [51, 266] width 62 height 14
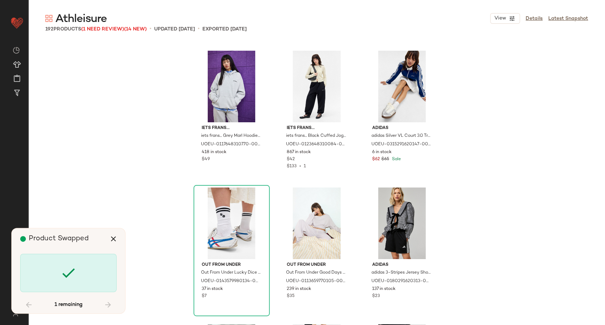
scroll to position [8208, 0]
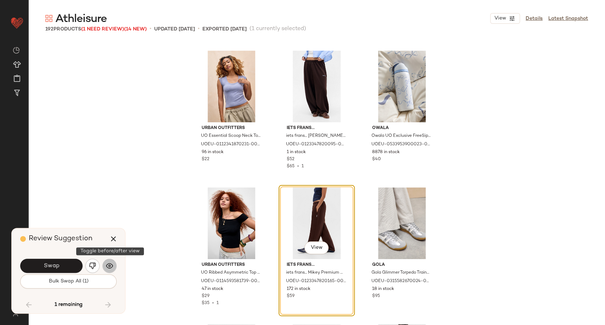
click at [115, 267] on button "button" at bounding box center [109, 266] width 14 height 14
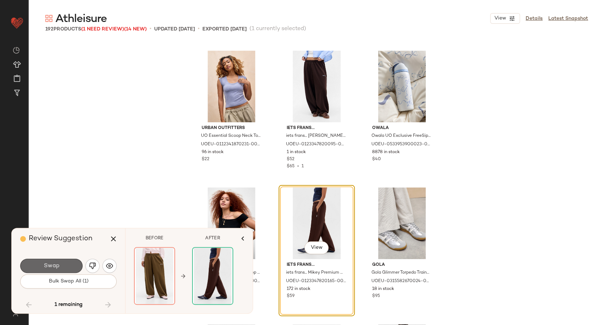
click at [66, 264] on button "Swap" at bounding box center [51, 266] width 62 height 14
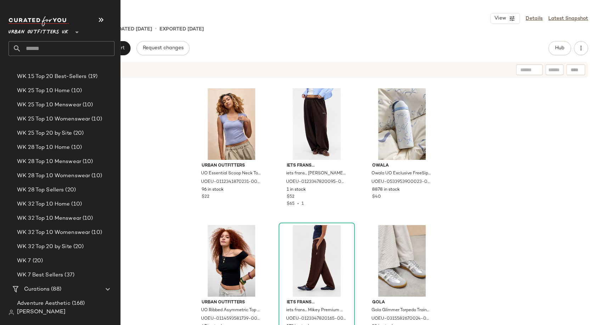
scroll to position [1221, 0]
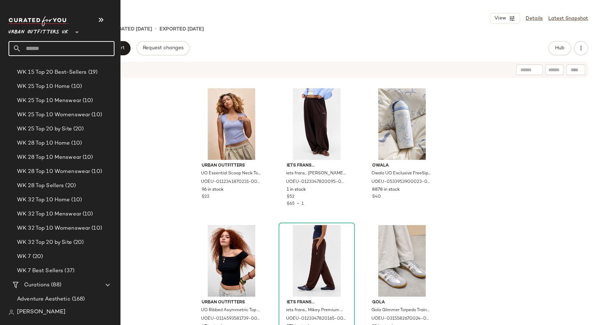
click at [50, 47] on input "text" at bounding box center [67, 48] width 93 height 15
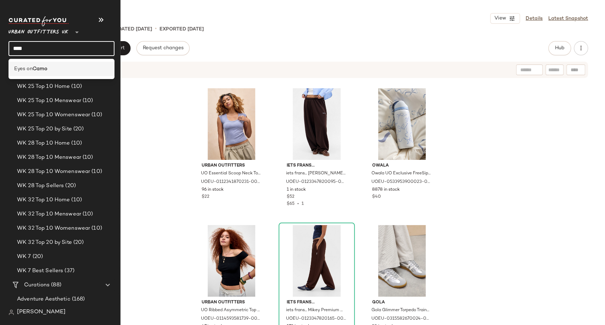
type input "****"
click at [50, 63] on div "Eyes on Camo" at bounding box center [62, 69] width 106 height 15
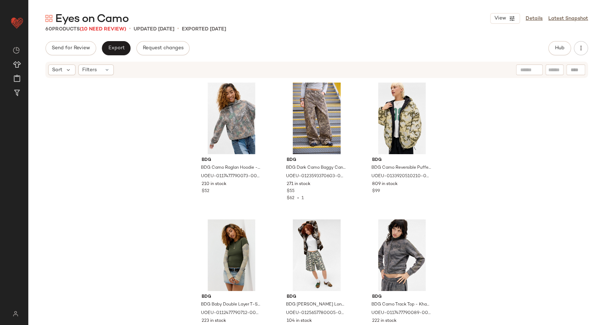
click at [91, 26] on span "Eyes on Camo" at bounding box center [91, 19] width 73 height 14
click at [102, 30] on span "(10 Need Review)" at bounding box center [103, 29] width 46 height 5
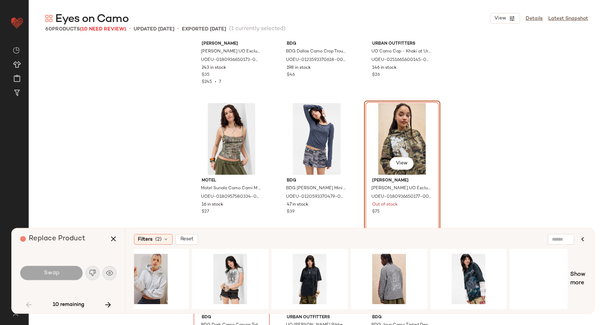
scroll to position [0, 992]
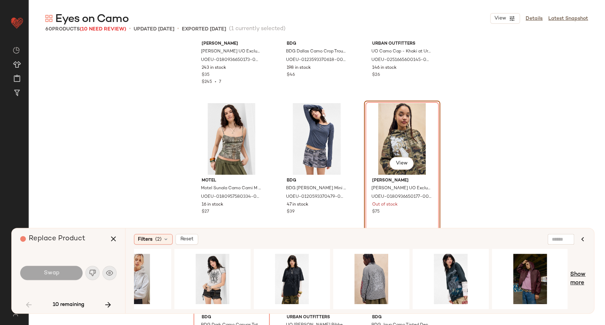
click at [577, 277] on span "Show more" at bounding box center [577, 278] width 15 height 17
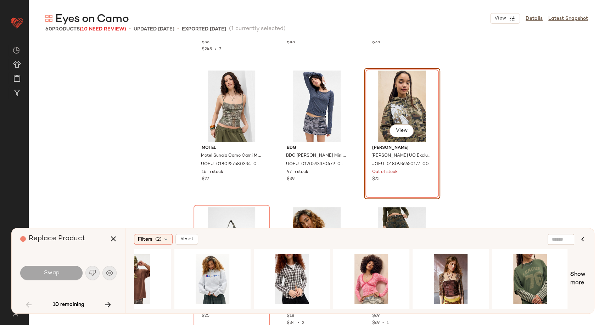
scroll to position [557, 0]
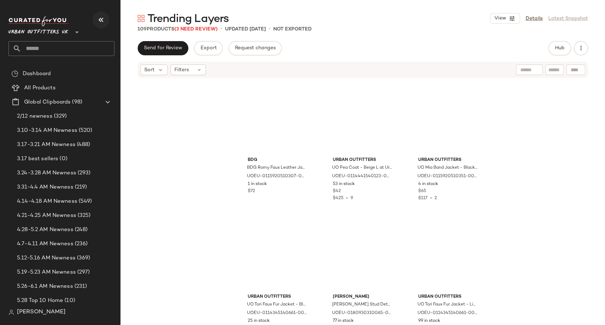
click at [96, 21] on button "button" at bounding box center [101, 19] width 17 height 17
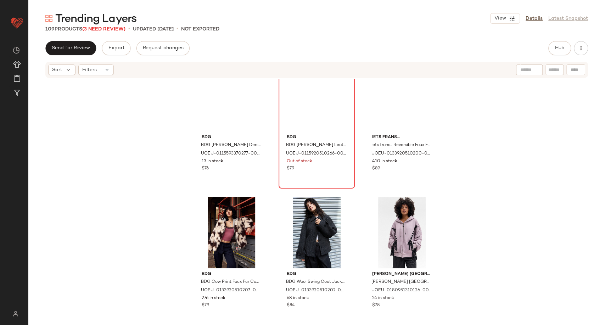
scroll to position [4101, 0]
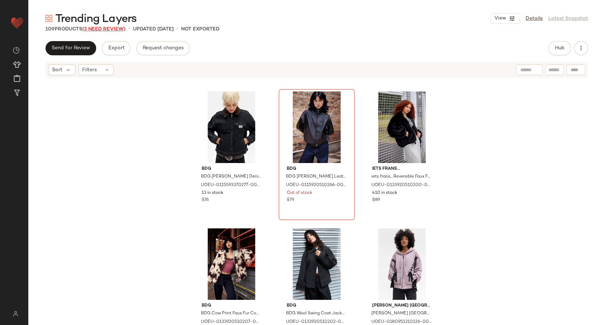
click at [118, 32] on span "(3 Need Review)" at bounding box center [103, 29] width 43 height 5
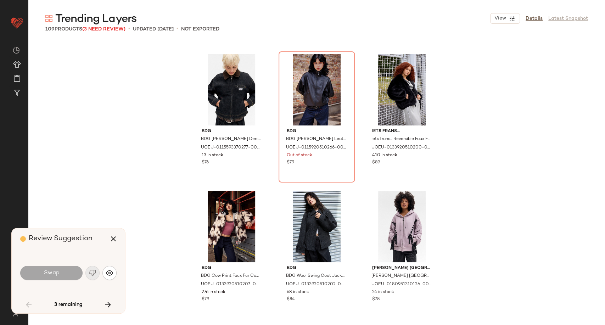
scroll to position [958, 0]
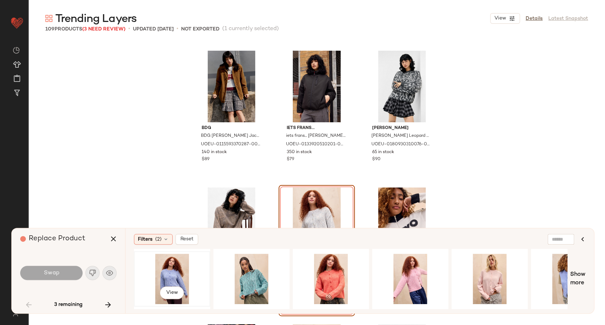
click at [174, 268] on div "View" at bounding box center [171, 279] width 71 height 50
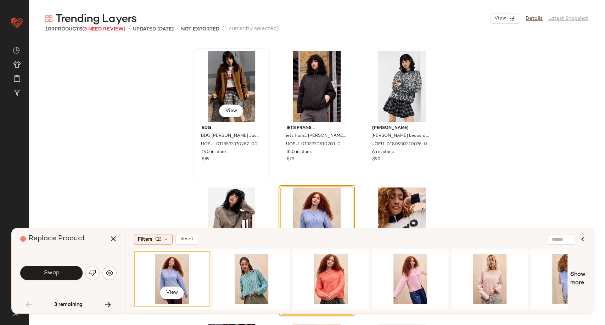
scroll to position [1076, 0]
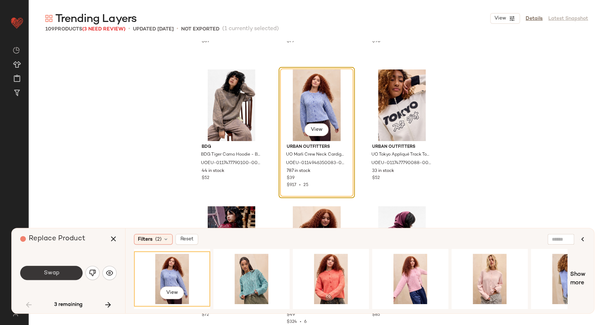
click at [67, 276] on button "Swap" at bounding box center [51, 273] width 62 height 14
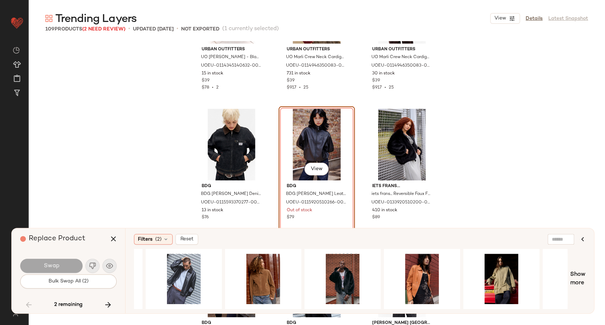
scroll to position [0, 391]
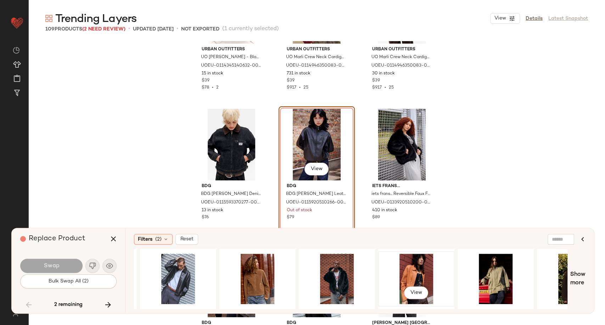
click at [417, 279] on div "View" at bounding box center [416, 279] width 71 height 50
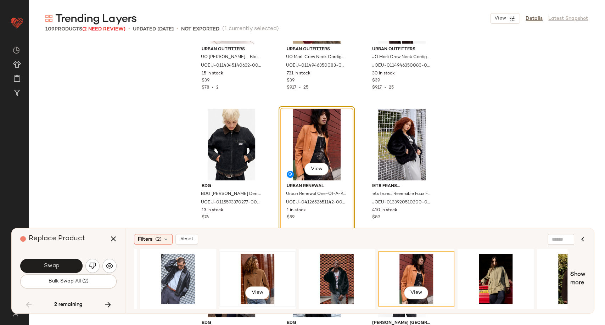
click at [259, 273] on div "View" at bounding box center [257, 279] width 71 height 50
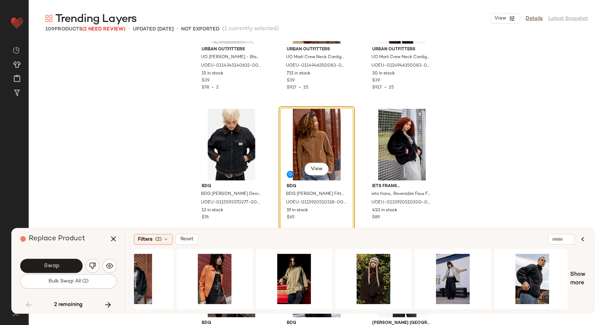
scroll to position [0, 674]
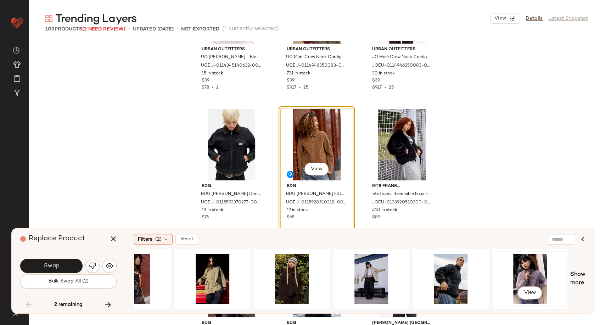
click at [535, 273] on div "View" at bounding box center [529, 279] width 71 height 50
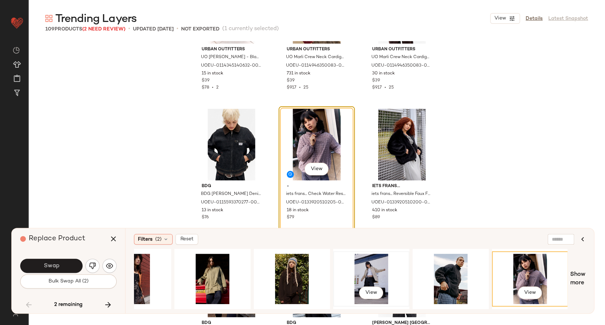
click at [363, 275] on div "View" at bounding box center [371, 279] width 71 height 50
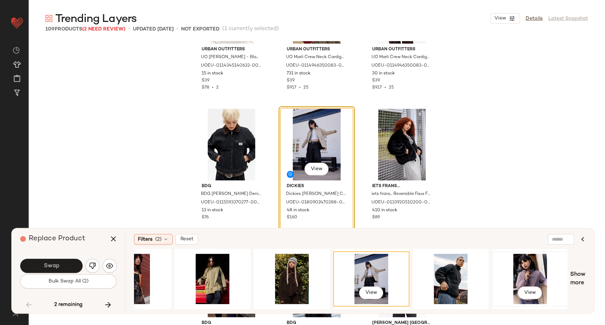
click at [533, 267] on div "View" at bounding box center [529, 279] width 71 height 50
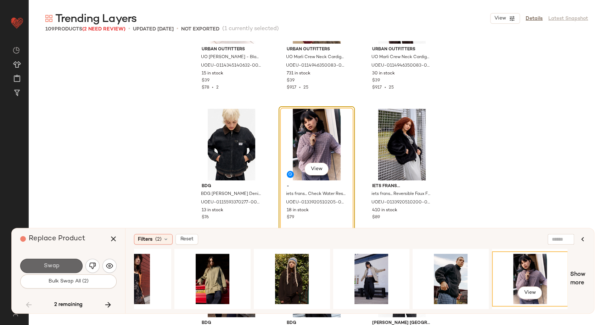
click at [40, 267] on button "Swap" at bounding box center [51, 266] width 62 height 14
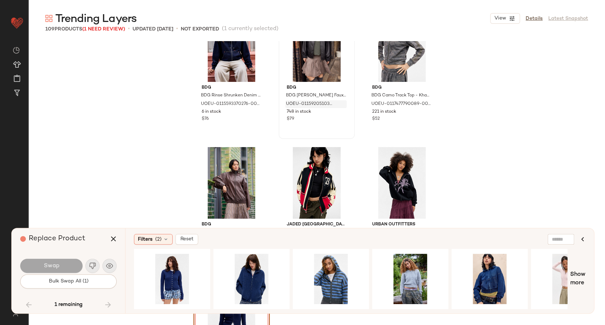
scroll to position [4710, 0]
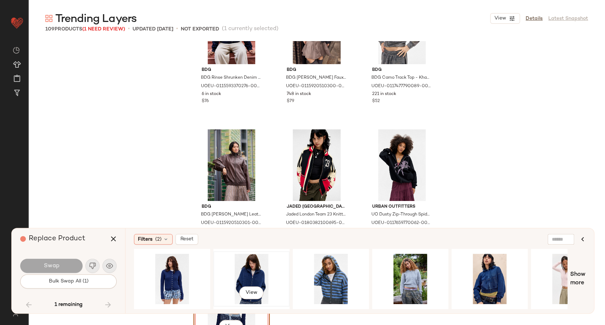
click at [252, 278] on div "View" at bounding box center [251, 279] width 71 height 50
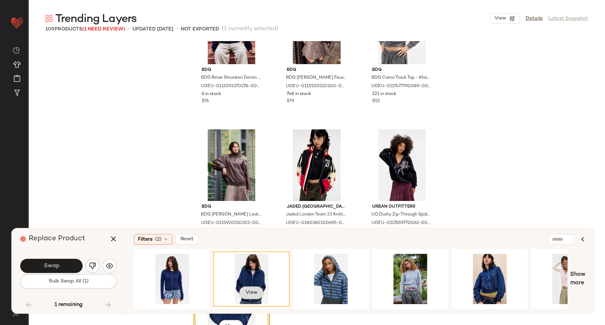
click at [251, 291] on span "View" at bounding box center [251, 293] width 12 height 6
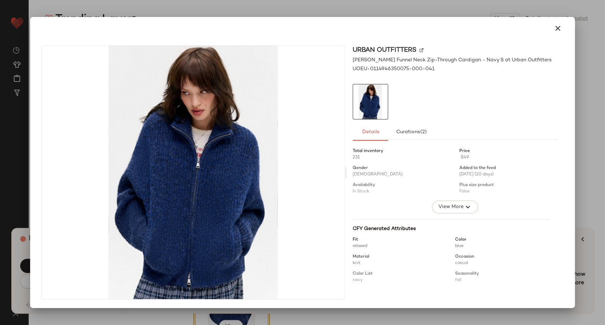
click at [555, 29] on icon "button" at bounding box center [558, 28] width 9 height 9
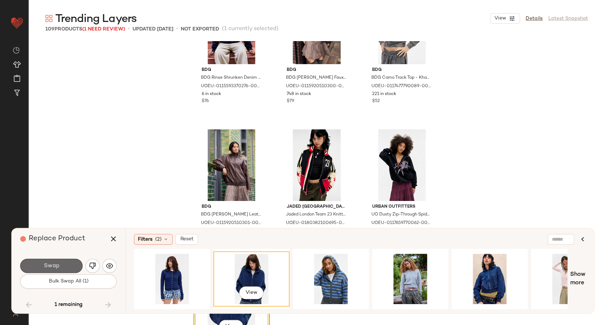
click at [54, 268] on span "Swap" at bounding box center [51, 266] width 16 height 7
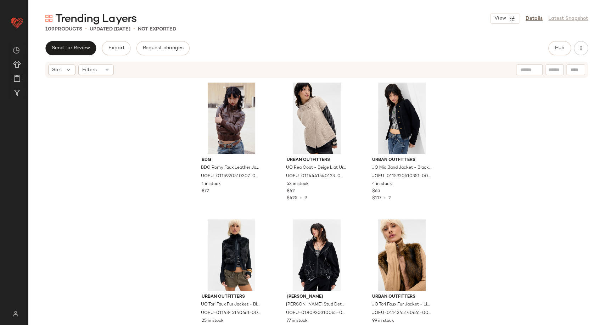
scroll to position [163, 0]
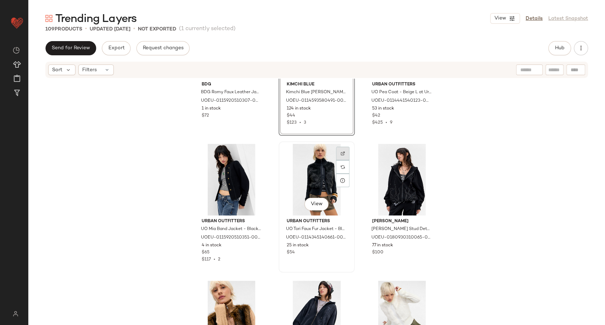
scroll to position [118, 0]
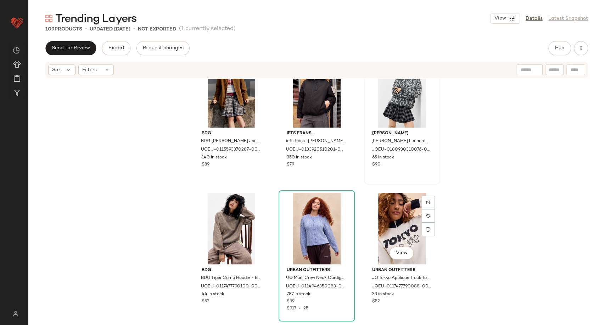
scroll to position [872, 0]
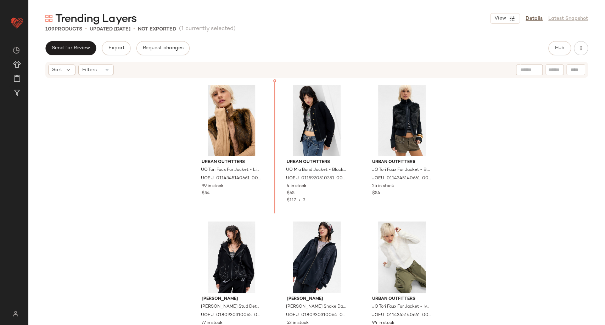
scroll to position [131, 0]
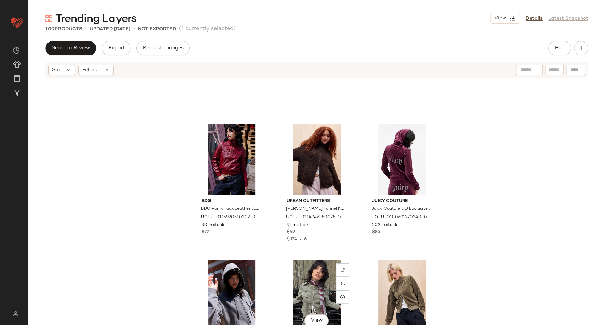
scroll to position [1194, 0]
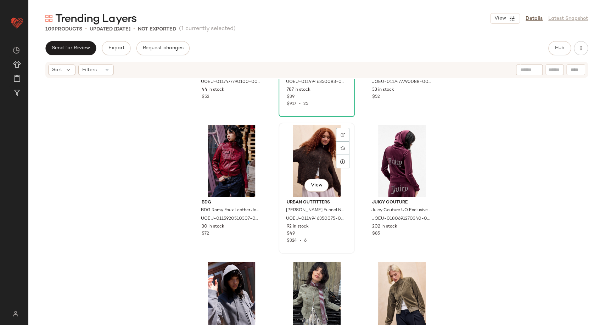
click at [318, 156] on div "View" at bounding box center [316, 161] width 71 height 72
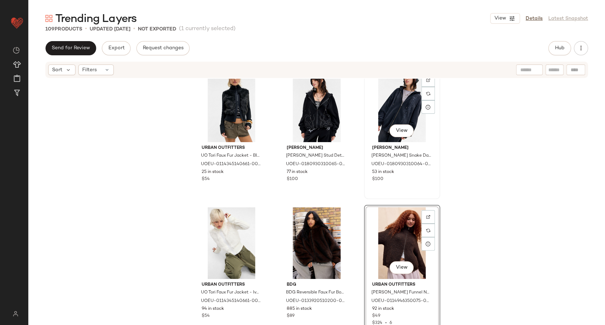
scroll to position [271, 0]
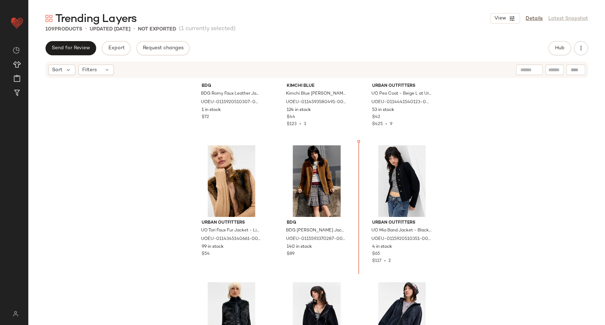
scroll to position [69, 0]
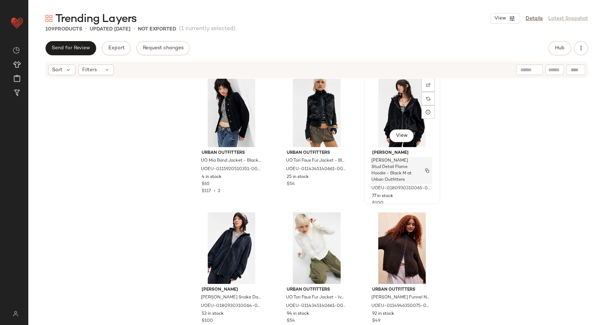
scroll to position [312, 0]
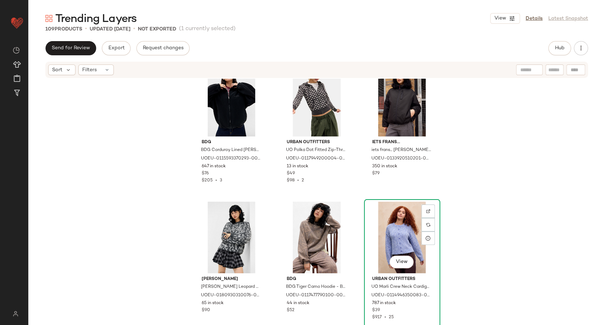
scroll to position [981, 0]
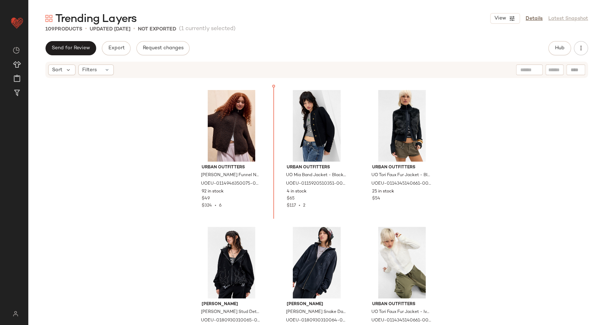
scroll to position [266, 0]
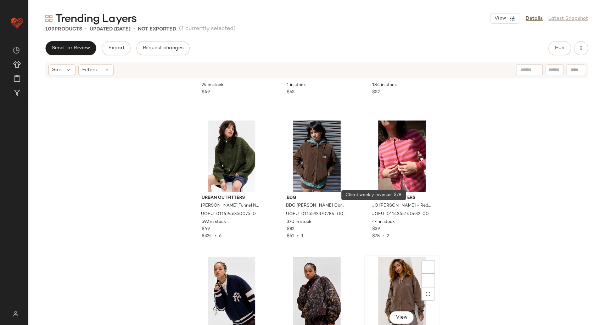
scroll to position [1526, 0]
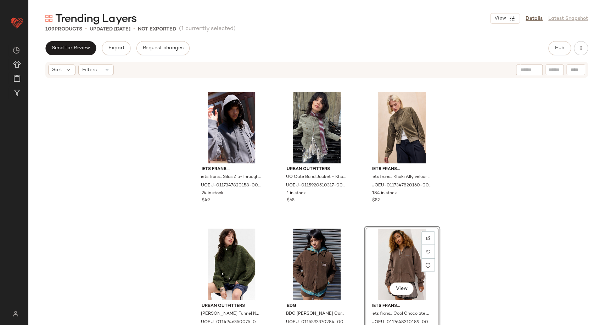
scroll to position [1290, 0]
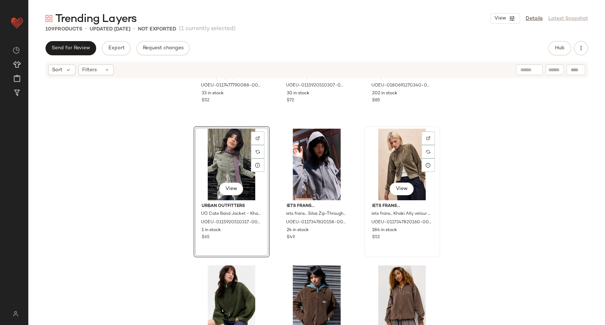
scroll to position [1408, 0]
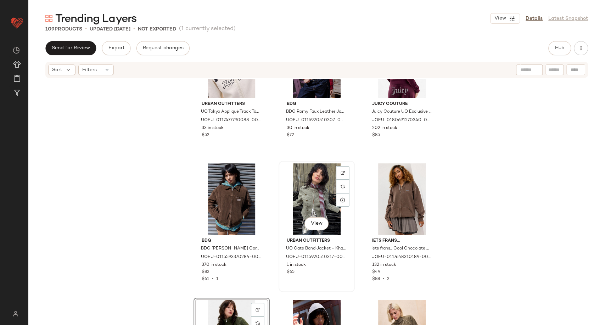
scroll to position [1290, 0]
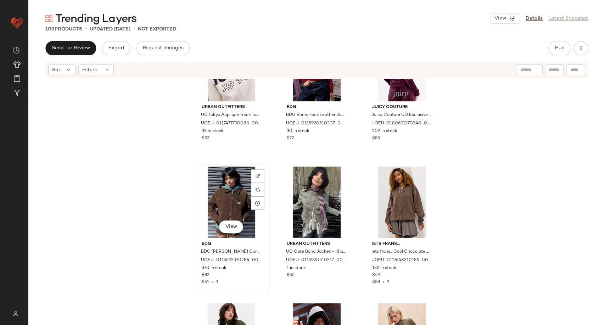
click at [220, 209] on div "View" at bounding box center [231, 203] width 71 height 72
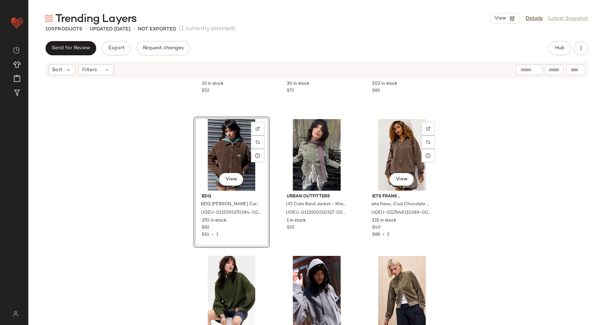
scroll to position [1368, 0]
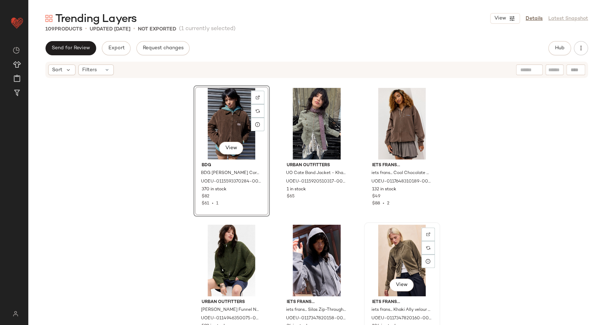
click at [408, 250] on div "View" at bounding box center [401, 261] width 71 height 72
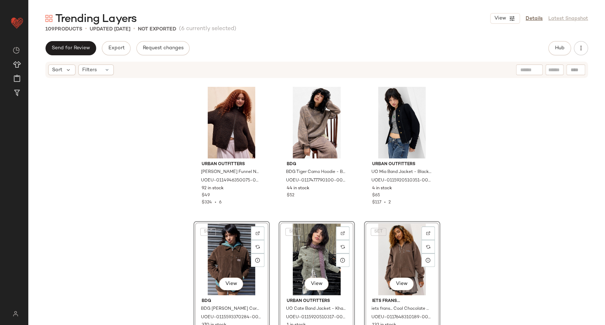
scroll to position [250, 0]
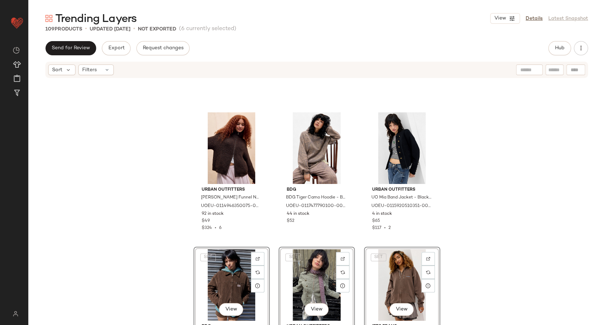
click at [474, 194] on div "Urban Outfitters UO Finn Funnel Neck Zip-Through Cardigan - Brown S at Urban Ou…" at bounding box center [316, 213] width 577 height 268
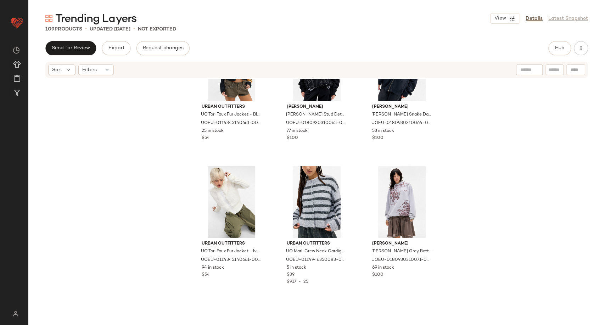
scroll to position [762, 0]
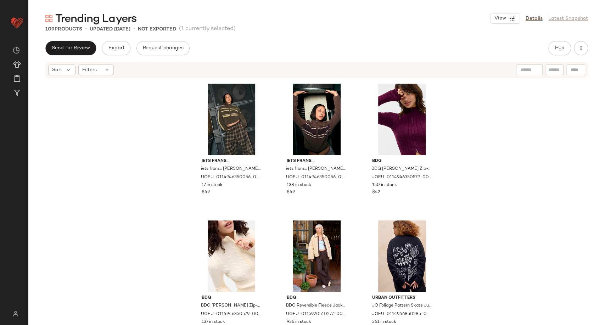
scroll to position [1922, 0]
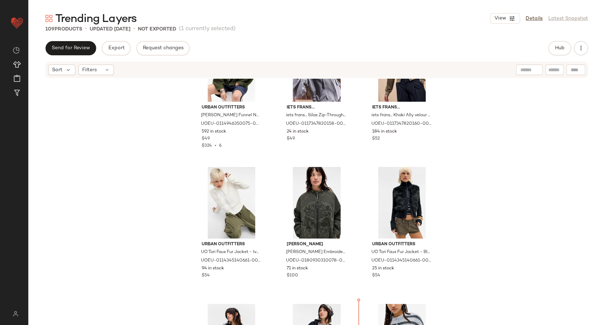
scroll to position [605, 0]
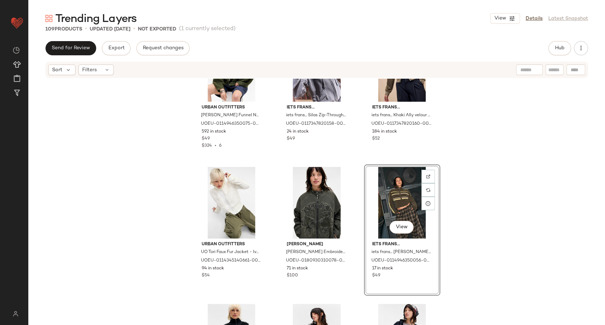
click at [505, 229] on div "Urban Outfitters UO Finn Funnel Neck Zip-Through Cardigan - Khaki XL at Urban O…" at bounding box center [316, 213] width 577 height 268
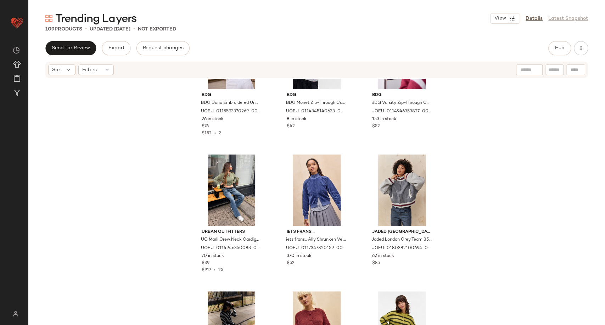
scroll to position [3795, 0]
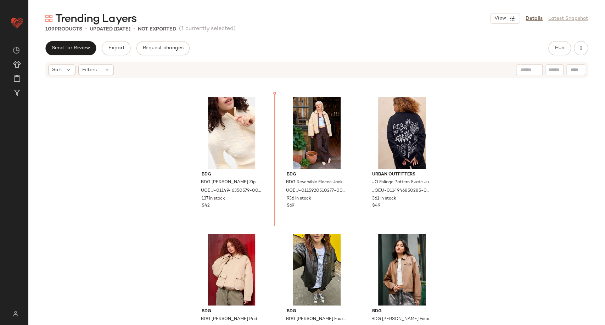
scroll to position [2043, 0]
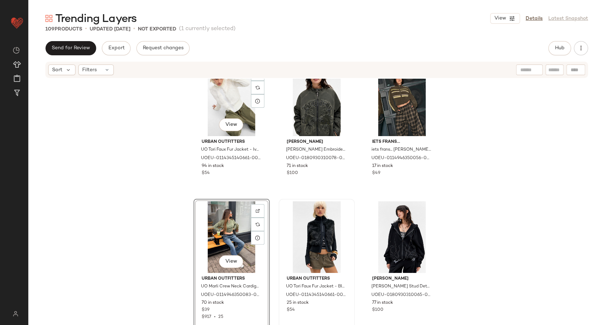
scroll to position [641, 0]
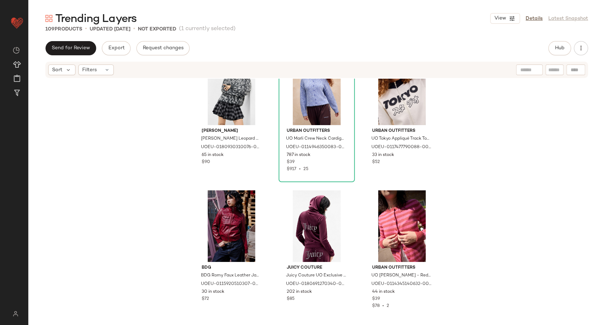
scroll to position [1558, 0]
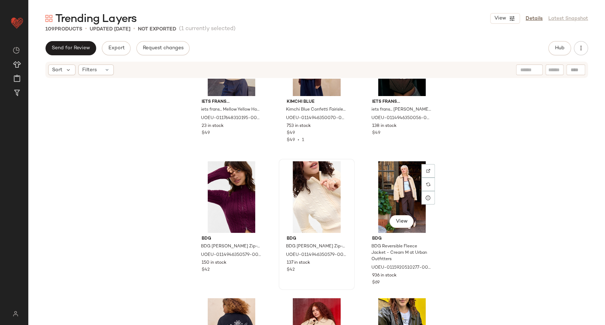
scroll to position [1991, 0]
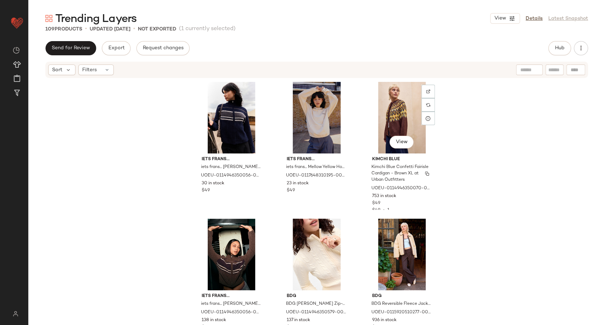
scroll to position [1935, 0]
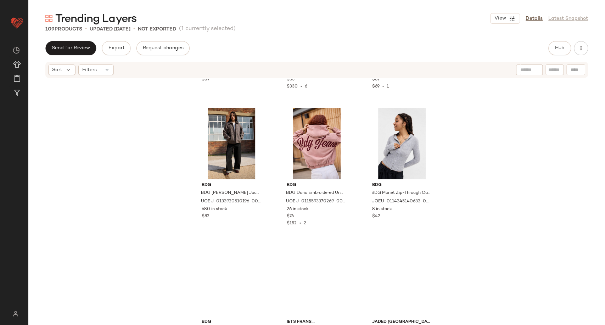
scroll to position [3688, 0]
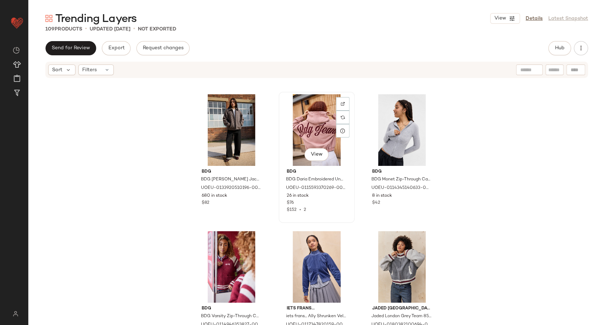
click at [309, 132] on div "View" at bounding box center [316, 130] width 71 height 72
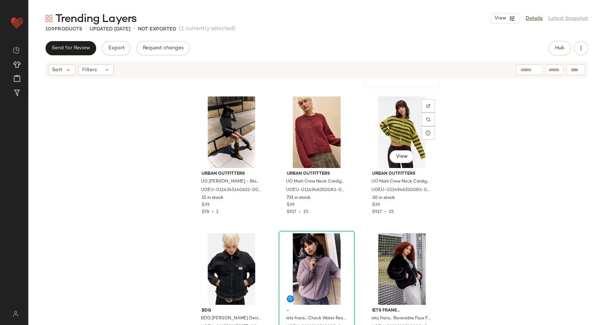
scroll to position [3963, 0]
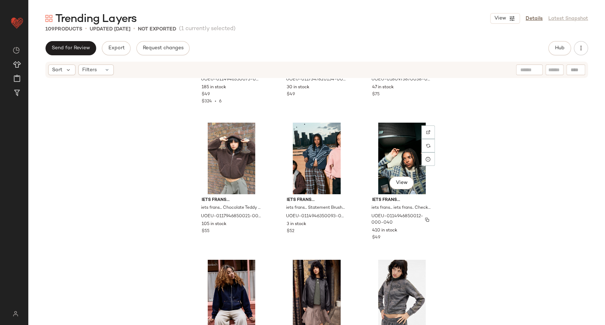
scroll to position [4638, 0]
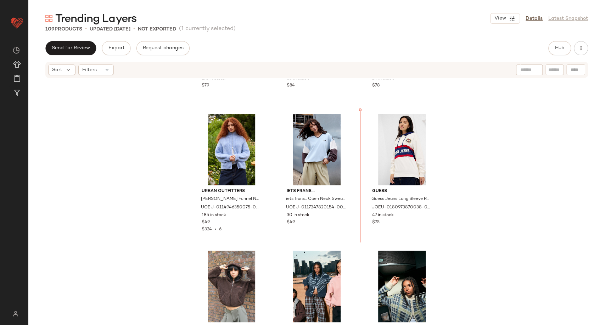
scroll to position [4347, 0]
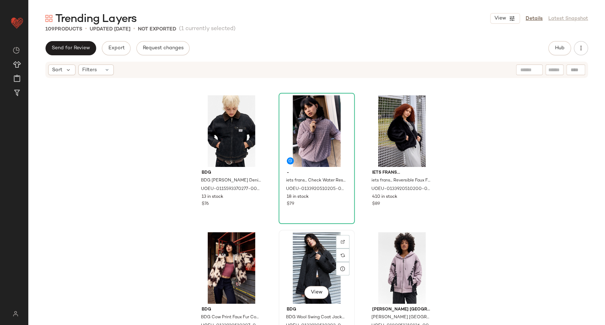
scroll to position [4143, 0]
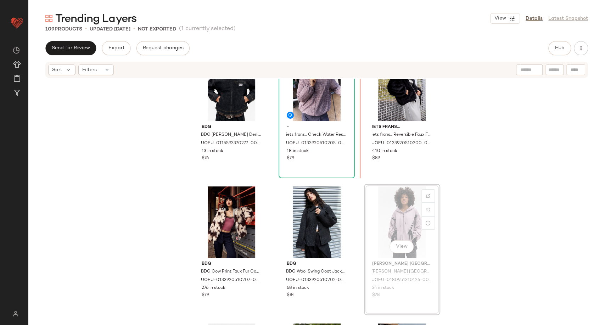
scroll to position [4134, 0]
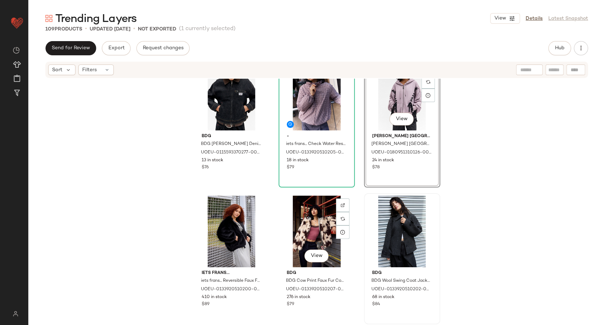
scroll to position [4252, 0]
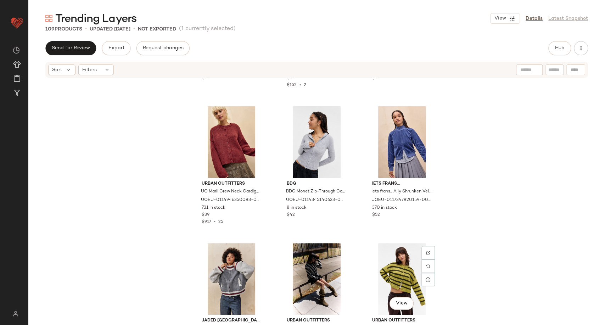
scroll to position [3802, 0]
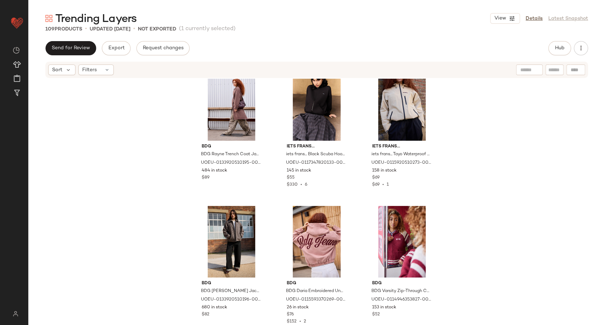
scroll to position [3567, 0]
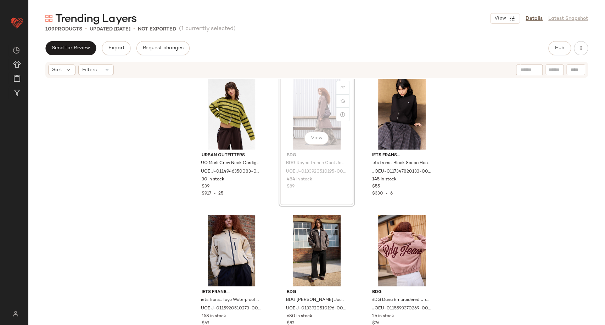
scroll to position [3566, 0]
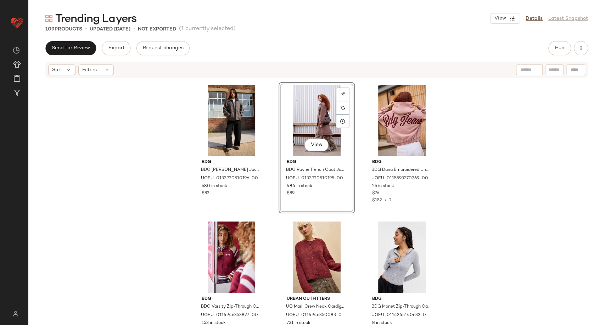
scroll to position [3684, 0]
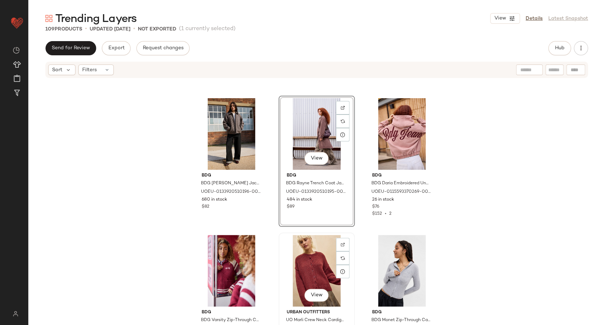
click at [306, 276] on div "View" at bounding box center [316, 271] width 71 height 72
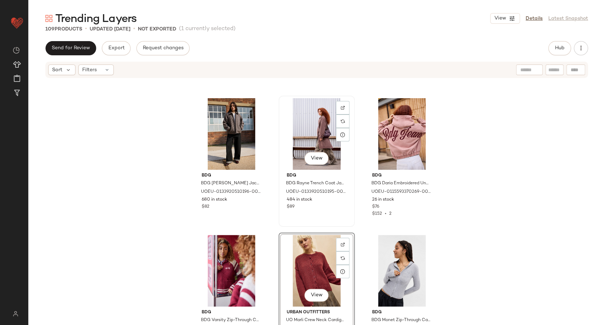
click at [309, 137] on div "View" at bounding box center [316, 134] width 71 height 72
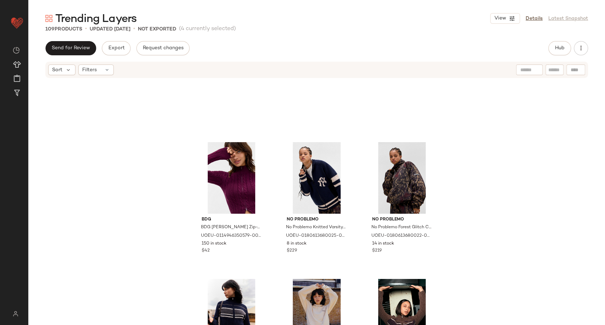
scroll to position [1687, 0]
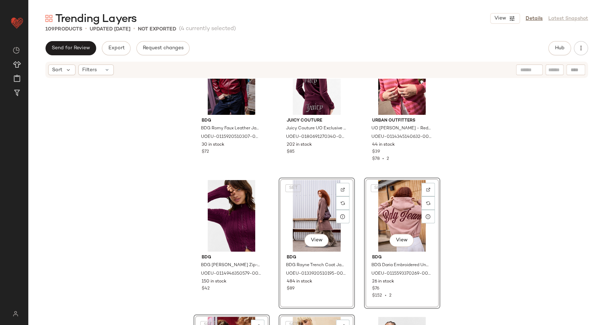
click at [462, 234] on div "BDG BDG Romy Faux Leather Jacket - Red L at Urban Outfitters UOEU-0115920510307…" at bounding box center [316, 213] width 577 height 268
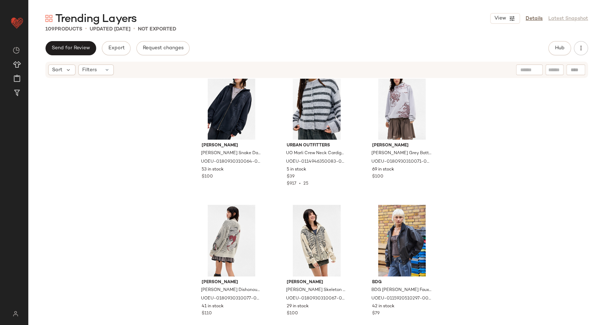
scroll to position [859, 0]
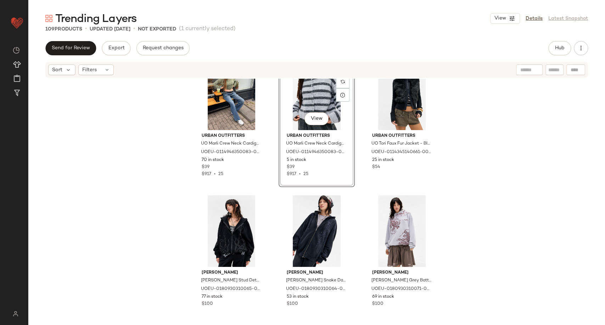
scroll to position [1008, 0]
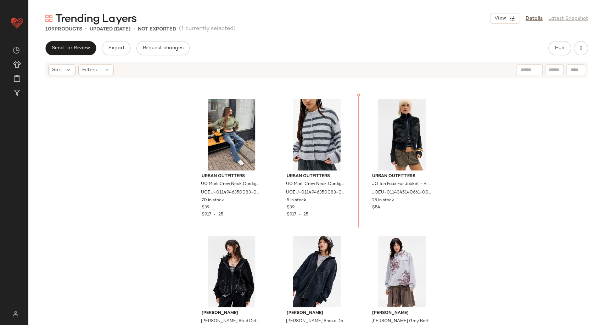
scroll to position [798, 0]
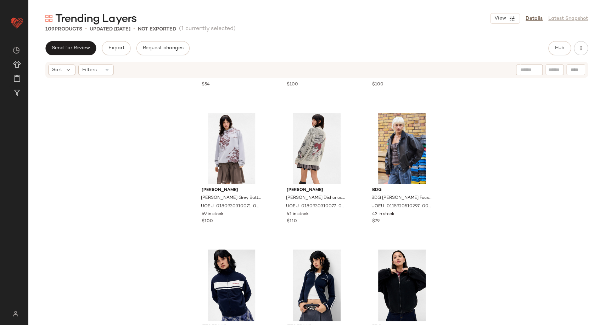
scroll to position [1074, 0]
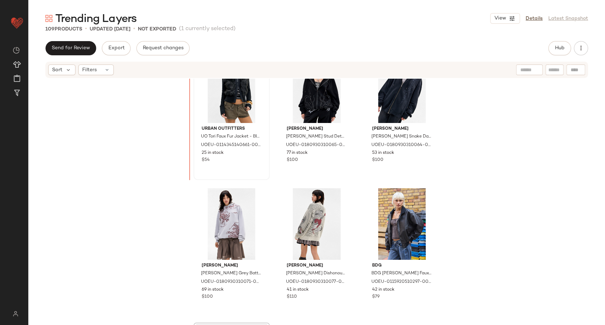
scroll to position [985, 0]
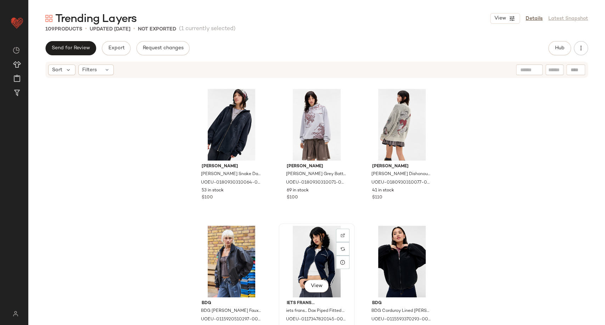
scroll to position [1143, 0]
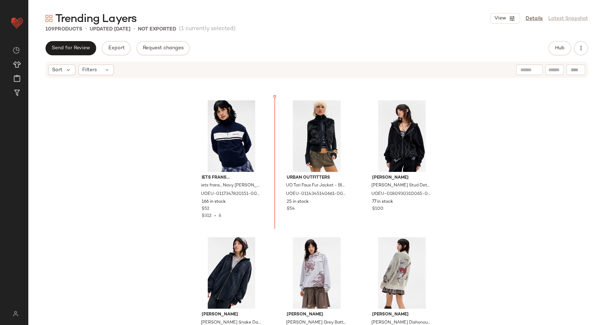
scroll to position [926, 0]
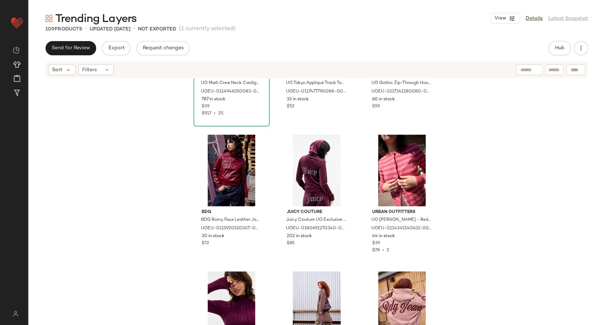
scroll to position [1438, 0]
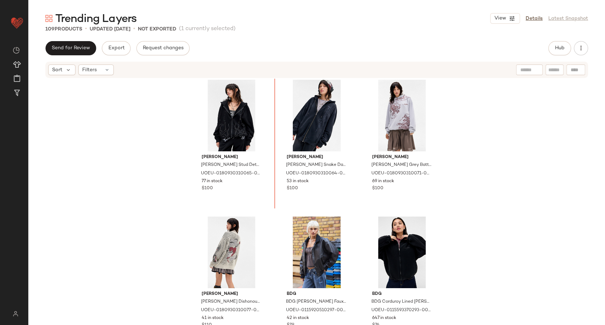
scroll to position [1099, 0]
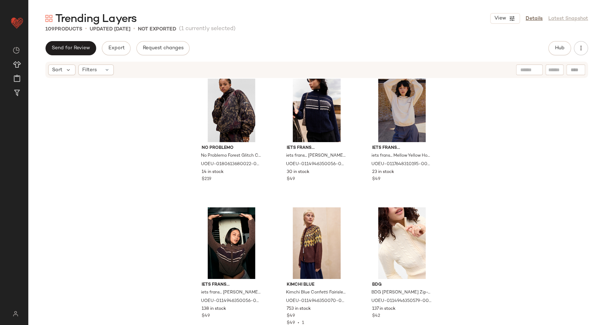
scroll to position [2005, 0]
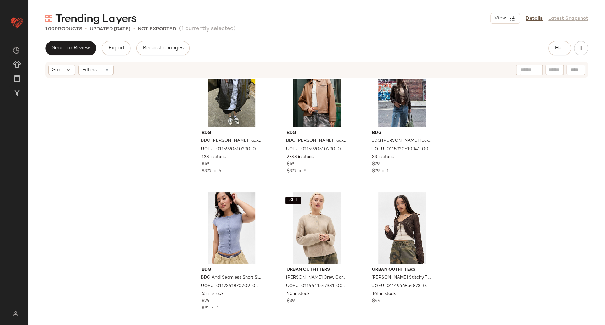
scroll to position [2607, 0]
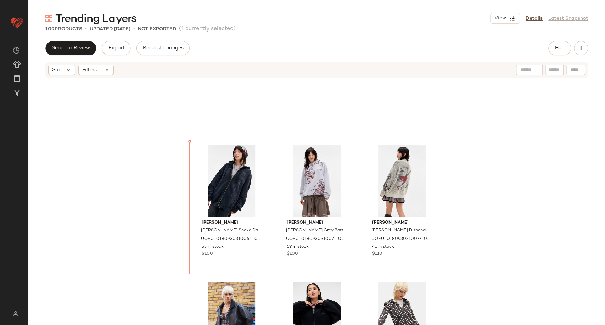
scroll to position [1172, 0]
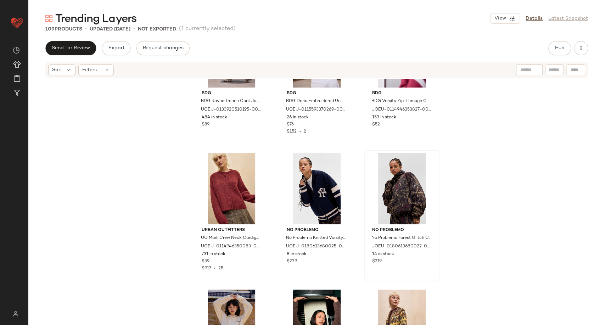
scroll to position [1999, 0]
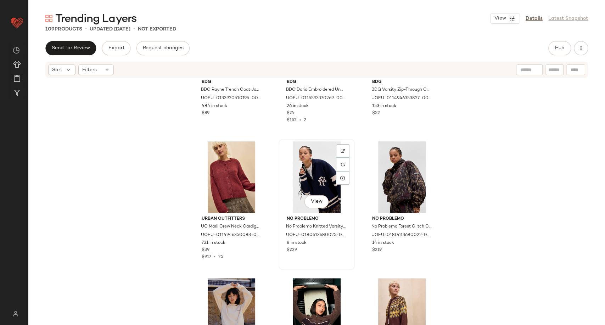
click at [323, 167] on div "View" at bounding box center [316, 177] width 71 height 72
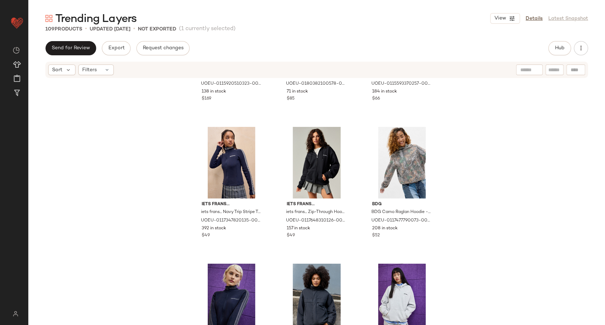
scroll to position [3122, 0]
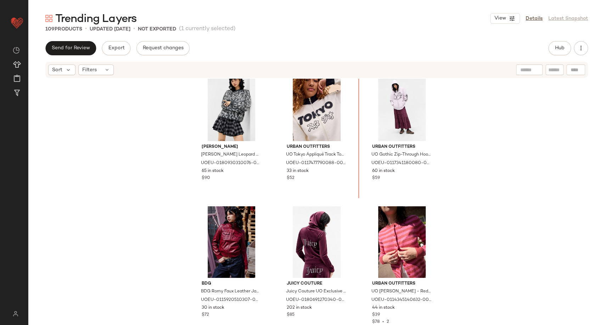
scroll to position [1646, 0]
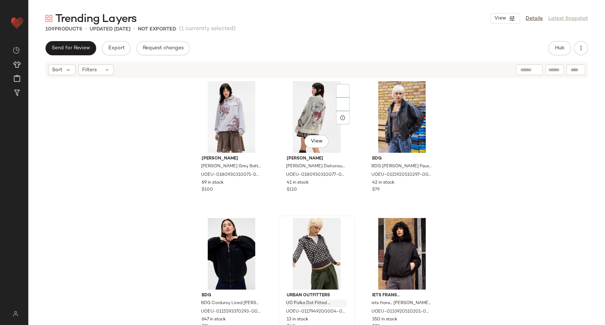
scroll to position [1370, 0]
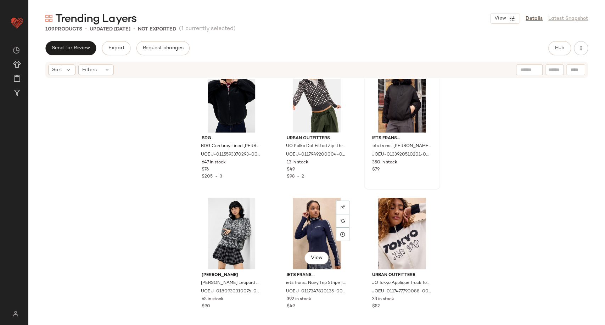
scroll to position [1395, 0]
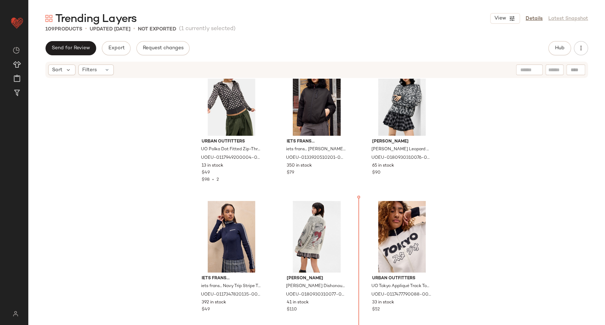
scroll to position [1550, 0]
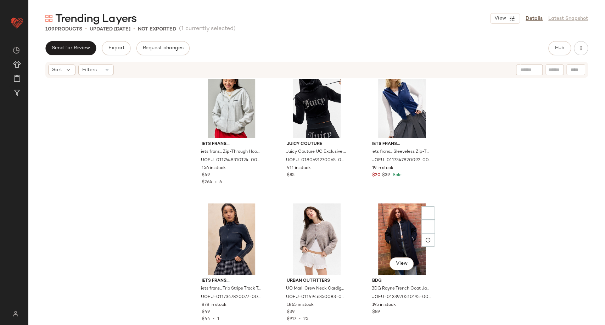
scroll to position [3558, 0]
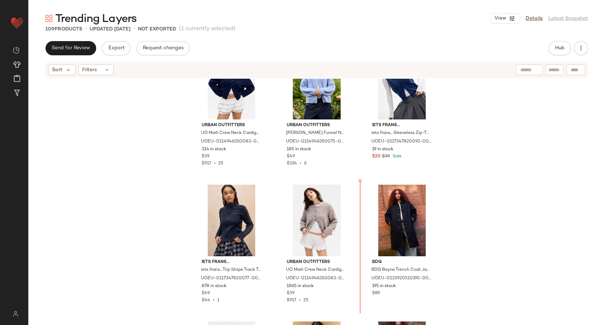
scroll to position [3563, 0]
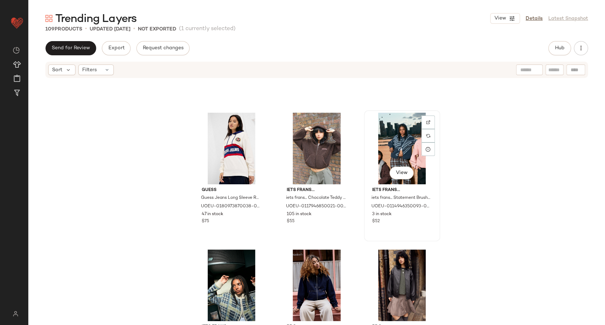
scroll to position [4469, 0]
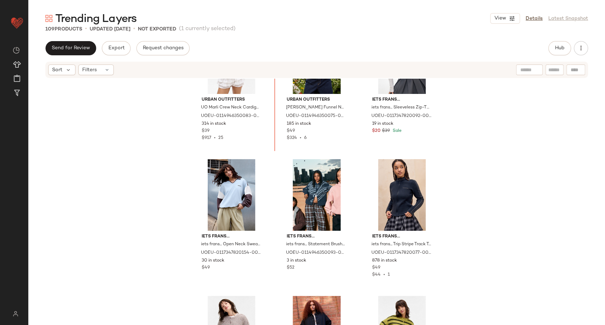
scroll to position [3618, 0]
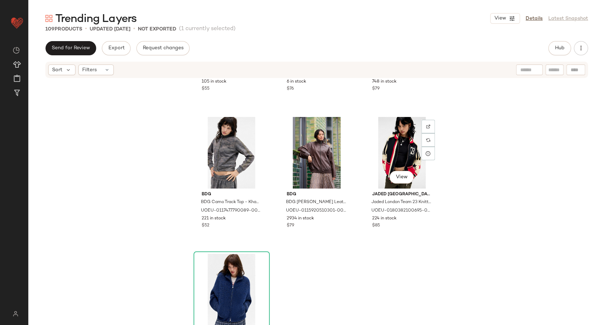
scroll to position [4795, 0]
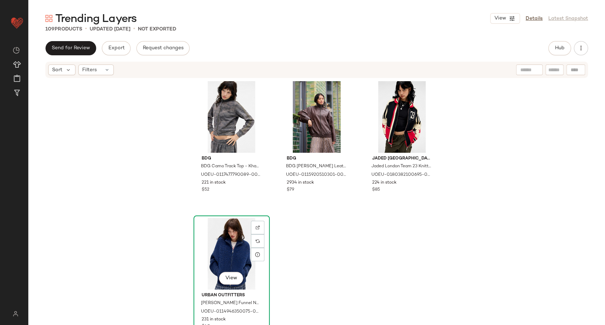
click at [229, 262] on div "View" at bounding box center [231, 254] width 71 height 72
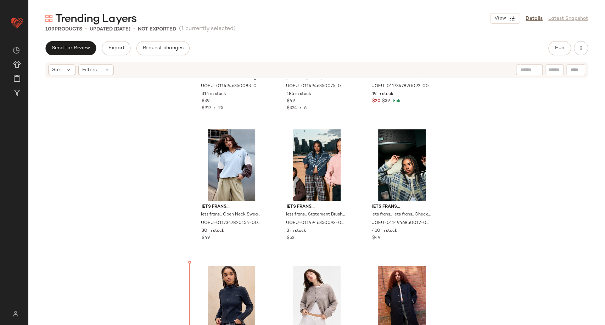
scroll to position [3656, 0]
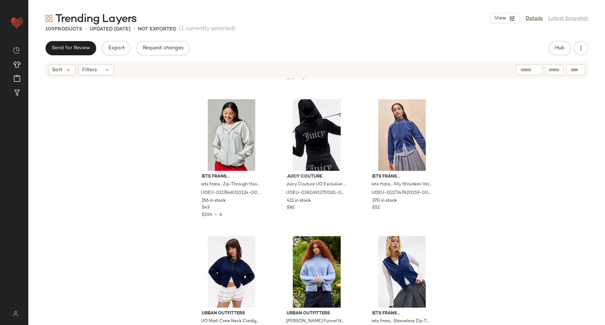
scroll to position [3338, 0]
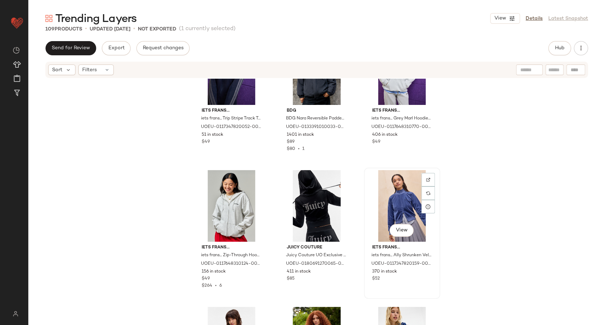
click at [385, 198] on div "View" at bounding box center [401, 206] width 71 height 72
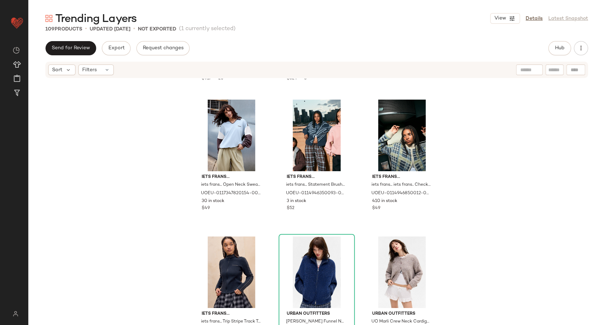
scroll to position [3693, 0]
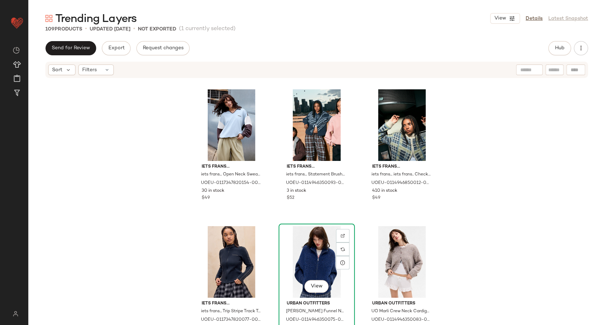
click at [315, 259] on div "View" at bounding box center [316, 262] width 71 height 72
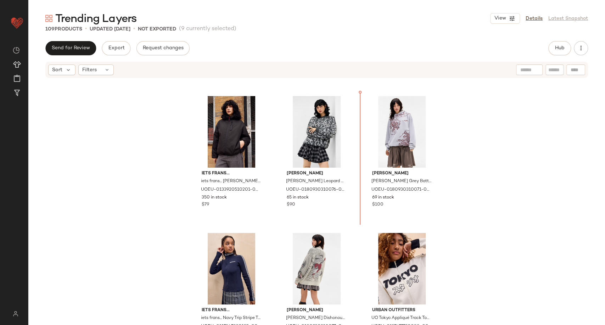
scroll to position [1495, 0]
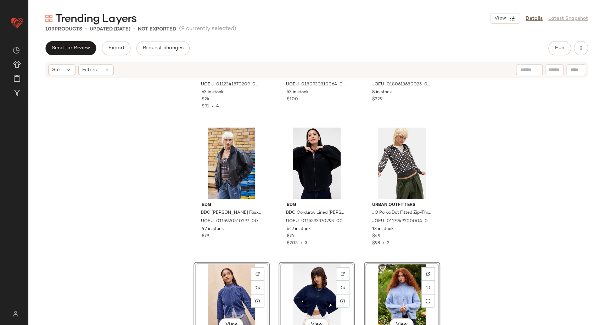
scroll to position [1338, 0]
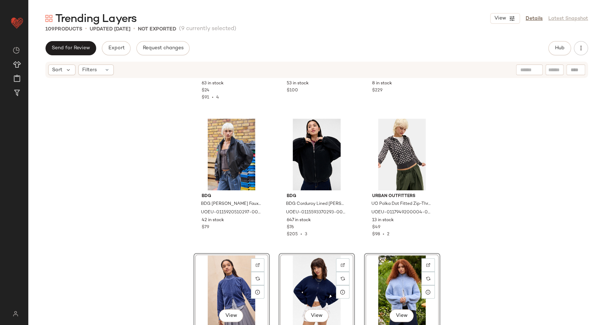
click at [477, 230] on div "BDG BDG Andi Seamless Short Sleeve Cardigan - Blue S at Urban Outfitters UOEU-0…" at bounding box center [316, 213] width 577 height 268
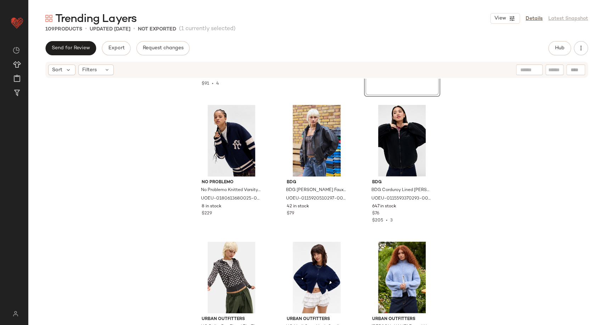
scroll to position [1377, 0]
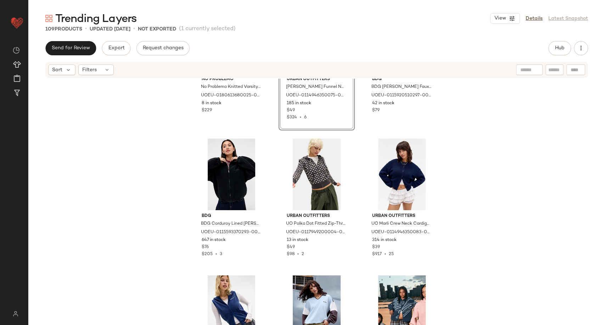
scroll to position [1456, 0]
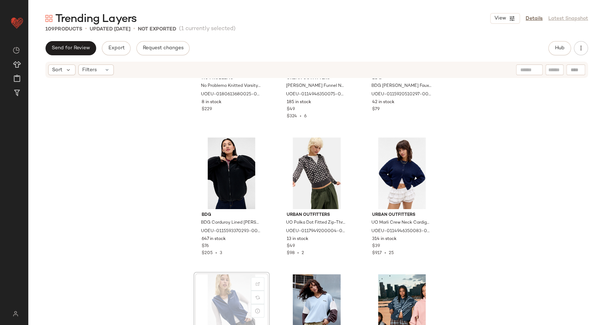
scroll to position [1457, 0]
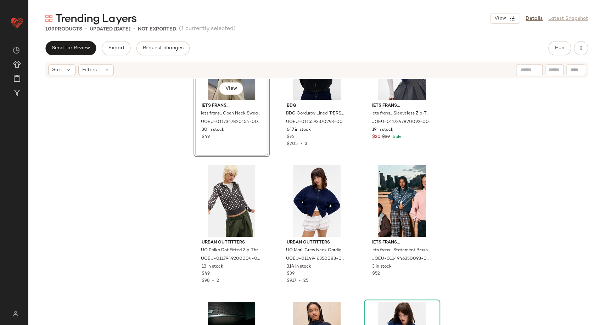
scroll to position [1518, 0]
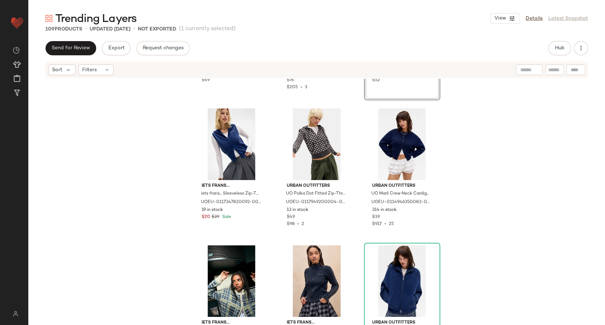
scroll to position [1636, 0]
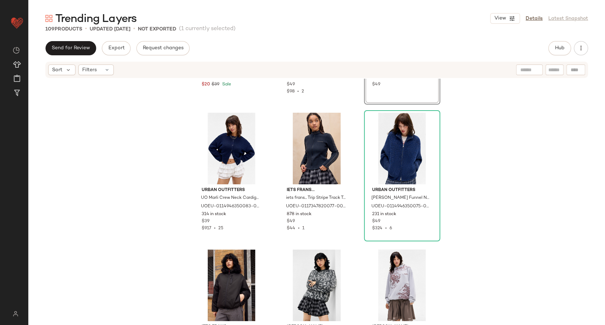
scroll to position [1793, 0]
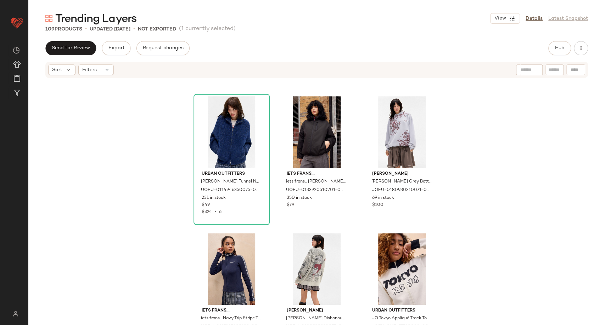
scroll to position [1833, 0]
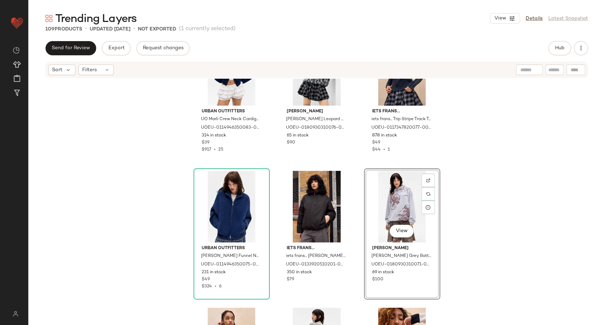
click at [480, 233] on div "Urban Outfitters UO Marli Crew Neck Cardigan - Navy L at Urban Outfitters UOEU-…" at bounding box center [316, 213] width 577 height 268
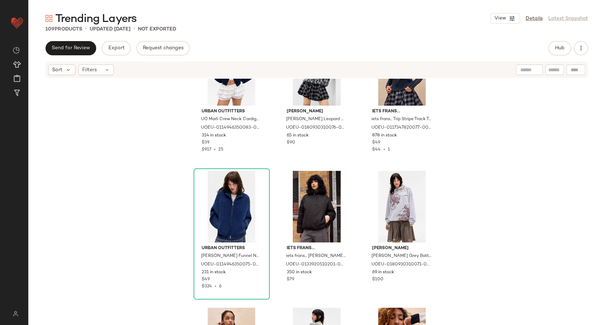
scroll to position [1911, 0]
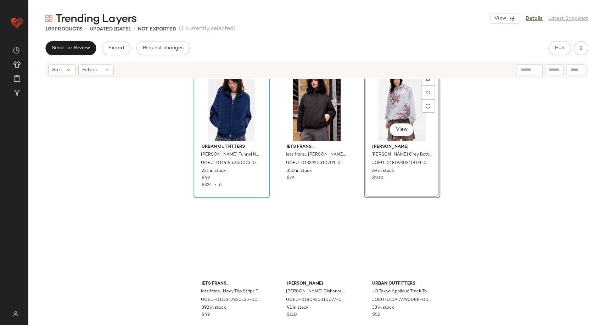
scroll to position [1935, 0]
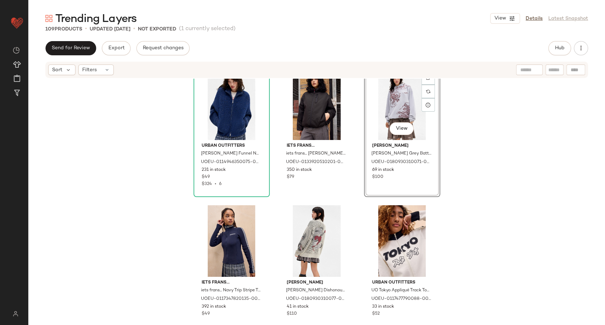
click at [469, 177] on div "Urban Outfitters UO Finn Funnel Neck Zip-Through Cardigan - Navy S at Urban Out…" at bounding box center [316, 213] width 577 height 268
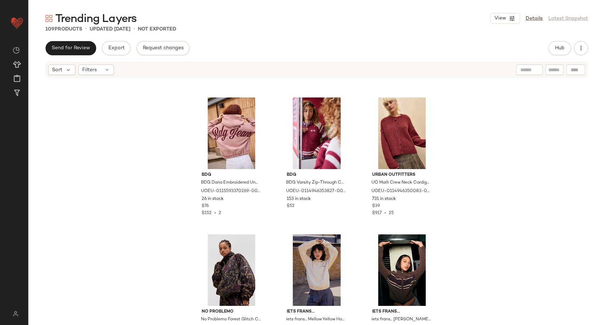
scroll to position [2447, 0]
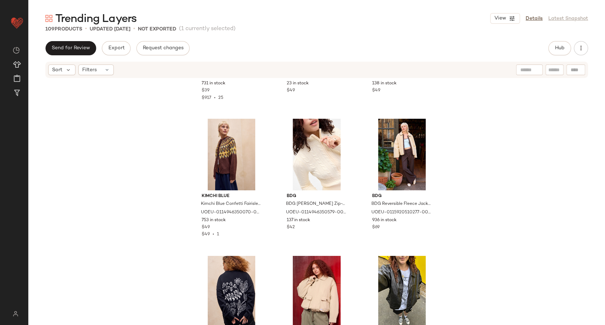
scroll to position [2724, 0]
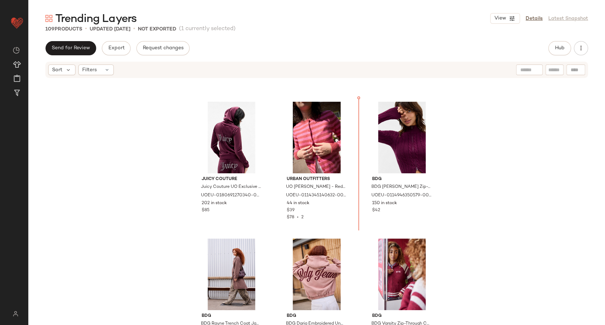
scroll to position [2281, 0]
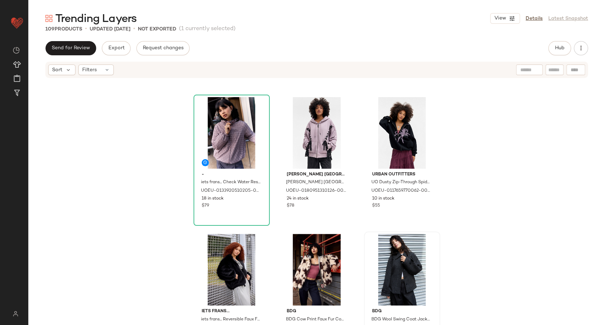
scroll to position [4368, 0]
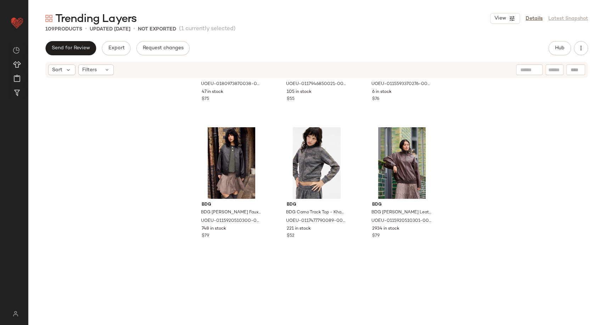
scroll to position [4795, 0]
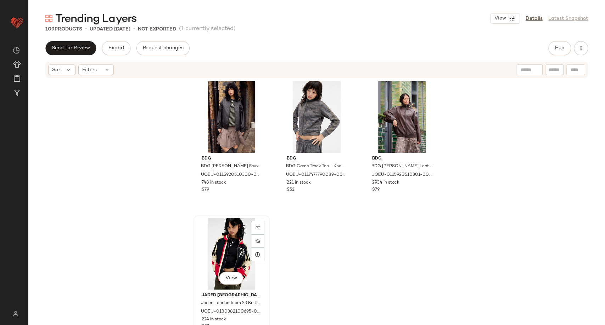
click at [224, 250] on div "View" at bounding box center [231, 254] width 71 height 72
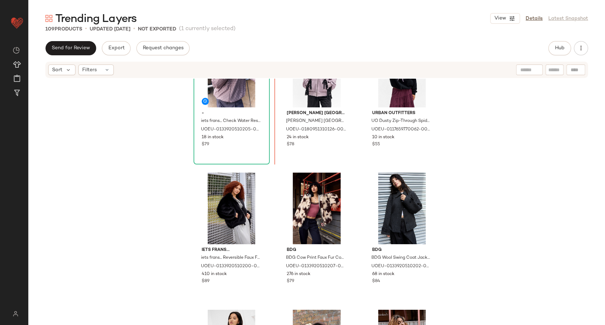
scroll to position [4427, 0]
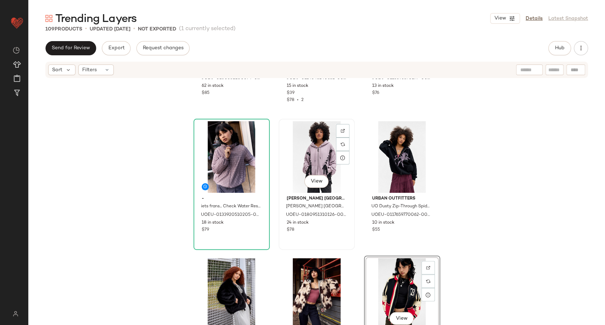
scroll to position [4387, 0]
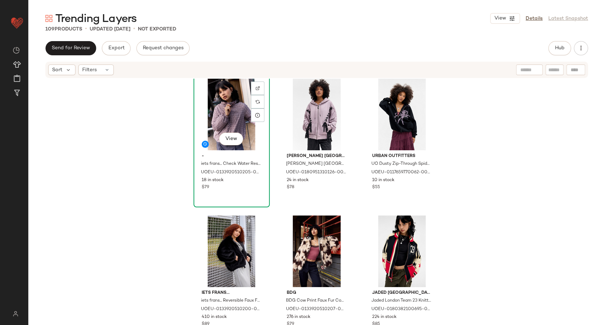
click at [226, 96] on div "View" at bounding box center [231, 115] width 71 height 72
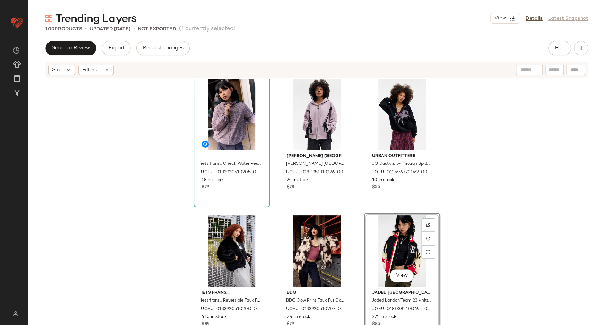
click at [467, 219] on div "Jaded London Jaded London Grey Team 85 Knitted Bomber Jacket - Grey XS at Urban…" at bounding box center [316, 213] width 577 height 268
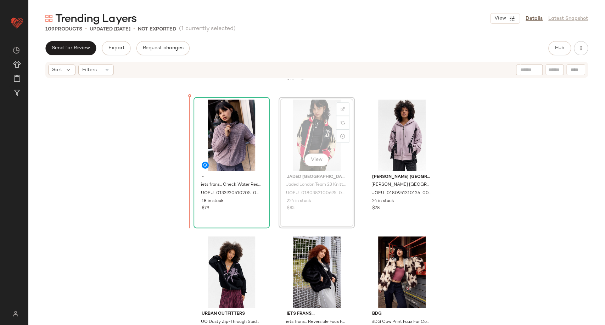
scroll to position [4352, 0]
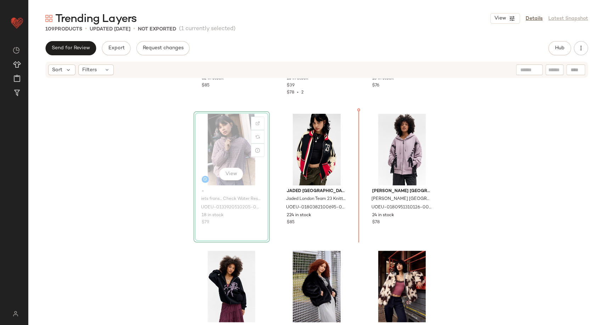
scroll to position [4352, 0]
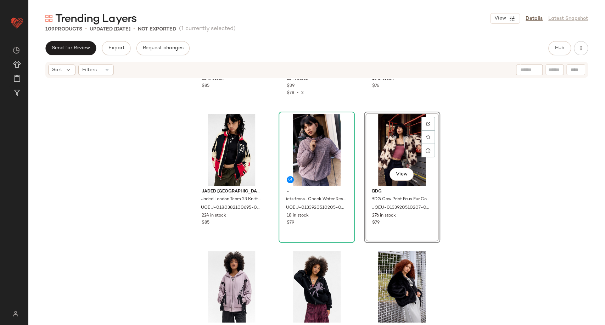
scroll to position [4351, 0]
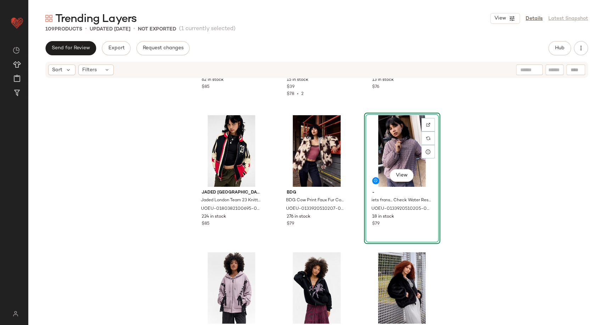
click at [478, 181] on div "Jaded London Jaded London Grey Team 85 Knitted Bomber Jacket - Grey XS at Urban…" at bounding box center [316, 213] width 577 height 268
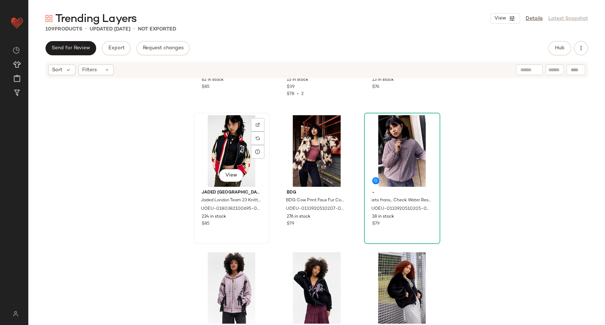
click at [232, 157] on div "View" at bounding box center [231, 151] width 71 height 72
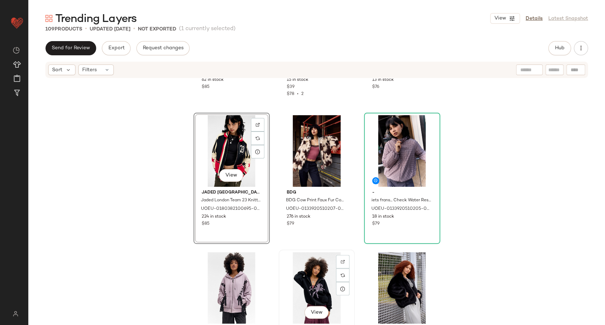
click at [324, 284] on div "View" at bounding box center [316, 288] width 71 height 72
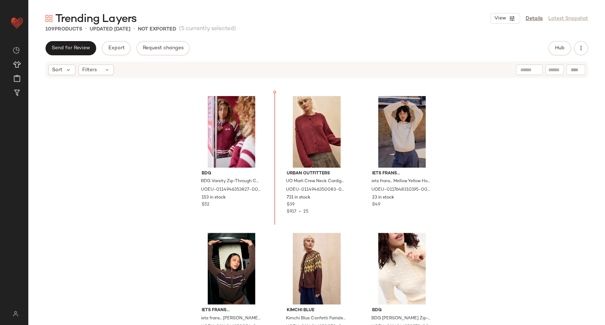
scroll to position [2563, 0]
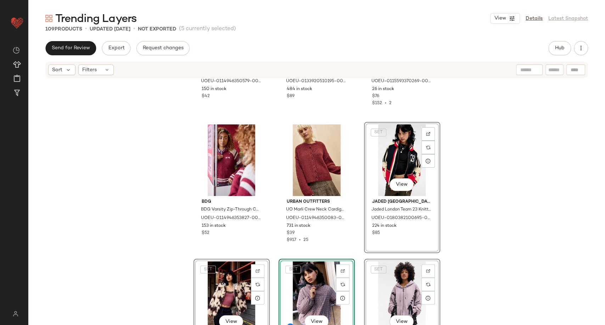
click at [497, 183] on div "BDG BDG Perry Zip-Through Knit Track Top - Red Berry L at Urban Outfitters UOEU…" at bounding box center [316, 213] width 577 height 268
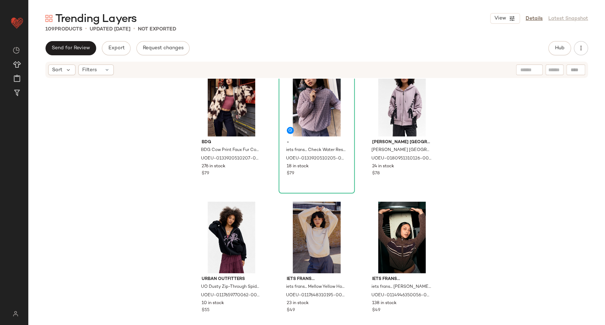
scroll to position [2760, 0]
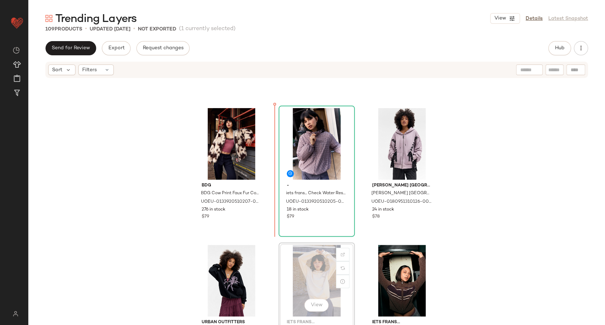
scroll to position [2712, 0]
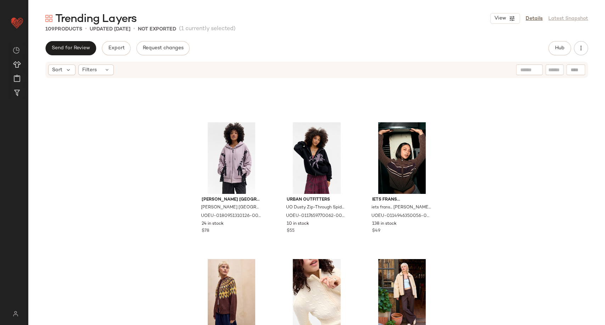
scroll to position [2830, 0]
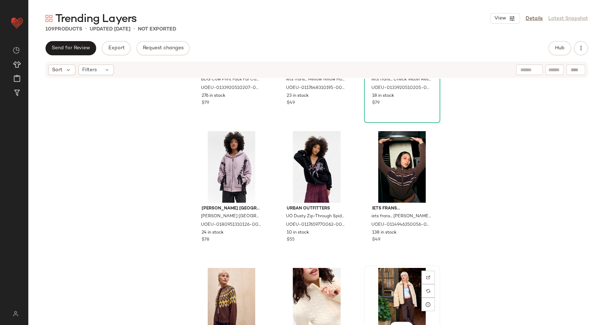
scroll to position [2831, 0]
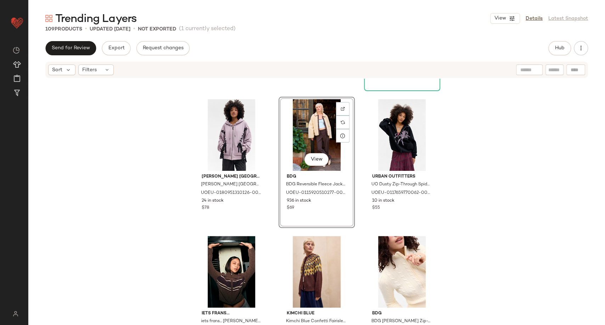
scroll to position [2910, 0]
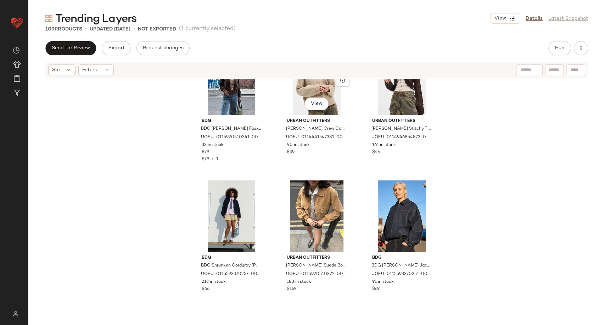
scroll to position [3343, 0]
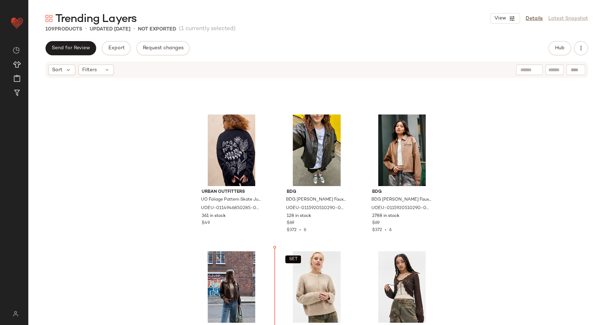
scroll to position [3104, 0]
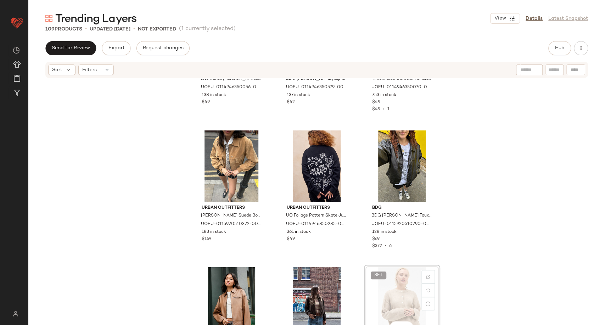
scroll to position [3105, 0]
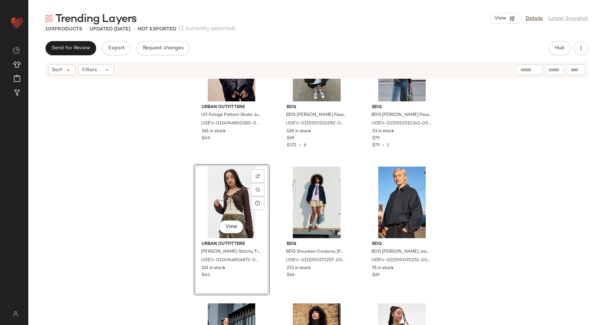
scroll to position [3340, 0]
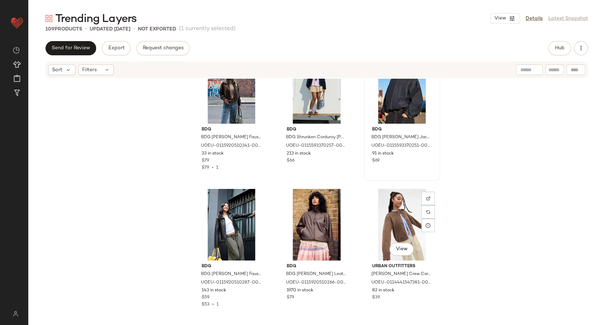
scroll to position [3458, 0]
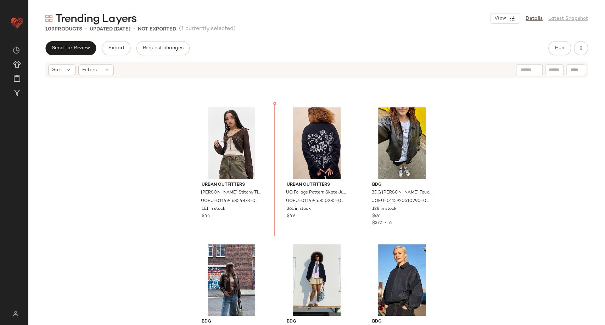
scroll to position [3264, 0]
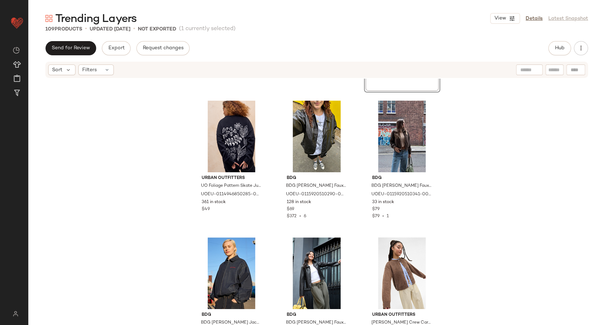
scroll to position [3421, 0]
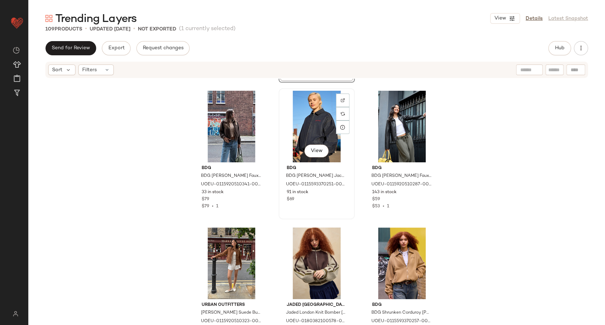
scroll to position [3574, 0]
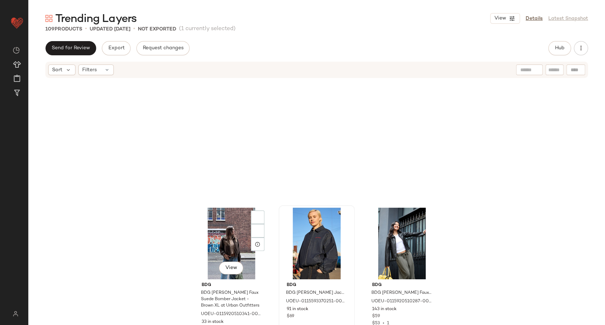
scroll to position [3711, 0]
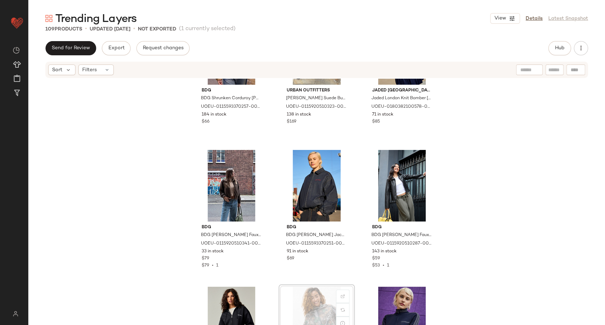
scroll to position [3633, 0]
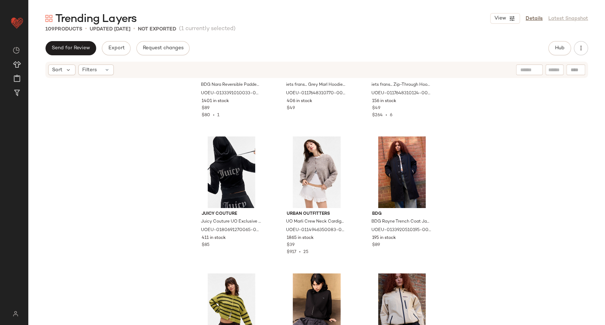
scroll to position [4165, 0]
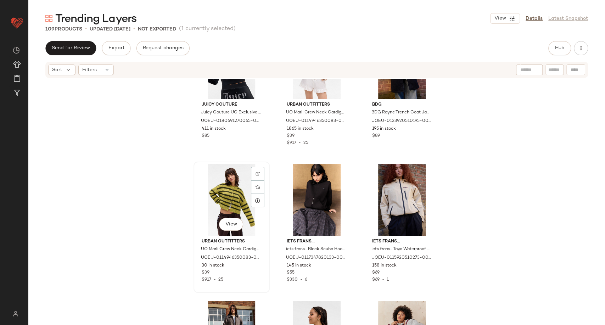
click at [228, 191] on div "View" at bounding box center [231, 200] width 71 height 72
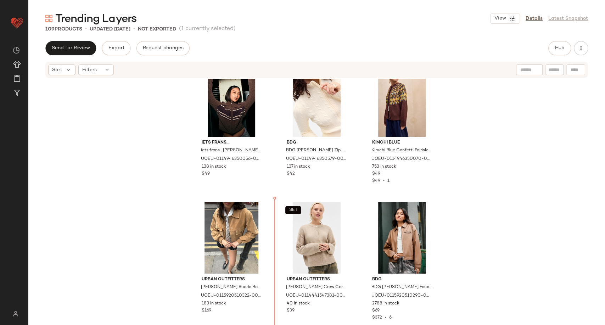
scroll to position [3034, 0]
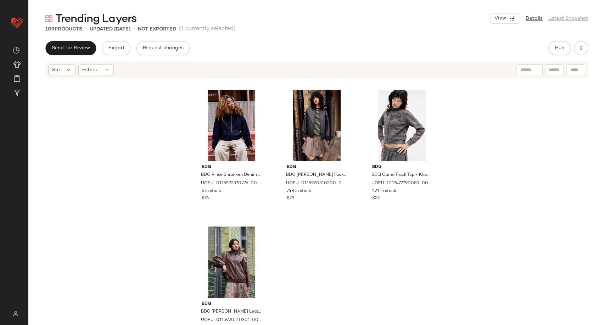
scroll to position [4795, 0]
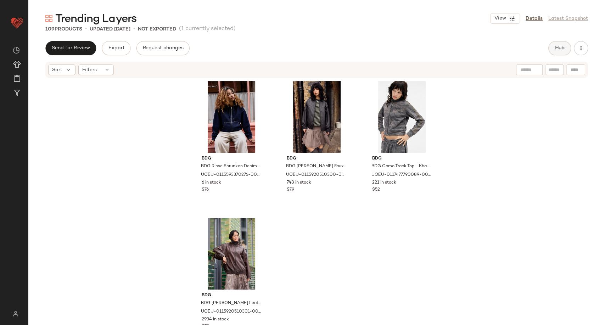
click at [564, 47] on span "Hub" at bounding box center [560, 48] width 10 height 6
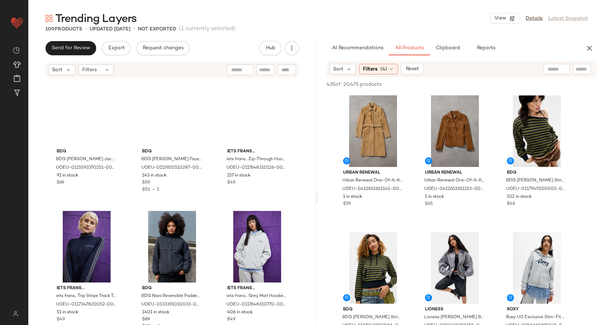
scroll to position [3732, 0]
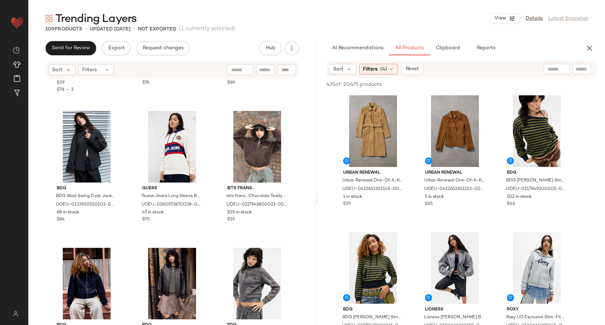
scroll to position [4655, 0]
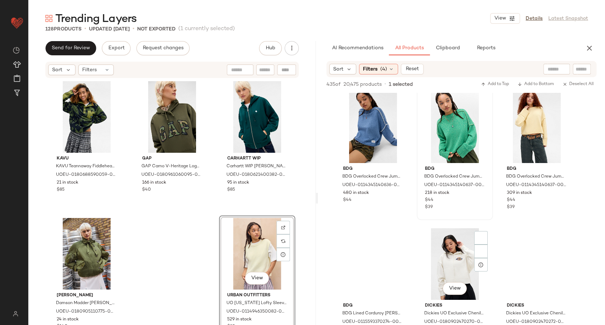
scroll to position [5356, 0]
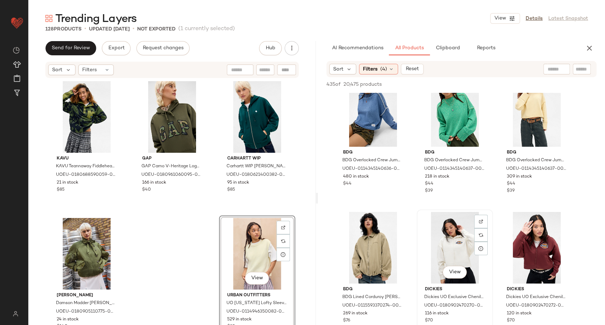
click at [451, 251] on div "View" at bounding box center [454, 248] width 71 height 72
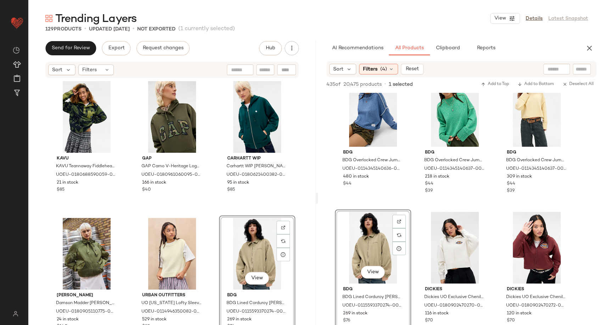
click at [209, 210] on div "KAVU KAVU Teannaway Fiddlehead Fleece - Green L at Urban Outfitters UOEU-018068…" at bounding box center [171, 213] width 287 height 268
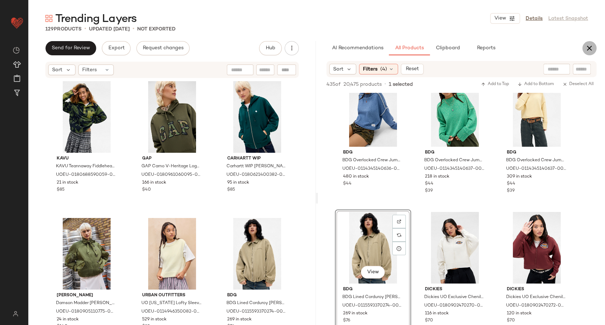
click at [589, 47] on icon "button" at bounding box center [589, 48] width 9 height 9
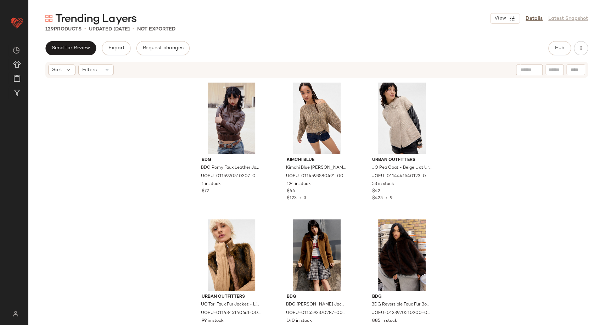
scroll to position [0, 0]
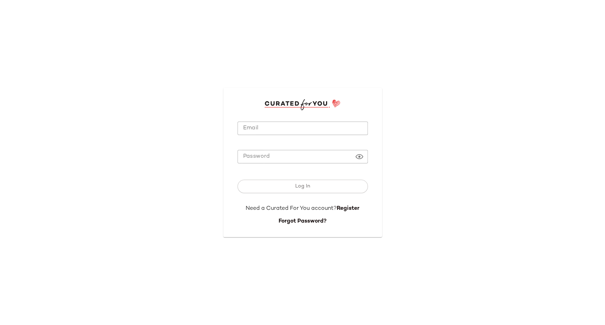
type input "**********"
click at [308, 126] on input "**********" at bounding box center [302, 129] width 130 height 14
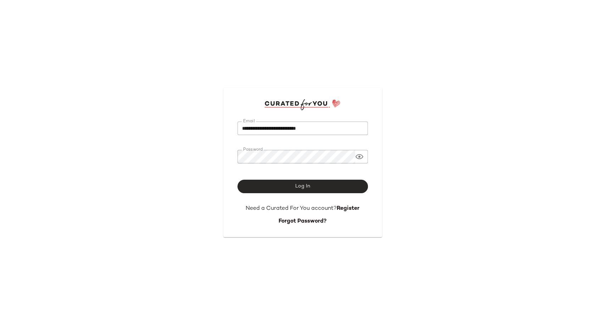
click at [292, 186] on button "Log In" at bounding box center [302, 186] width 130 height 13
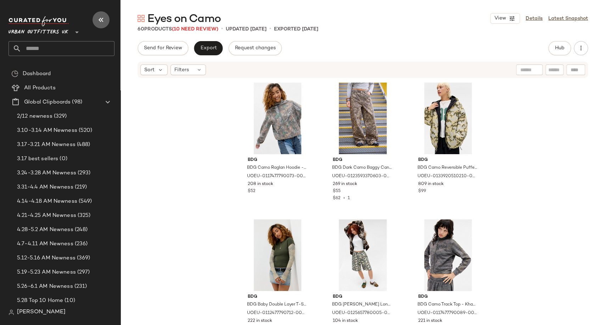
click at [101, 24] on button "button" at bounding box center [101, 19] width 17 height 17
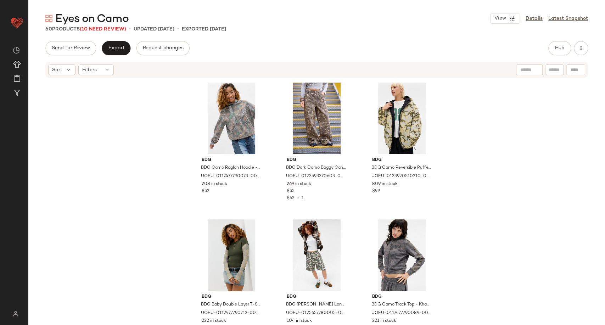
click at [108, 30] on span "(10 Need Review)" at bounding box center [103, 29] width 46 height 5
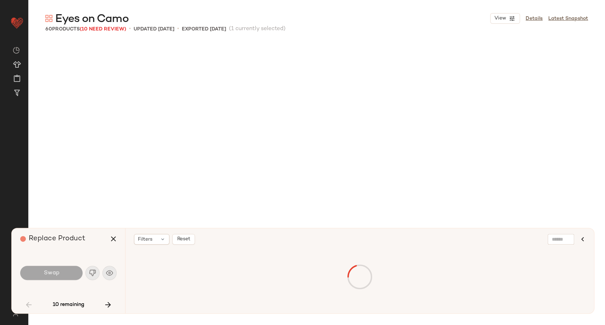
scroll to position [547, 0]
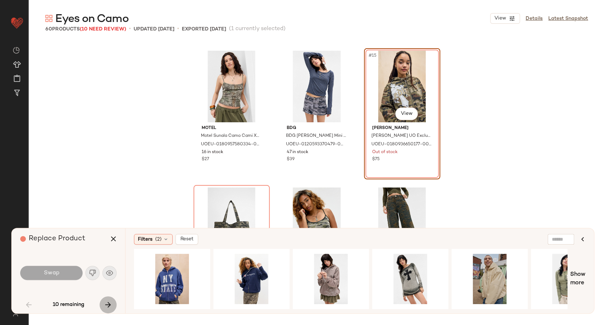
click at [104, 307] on icon "button" at bounding box center [108, 305] width 9 height 9
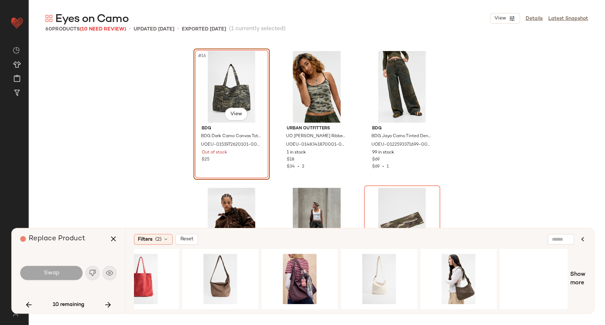
scroll to position [0, 1071]
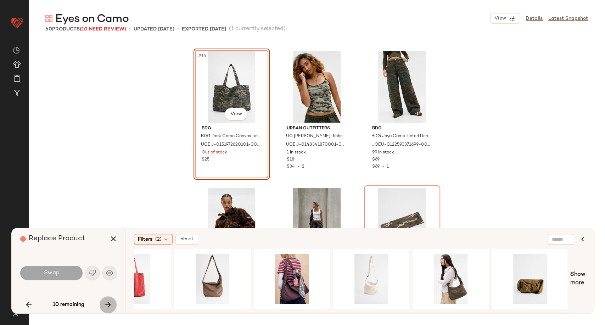
click at [109, 307] on icon "button" at bounding box center [108, 305] width 9 height 9
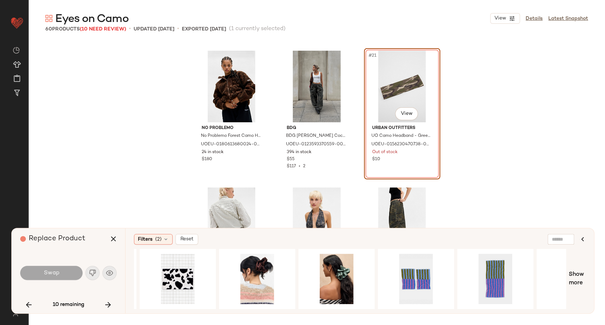
scroll to position [0, 358]
